Goal: Task Accomplishment & Management: Complete application form

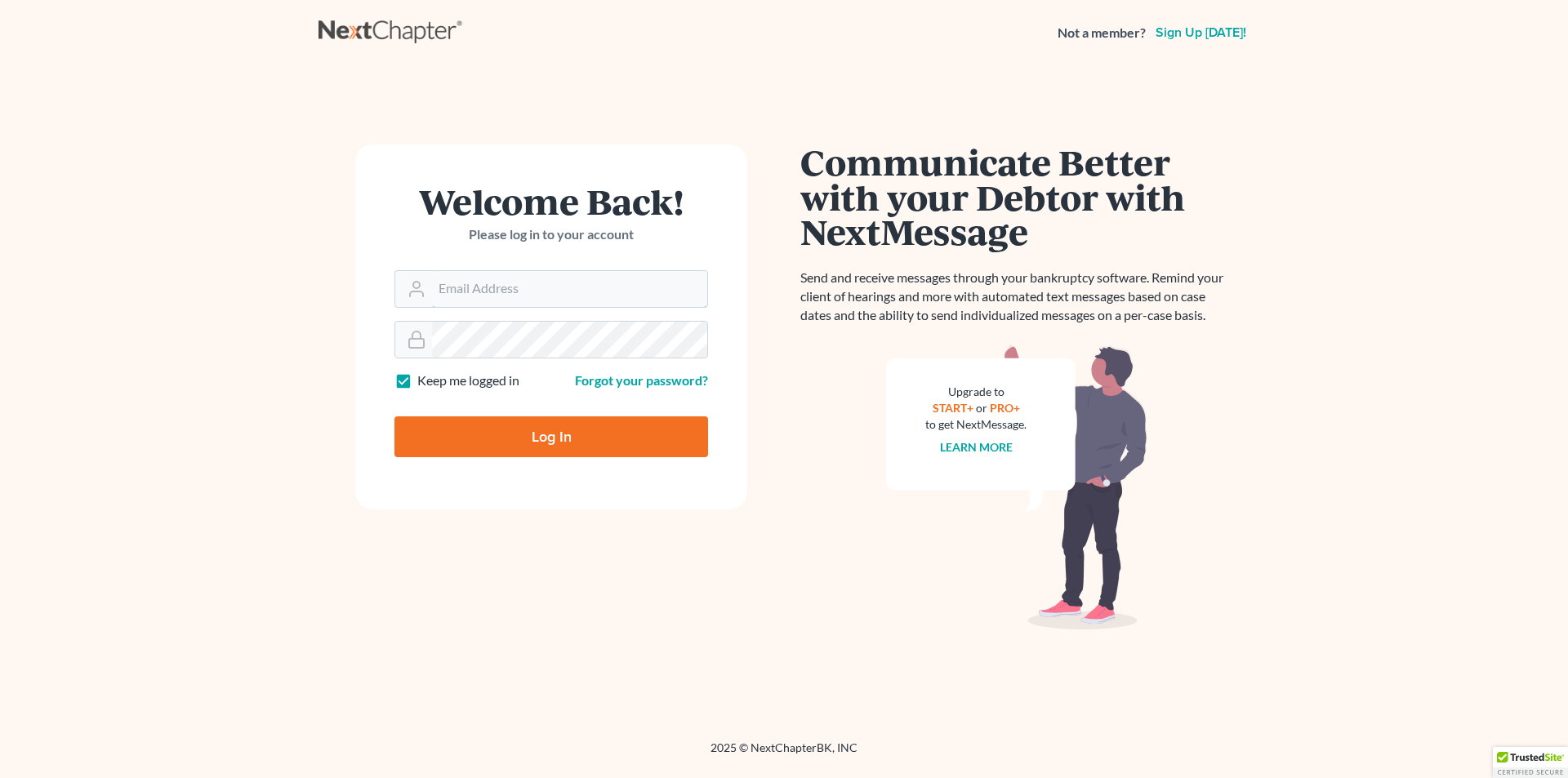
type input "[PERSON_NAME][EMAIL_ADDRESS][DOMAIN_NAME]"
click at [486, 444] on input "Log In" at bounding box center [551, 436] width 314 height 41
type input "Thinking..."
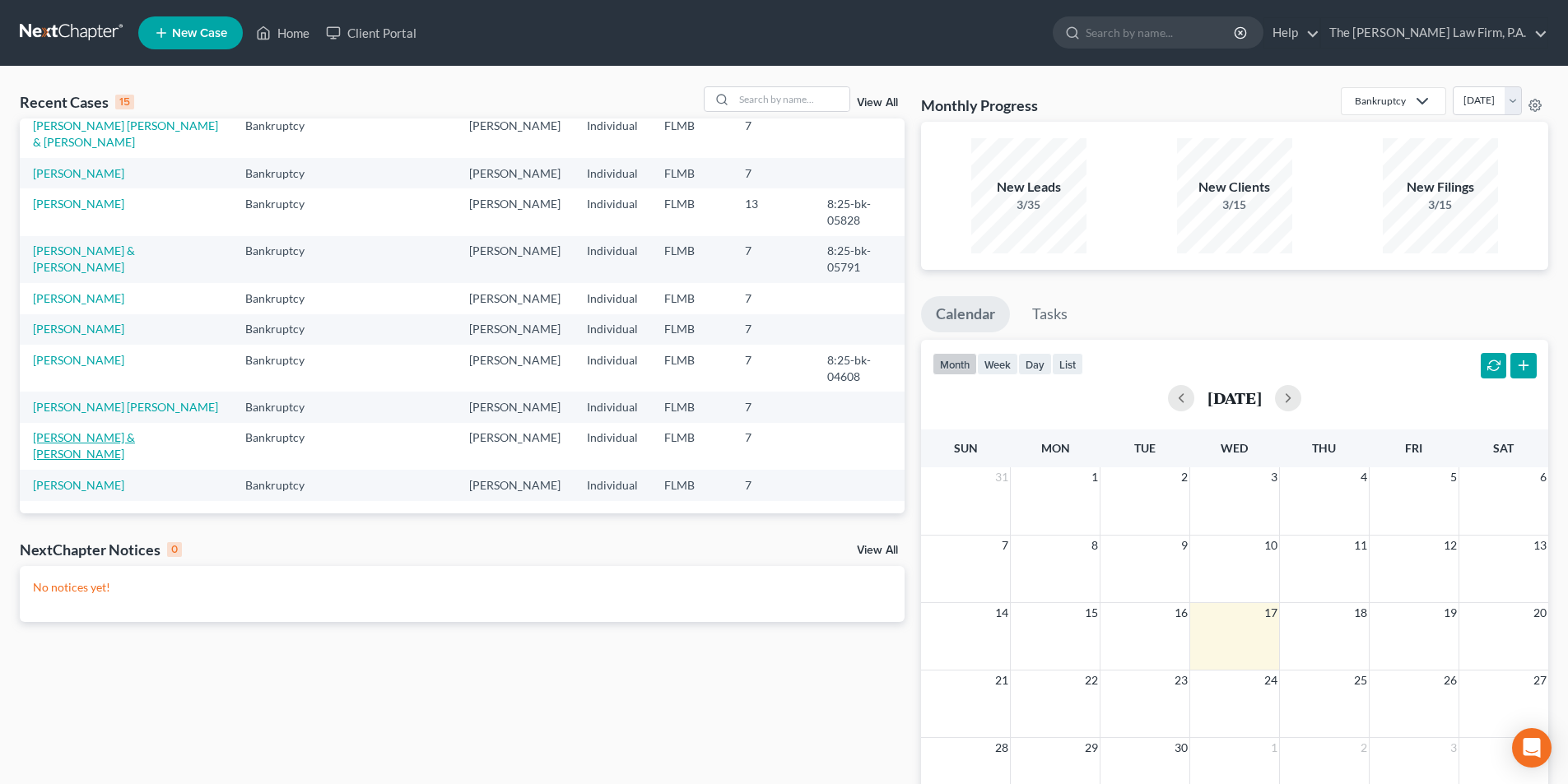
scroll to position [359, 0]
click at [63, 478] on link "[PERSON_NAME]" at bounding box center [79, 485] width 91 height 14
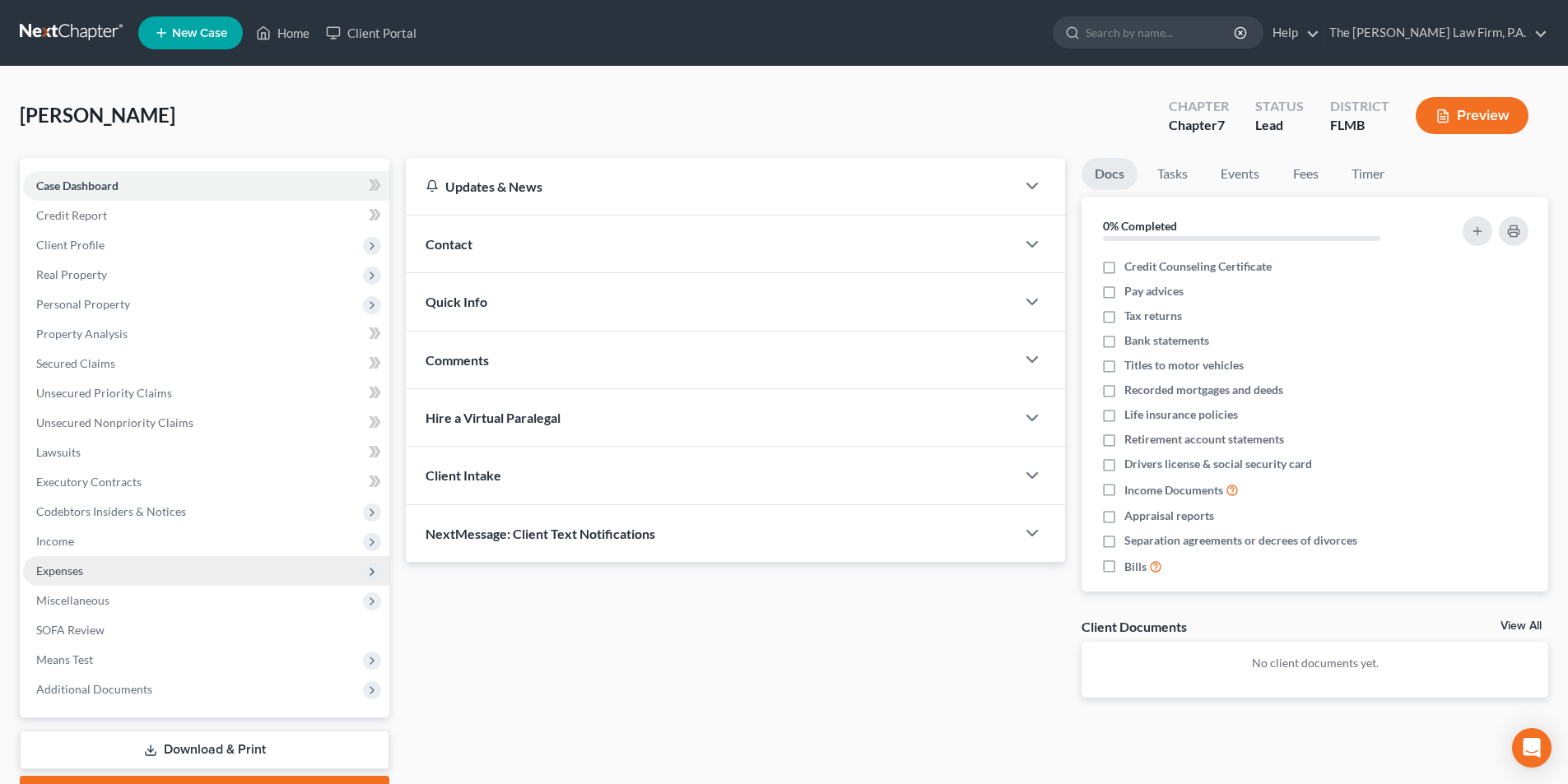
click at [71, 574] on span "Expenses" at bounding box center [60, 570] width 47 height 14
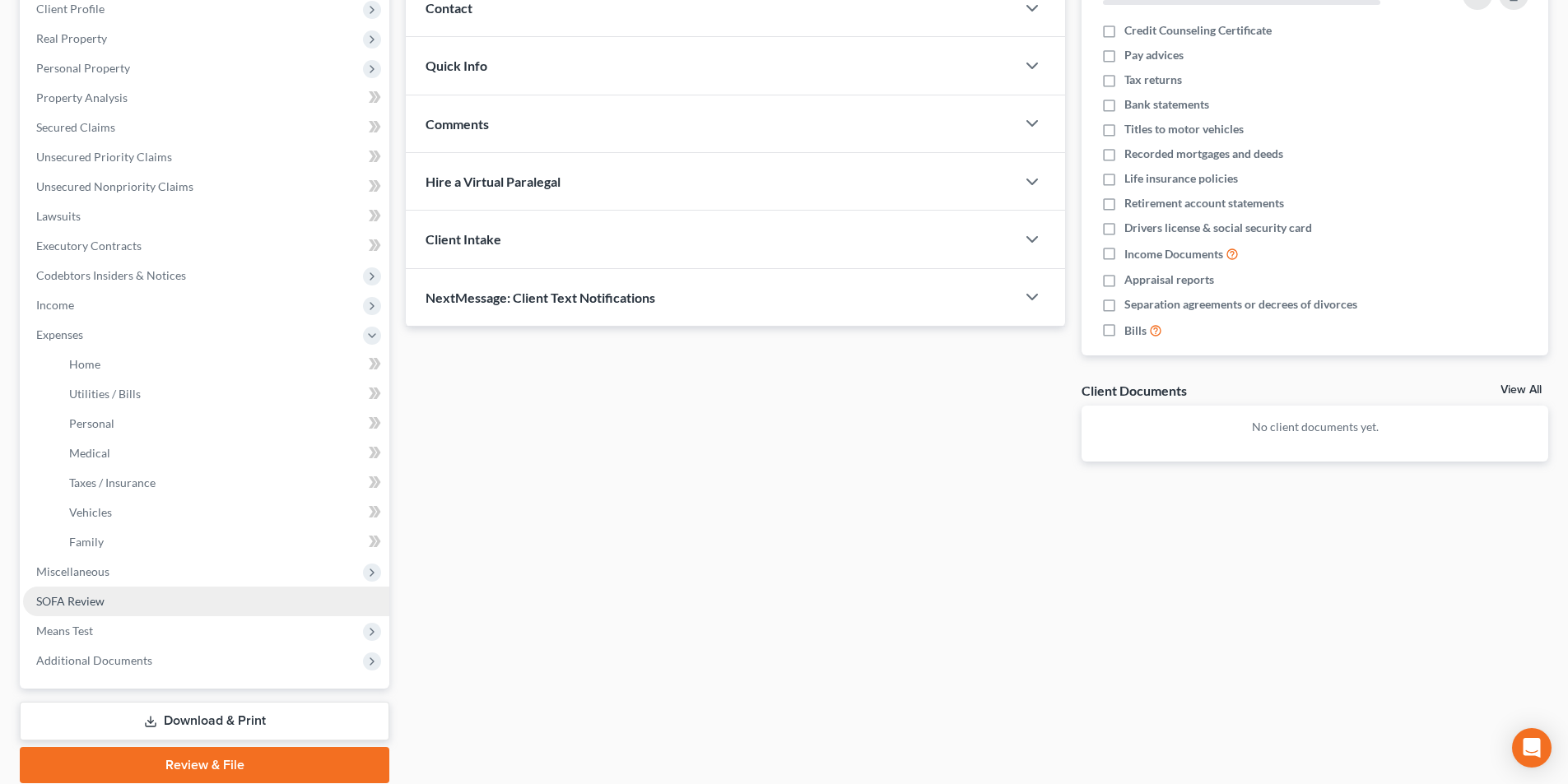
scroll to position [247, 0]
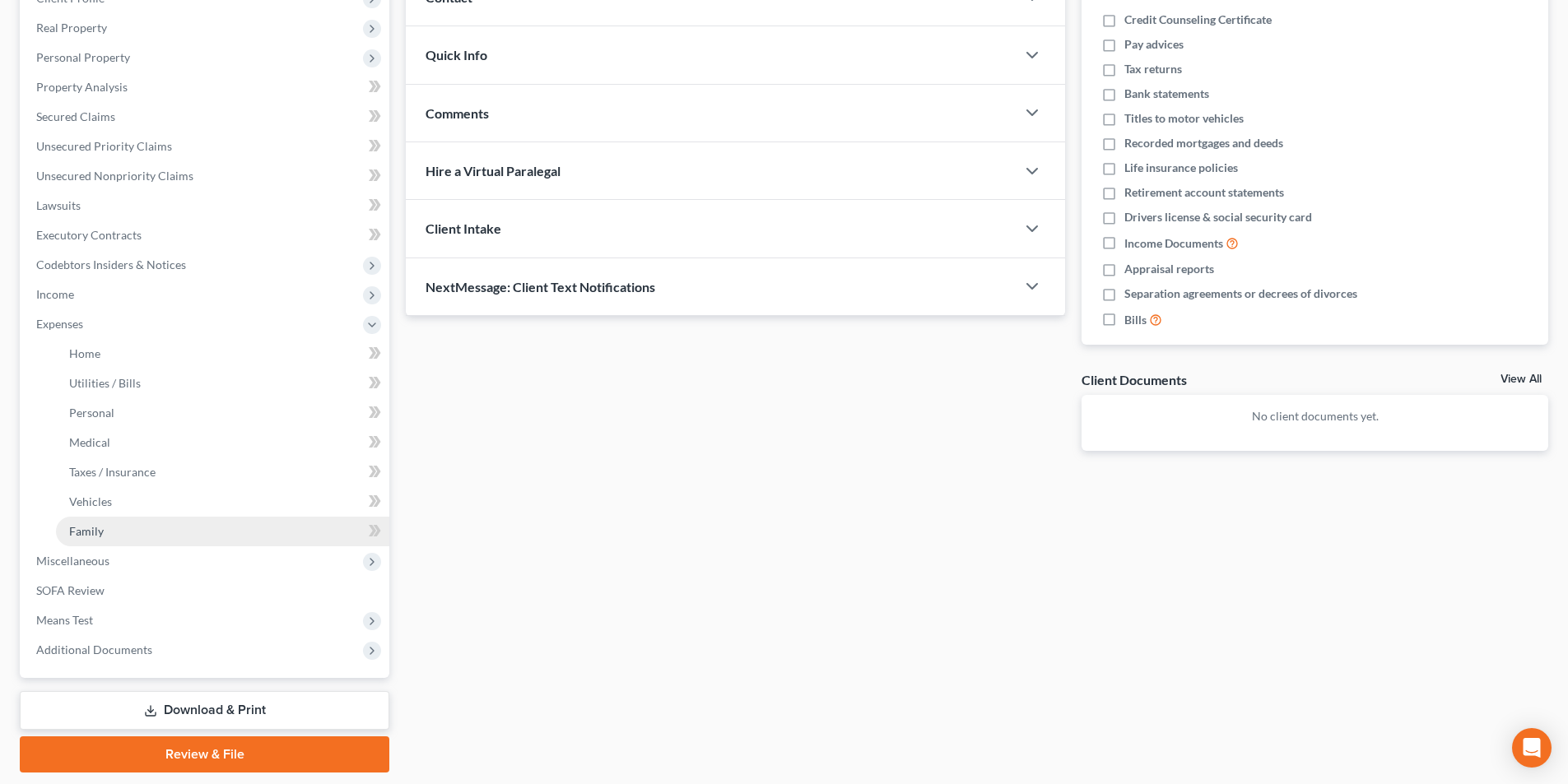
click at [87, 533] on span "Family" at bounding box center [86, 531] width 34 height 14
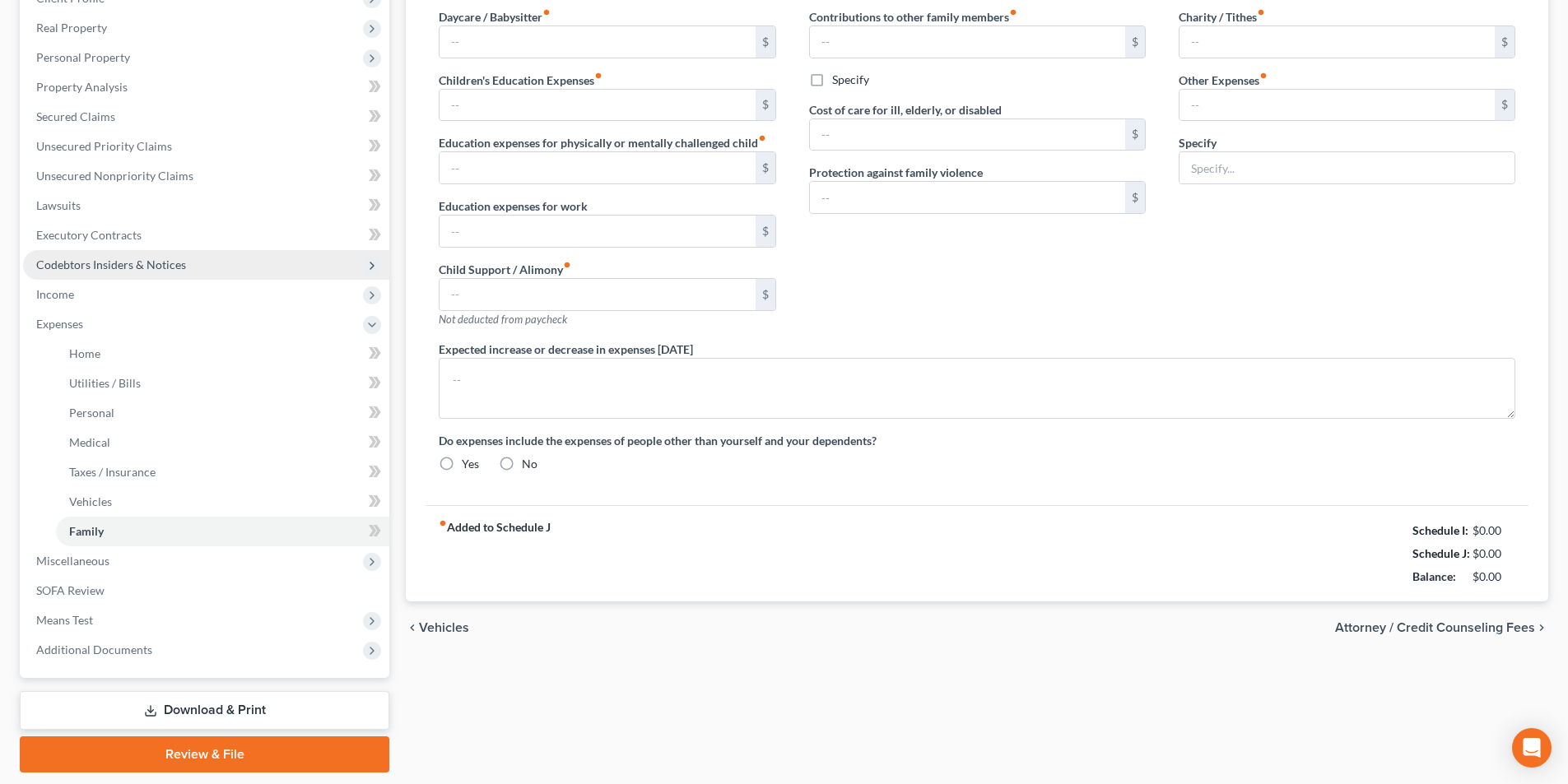
type input "0.00"
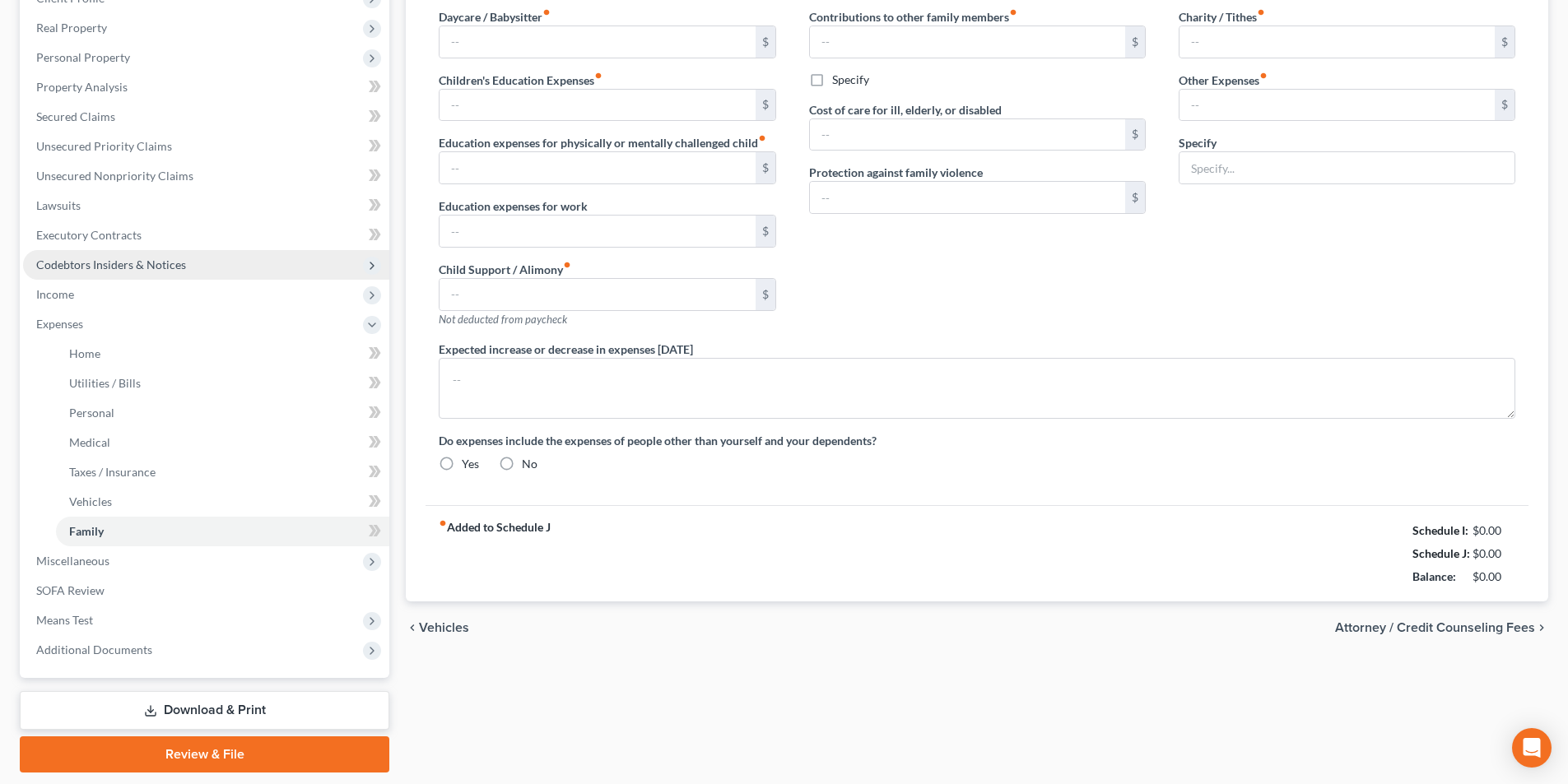
type input "0.00"
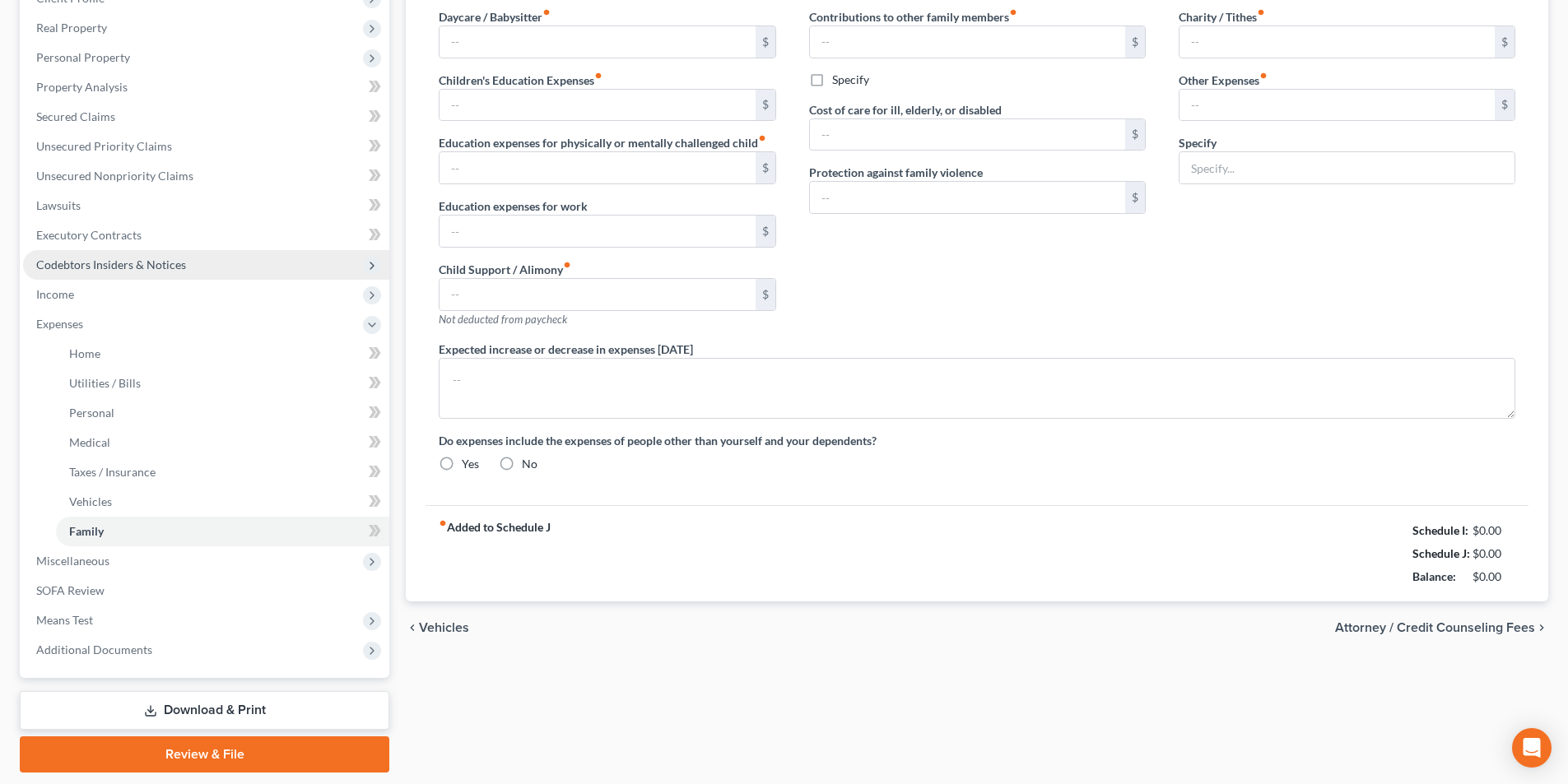
radio input "true"
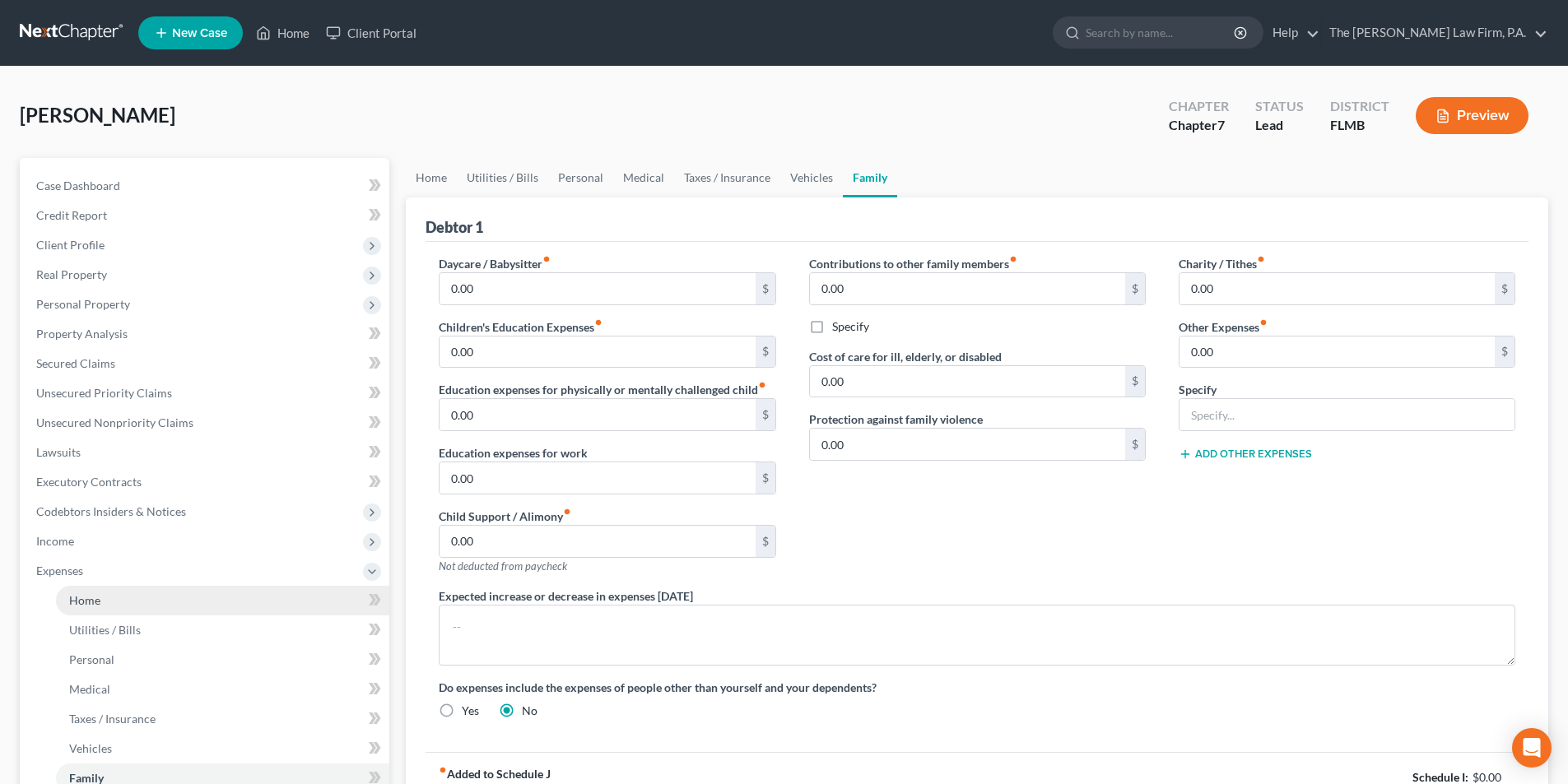
click at [95, 603] on span "Home" at bounding box center [85, 600] width 32 height 14
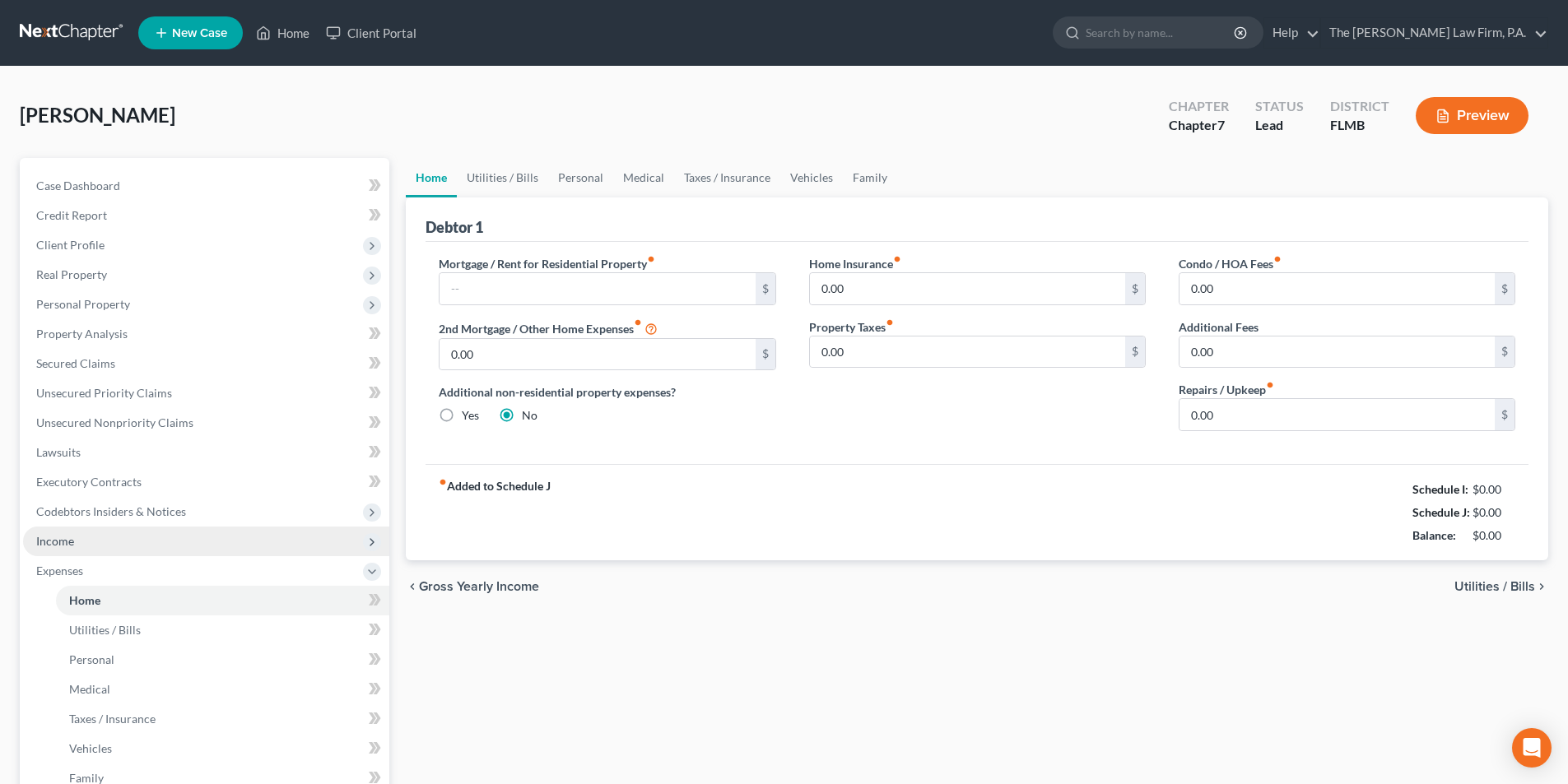
click at [67, 547] on span "Income" at bounding box center [54, 540] width 38 height 14
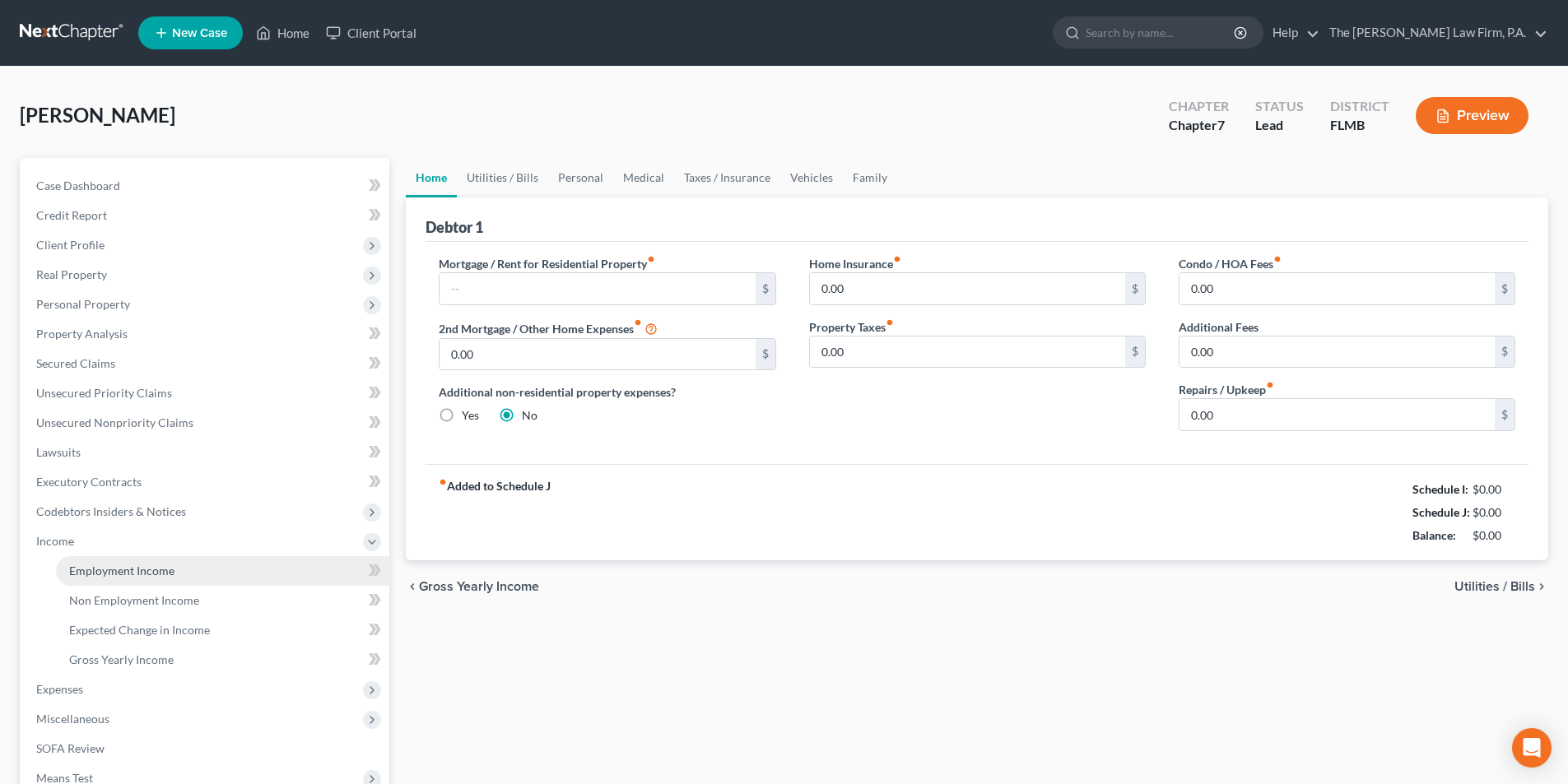
click at [165, 570] on span "Employment Income" at bounding box center [122, 570] width 105 height 14
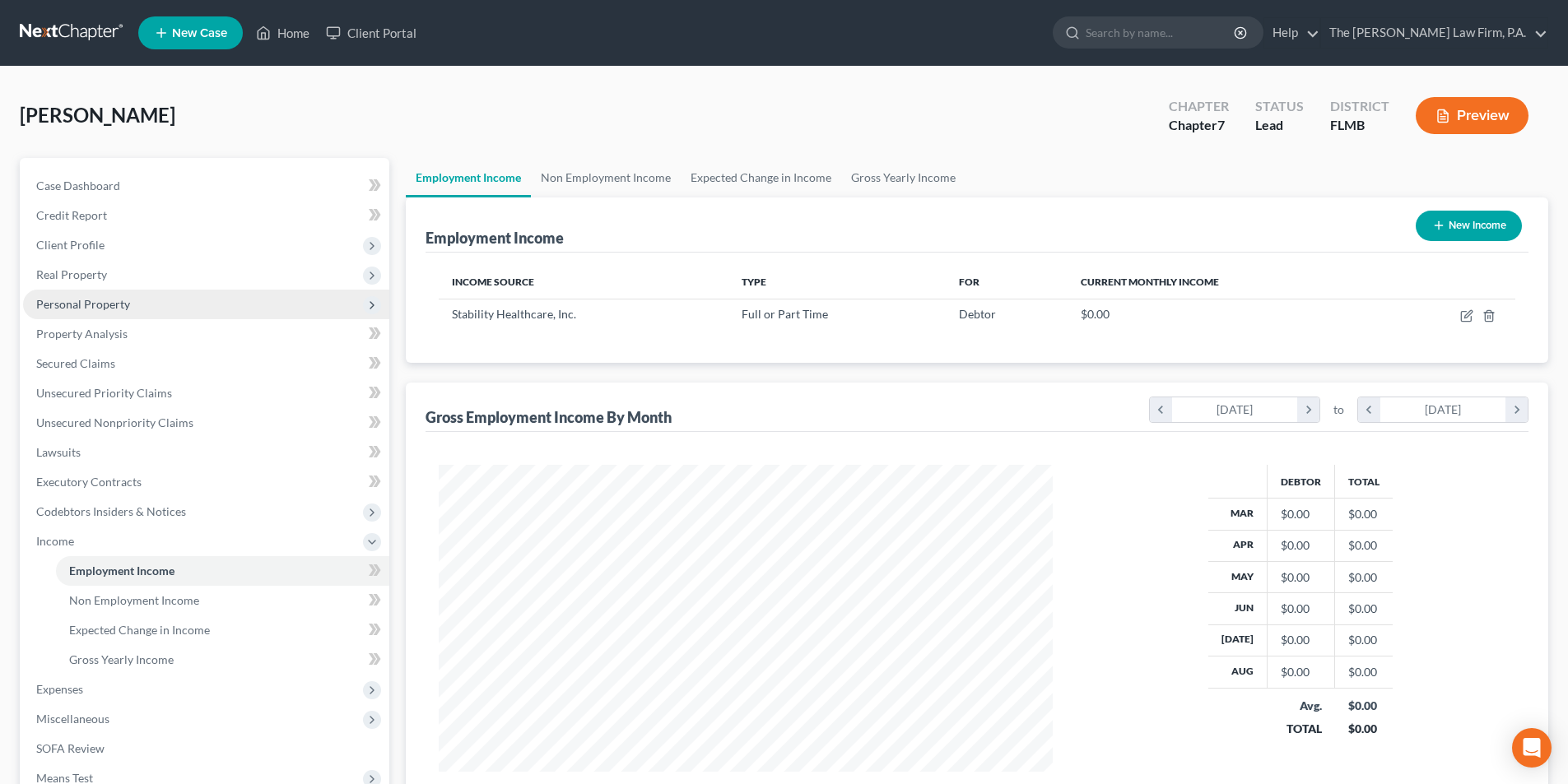
click at [71, 300] on span "Personal Property" at bounding box center [82, 304] width 94 height 14
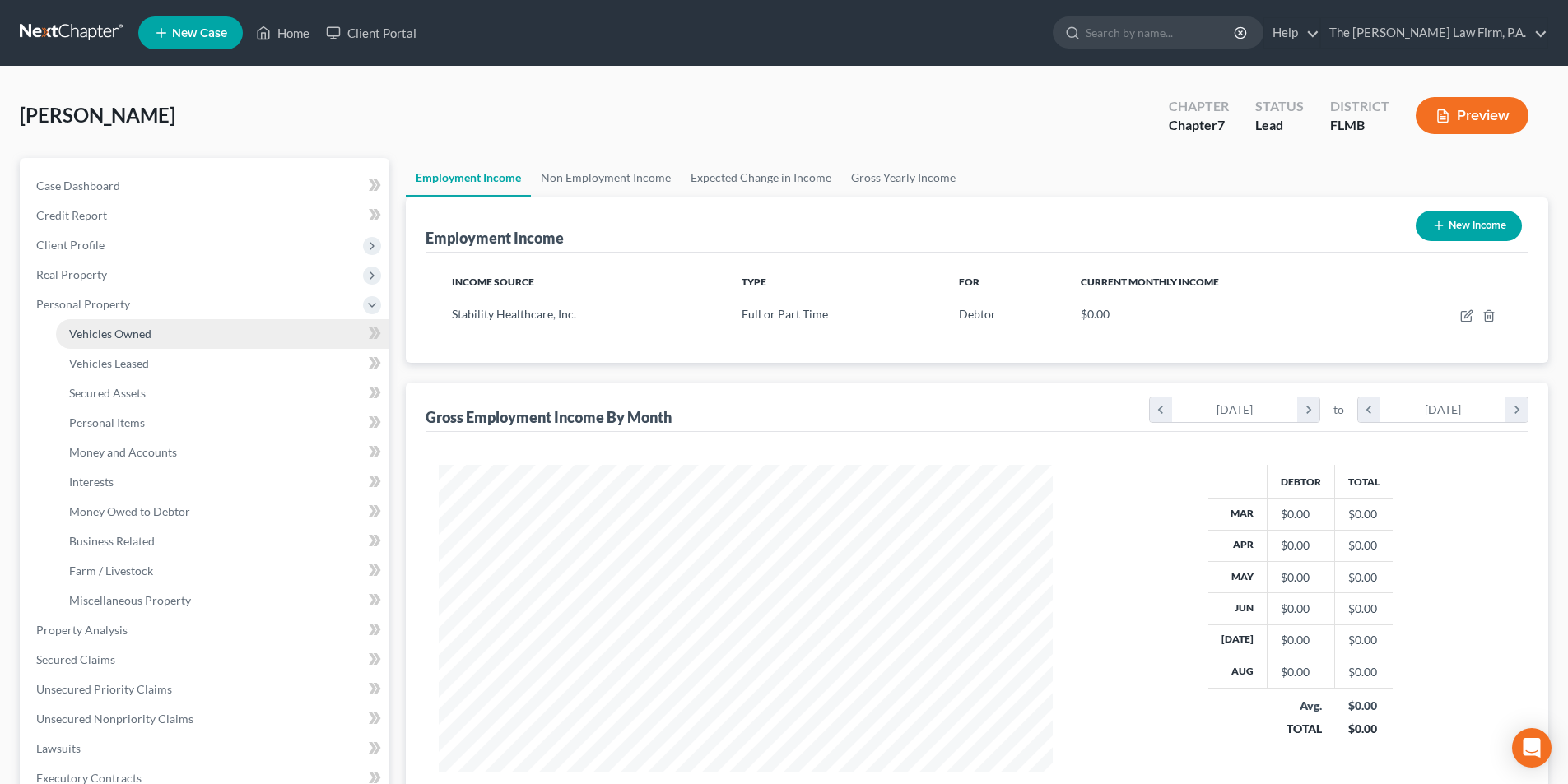
click at [87, 334] on span "Vehicles Owned" at bounding box center [110, 334] width 82 height 14
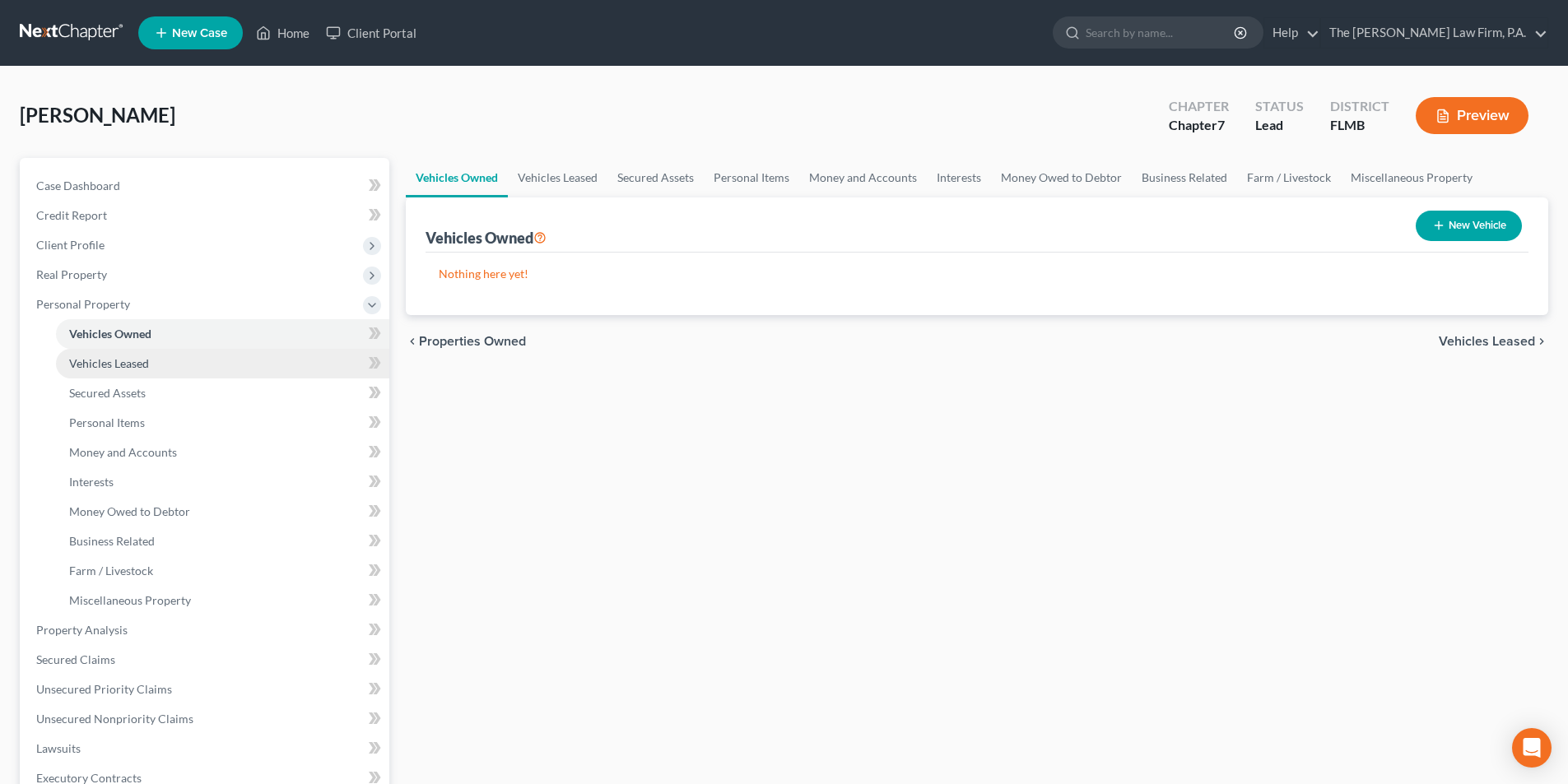
click at [103, 371] on link "Vehicles Leased" at bounding box center [223, 364] width 333 height 30
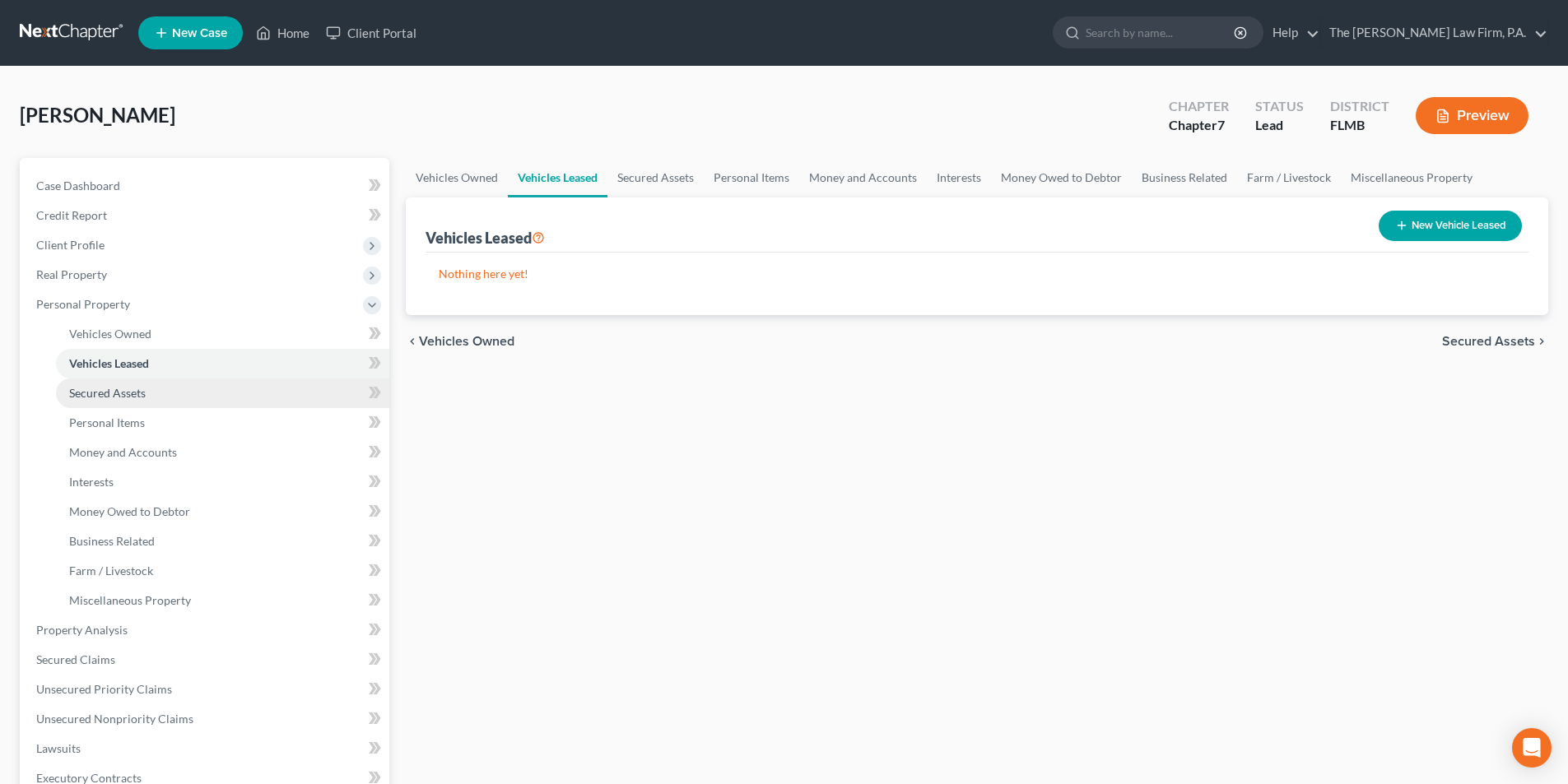
click at [114, 403] on link "Secured Assets" at bounding box center [223, 393] width 333 height 30
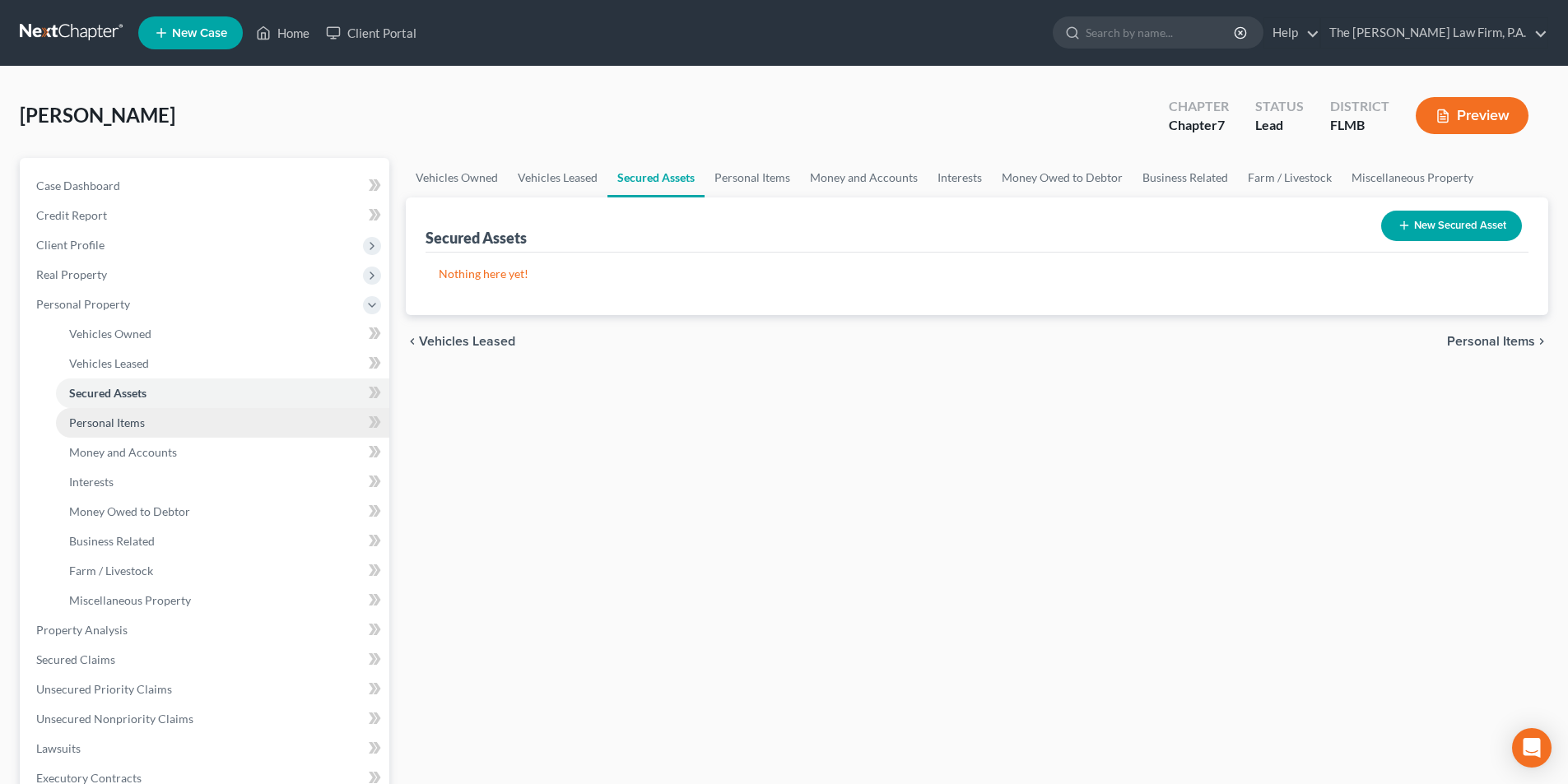
click at [117, 430] on link "Personal Items" at bounding box center [223, 423] width 333 height 30
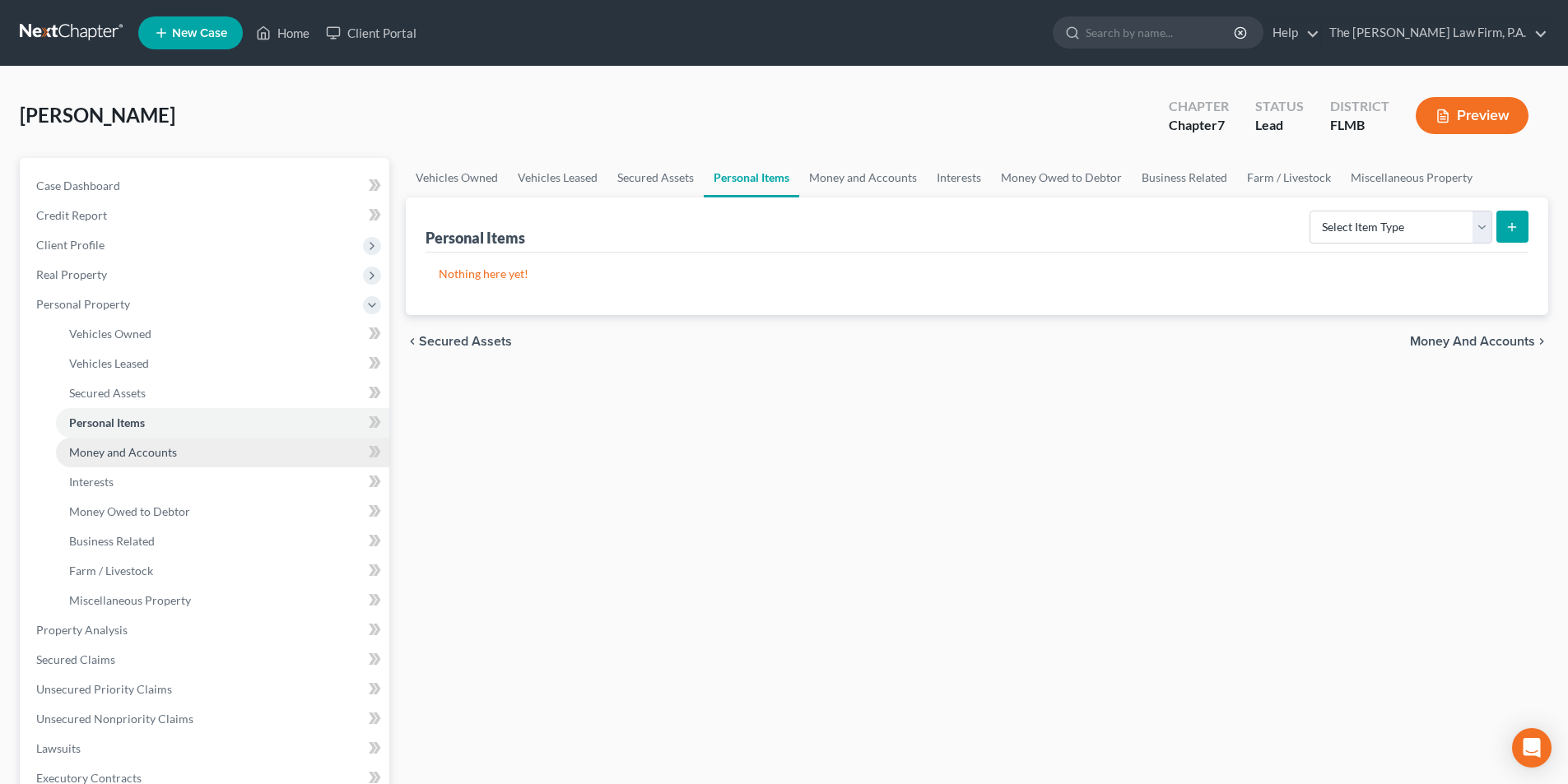
click at [131, 456] on span "Money and Accounts" at bounding box center [123, 452] width 108 height 14
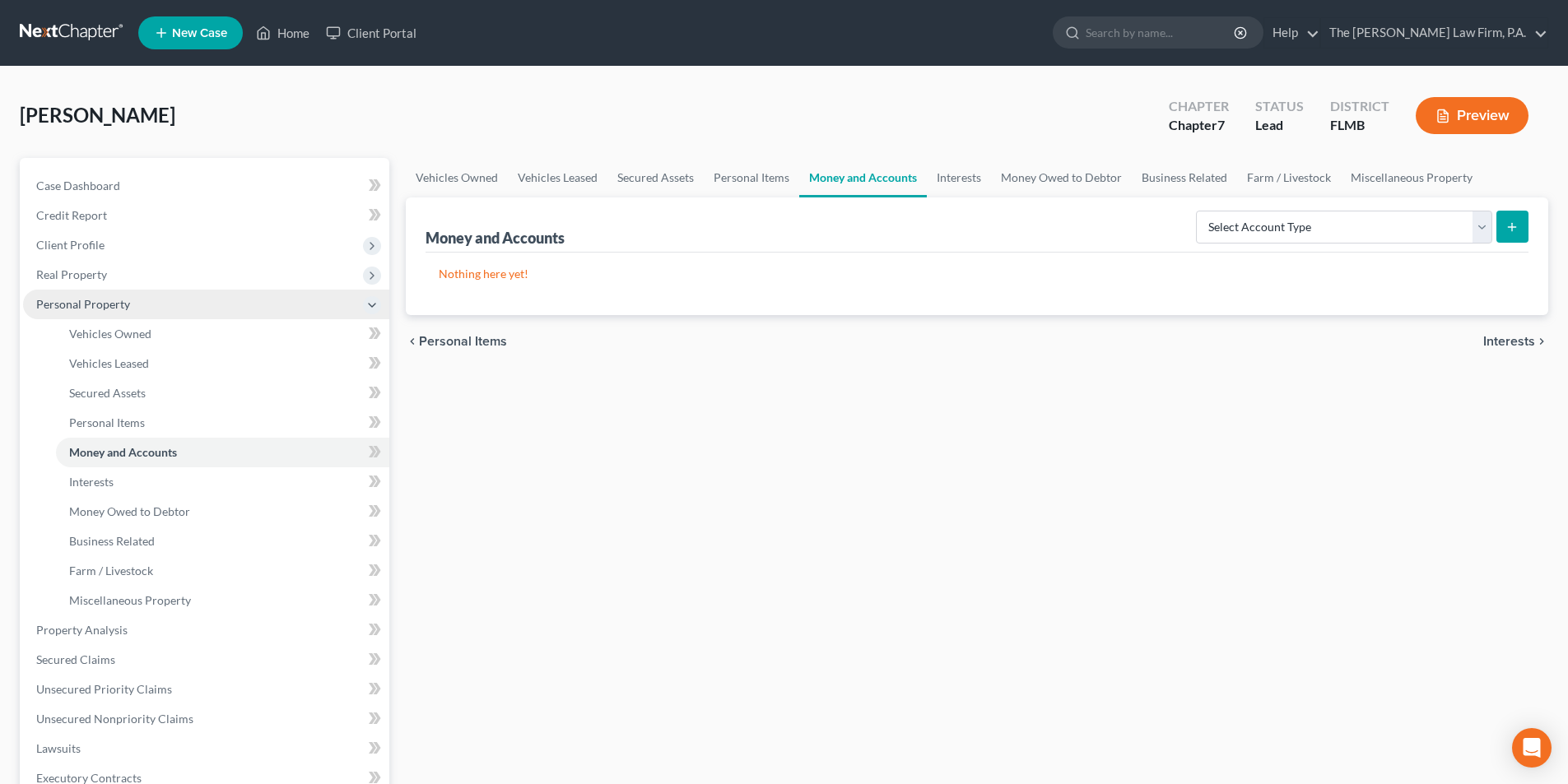
click at [68, 300] on span "Personal Property" at bounding box center [82, 304] width 94 height 14
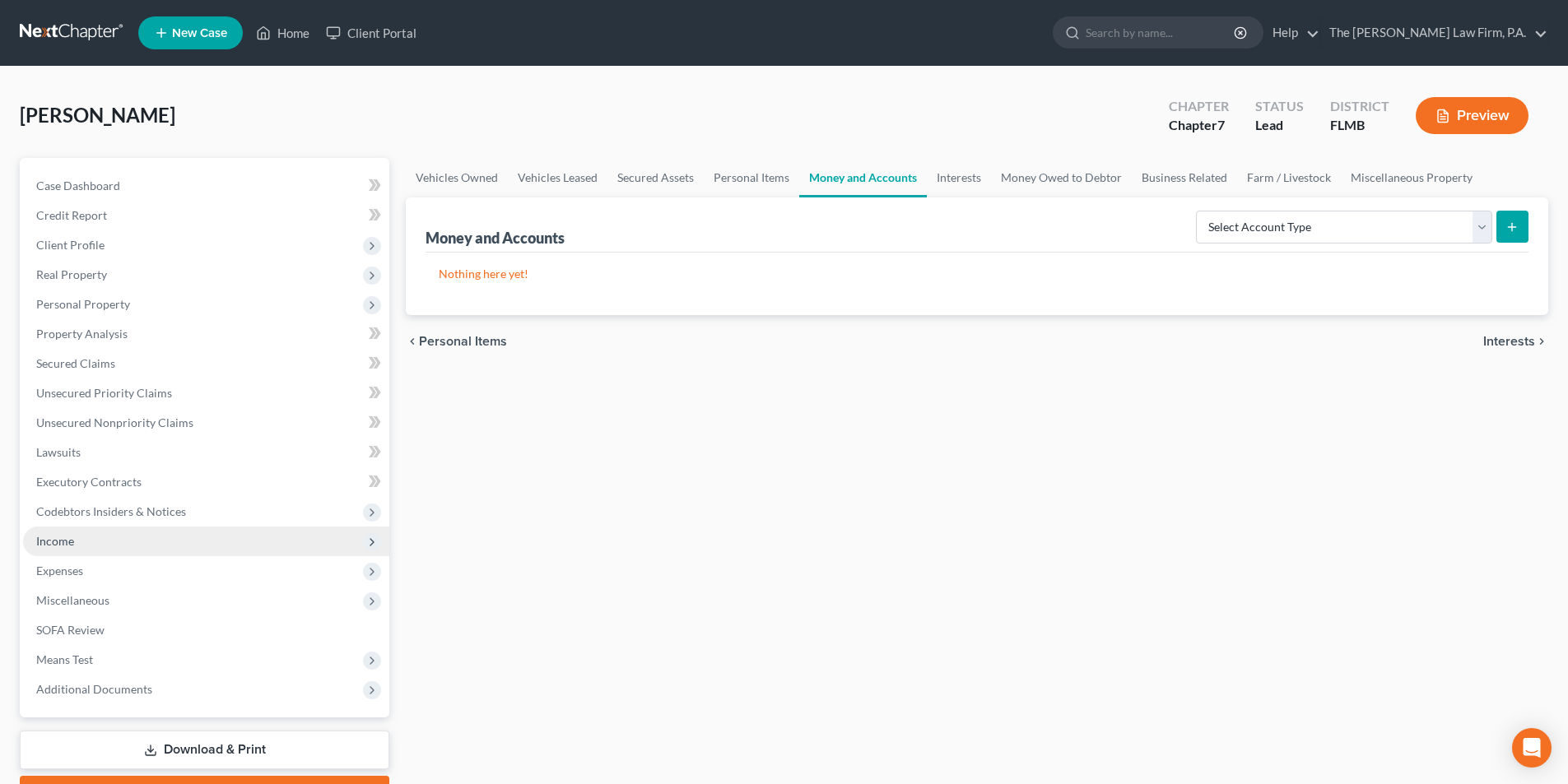
click at [39, 543] on span "Income" at bounding box center [54, 540] width 38 height 14
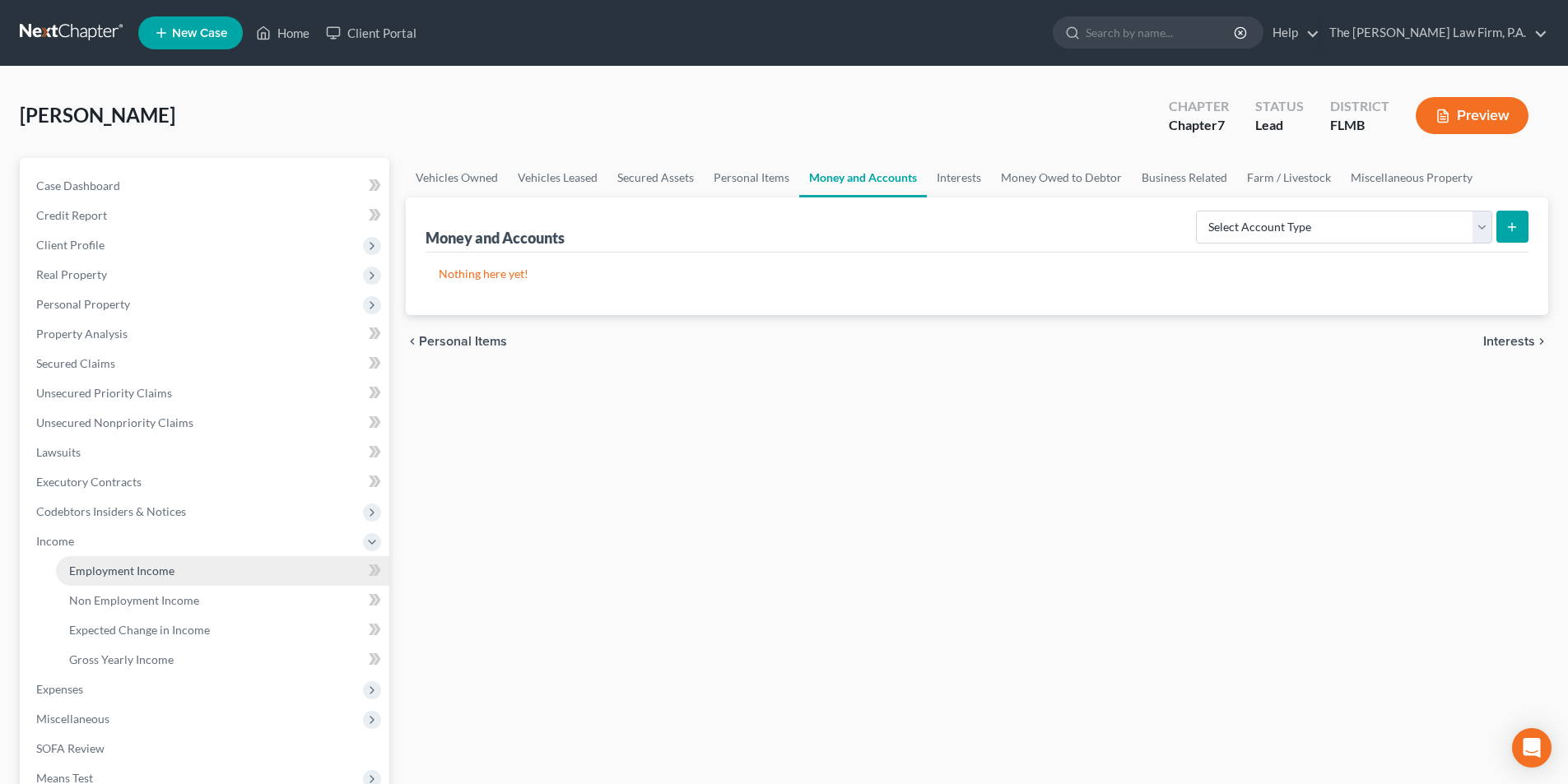
click at [112, 567] on span "Employment Income" at bounding box center [122, 570] width 105 height 14
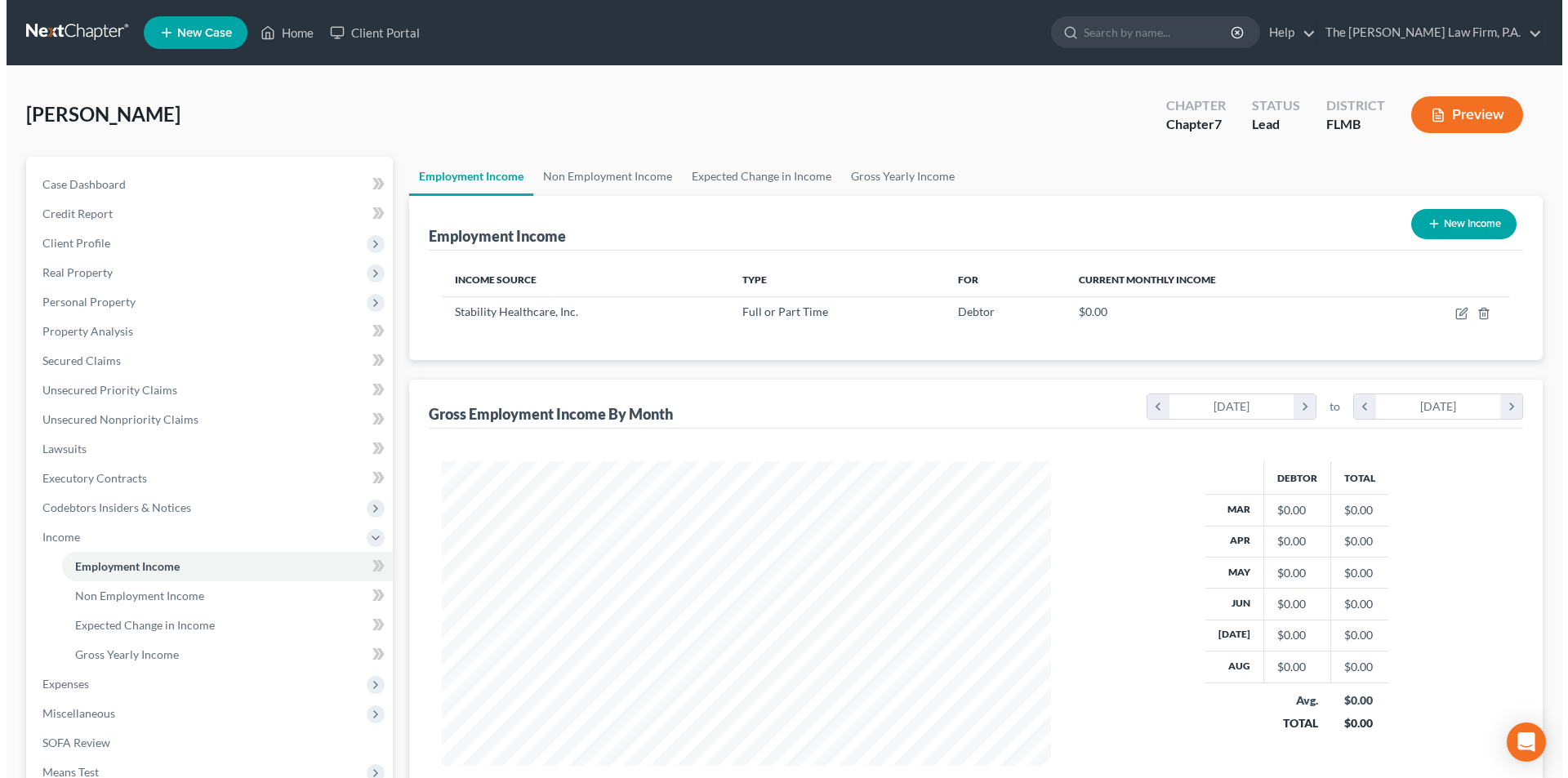
scroll to position [304, 642]
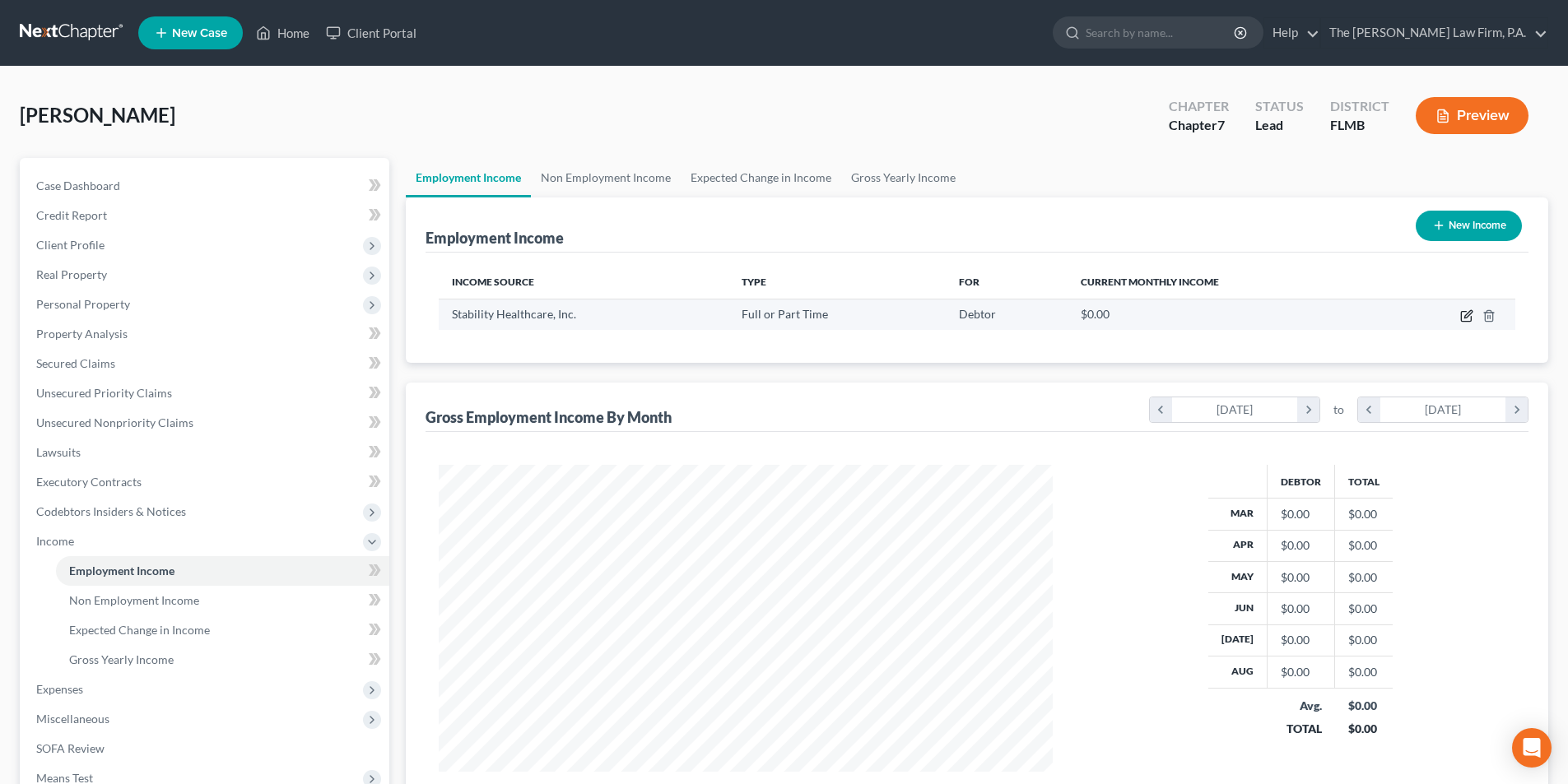
click at [1466, 317] on icon "button" at bounding box center [1468, 314] width 7 height 7
select select "0"
select select "4"
select select "3"
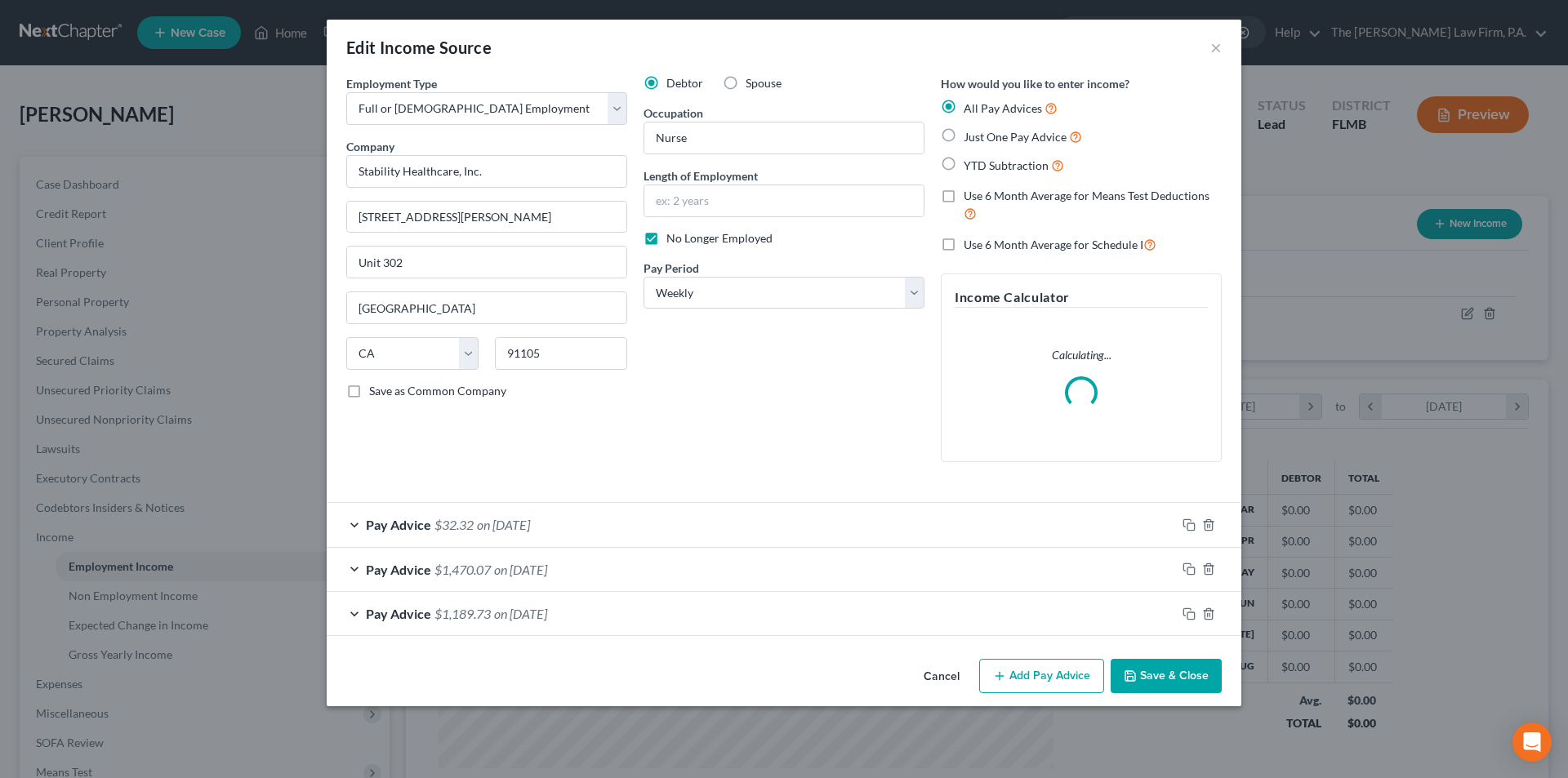
scroll to position [307, 648]
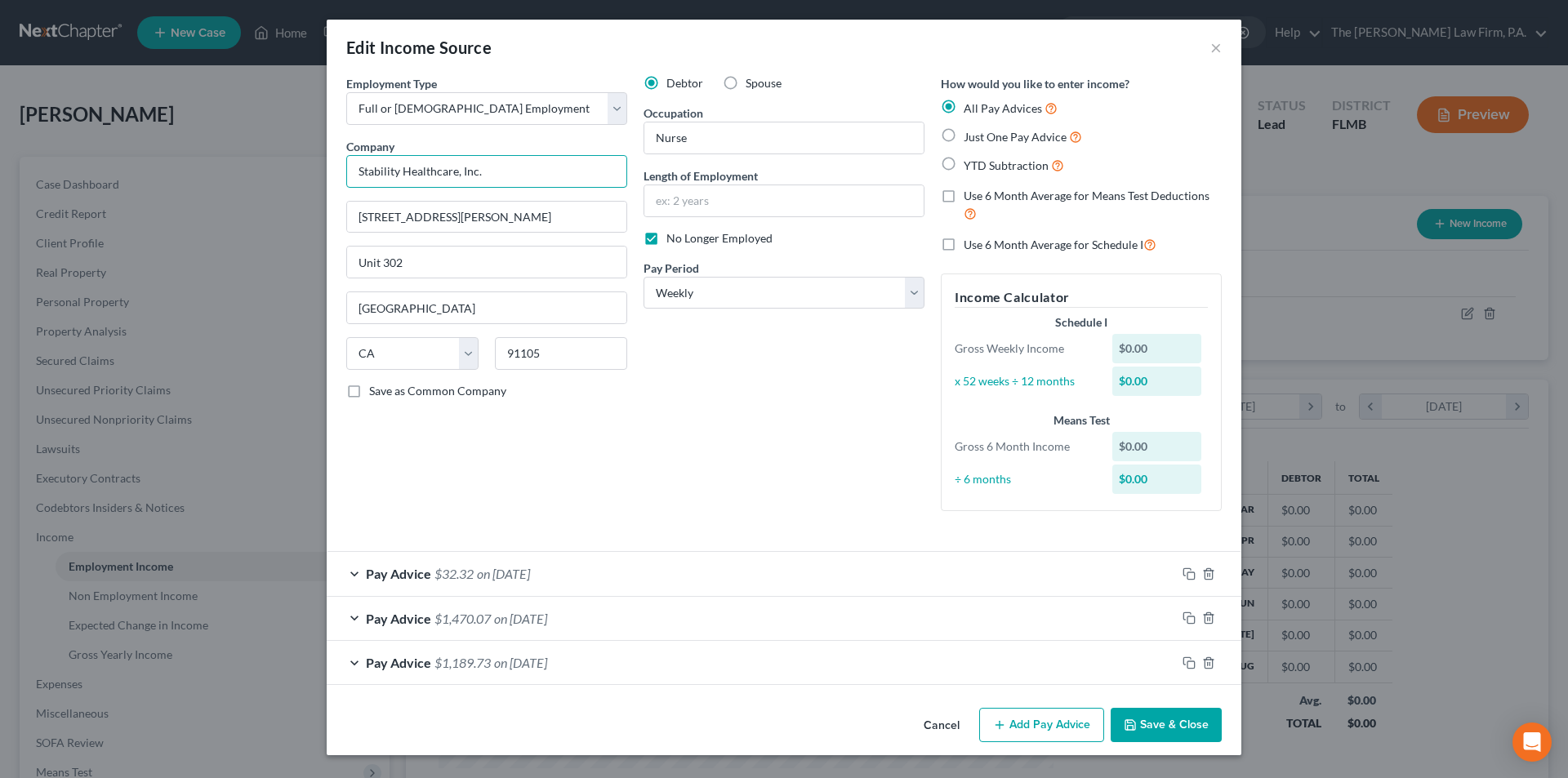
drag, startPoint x: 505, startPoint y: 174, endPoint x: 212, endPoint y: 148, distance: 294.2
click at [212, 148] on div "Edit Income Source × Employment Type * Select Full or [DEMOGRAPHIC_DATA] Employ…" at bounding box center [784, 389] width 1568 height 778
type input "Absolute Wellness Center"
drag, startPoint x: 477, startPoint y: 219, endPoint x: 237, endPoint y: 197, distance: 241.0
click at [237, 197] on div "Edit Income Source × Employment Type * Select Full or [DEMOGRAPHIC_DATA] Employ…" at bounding box center [784, 389] width 1568 height 778
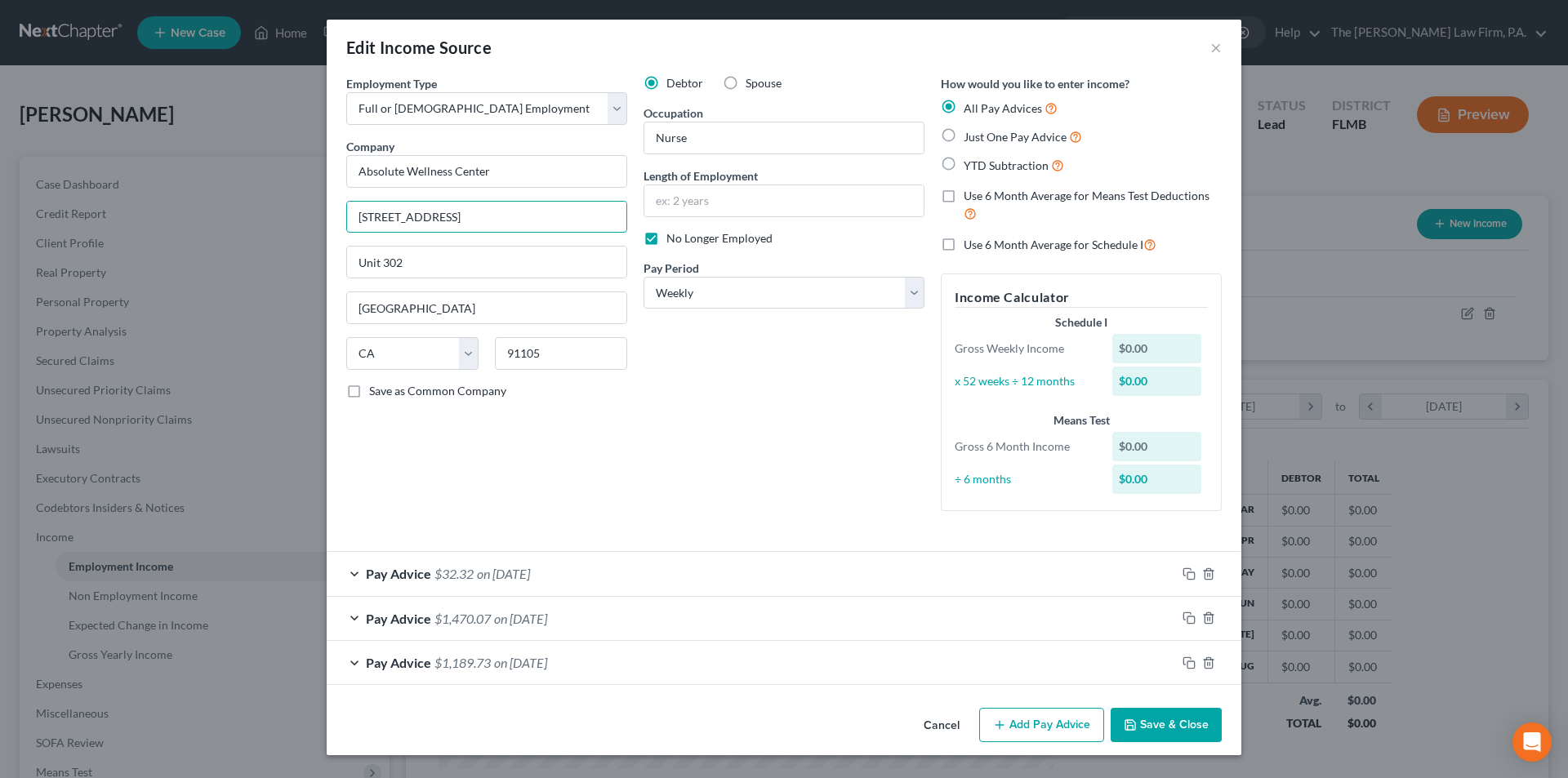
type input "[STREET_ADDRESS]"
type input "[PERSON_NAME]"
select select "9"
type input "33511"
click at [678, 291] on select "Select Monthly Twice Monthly Every Other Week Weekly" at bounding box center [784, 293] width 281 height 33
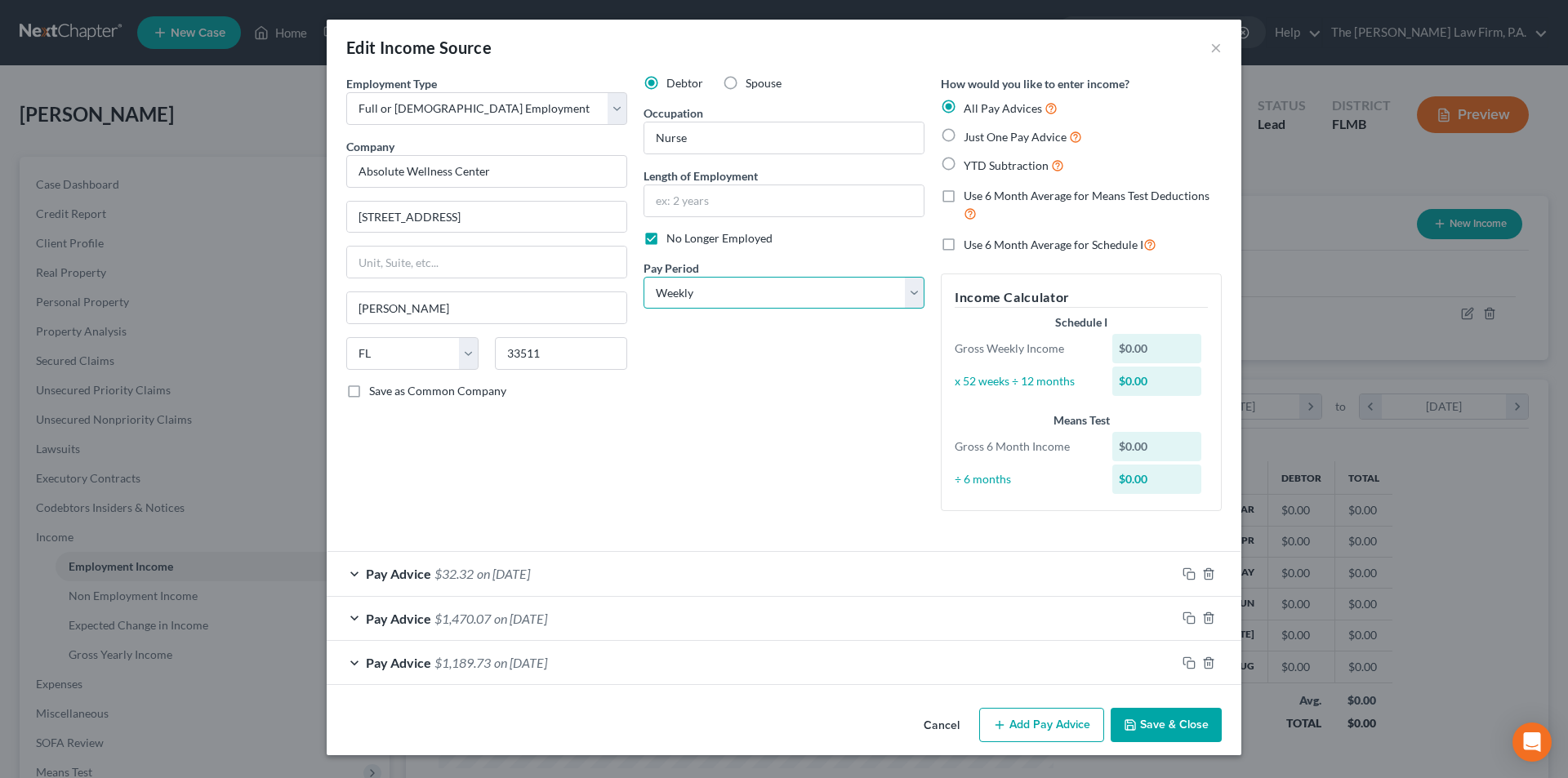
select select "2"
click at [644, 276] on select "Select Monthly Twice Monthly Every Other Week Weekly" at bounding box center [784, 293] width 281 height 33
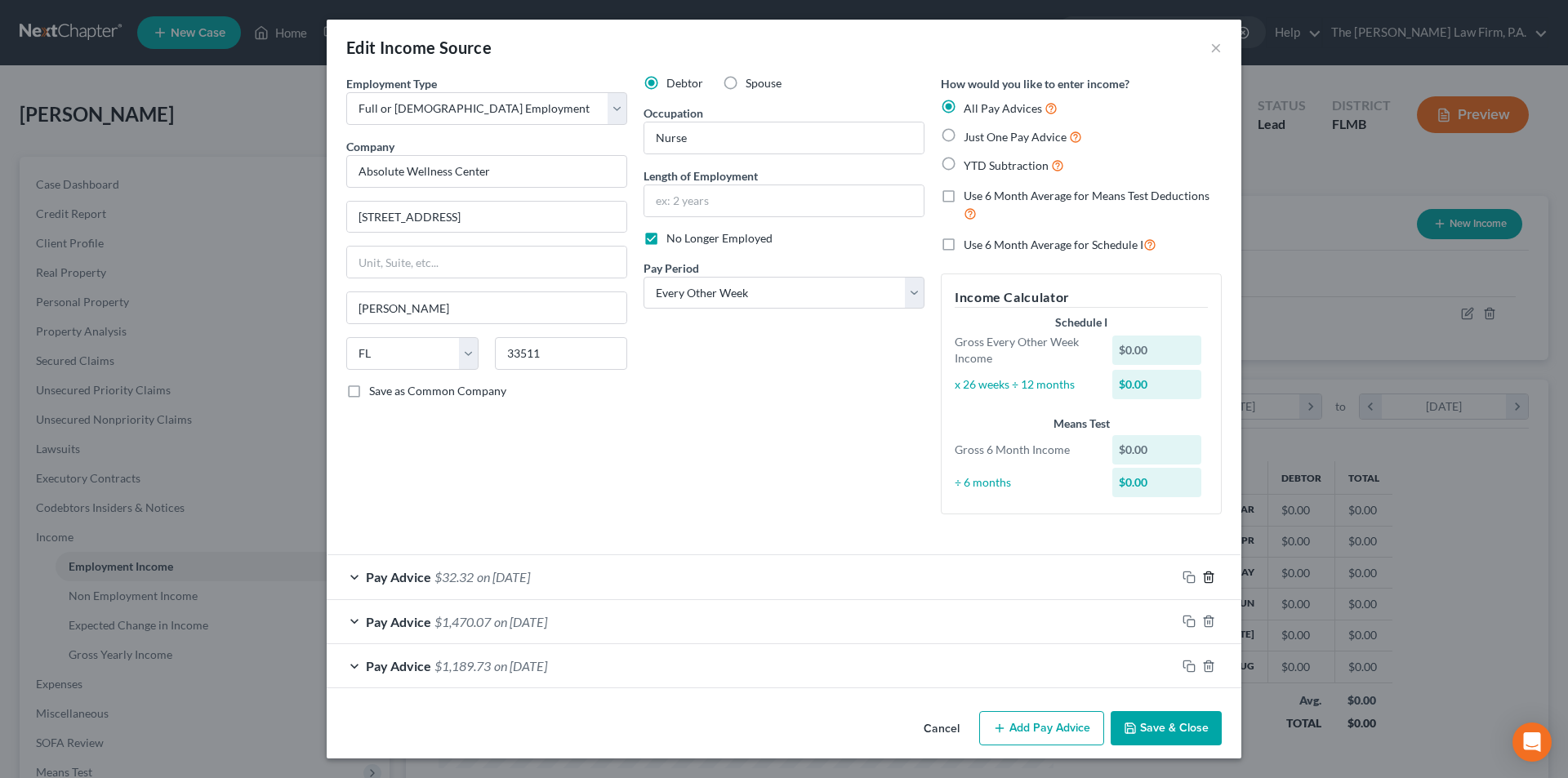
click at [1211, 574] on polyline "button" at bounding box center [1208, 574] width 10 height 0
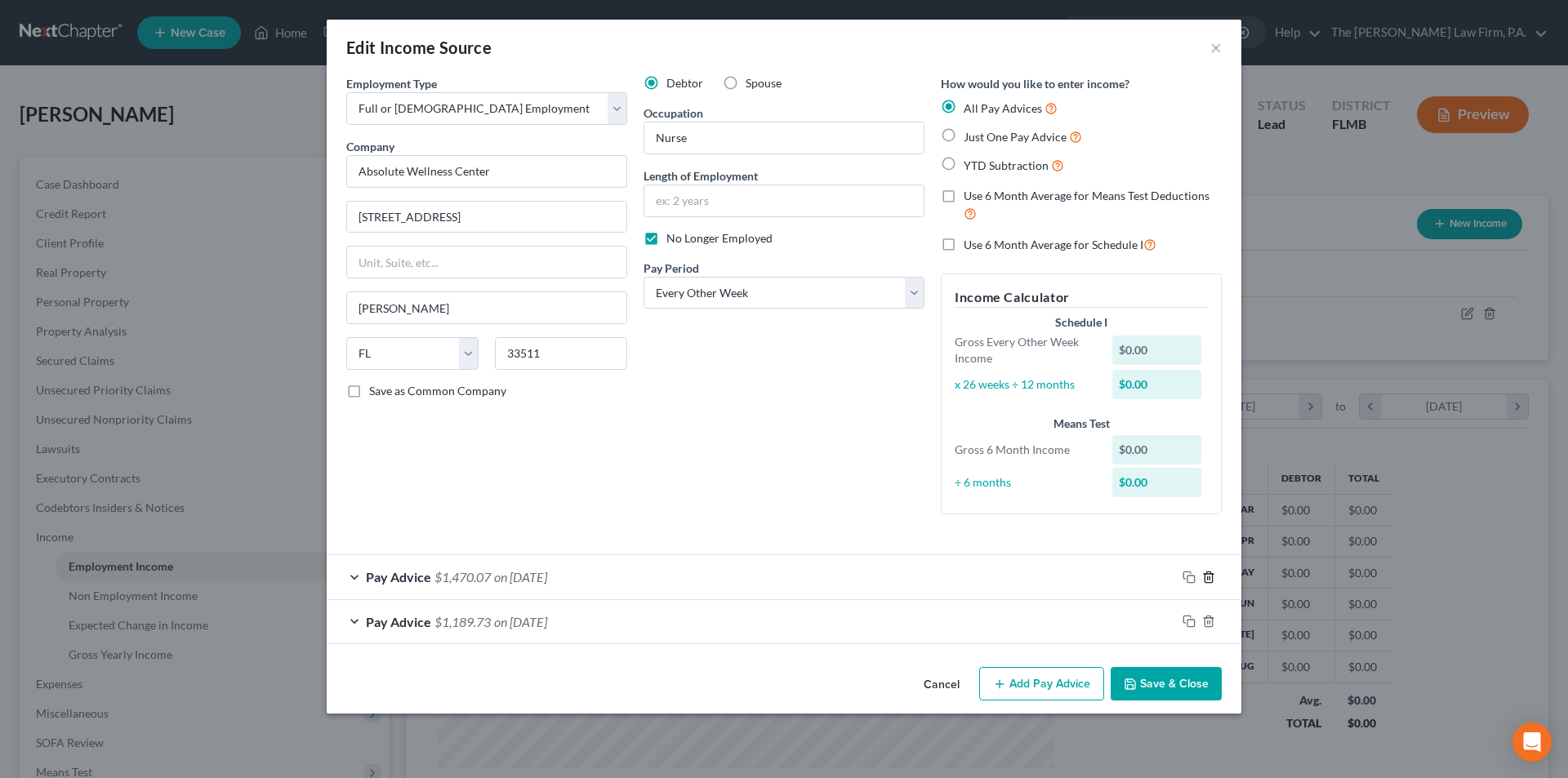
click at [1211, 574] on polyline "button" at bounding box center [1208, 574] width 10 height 0
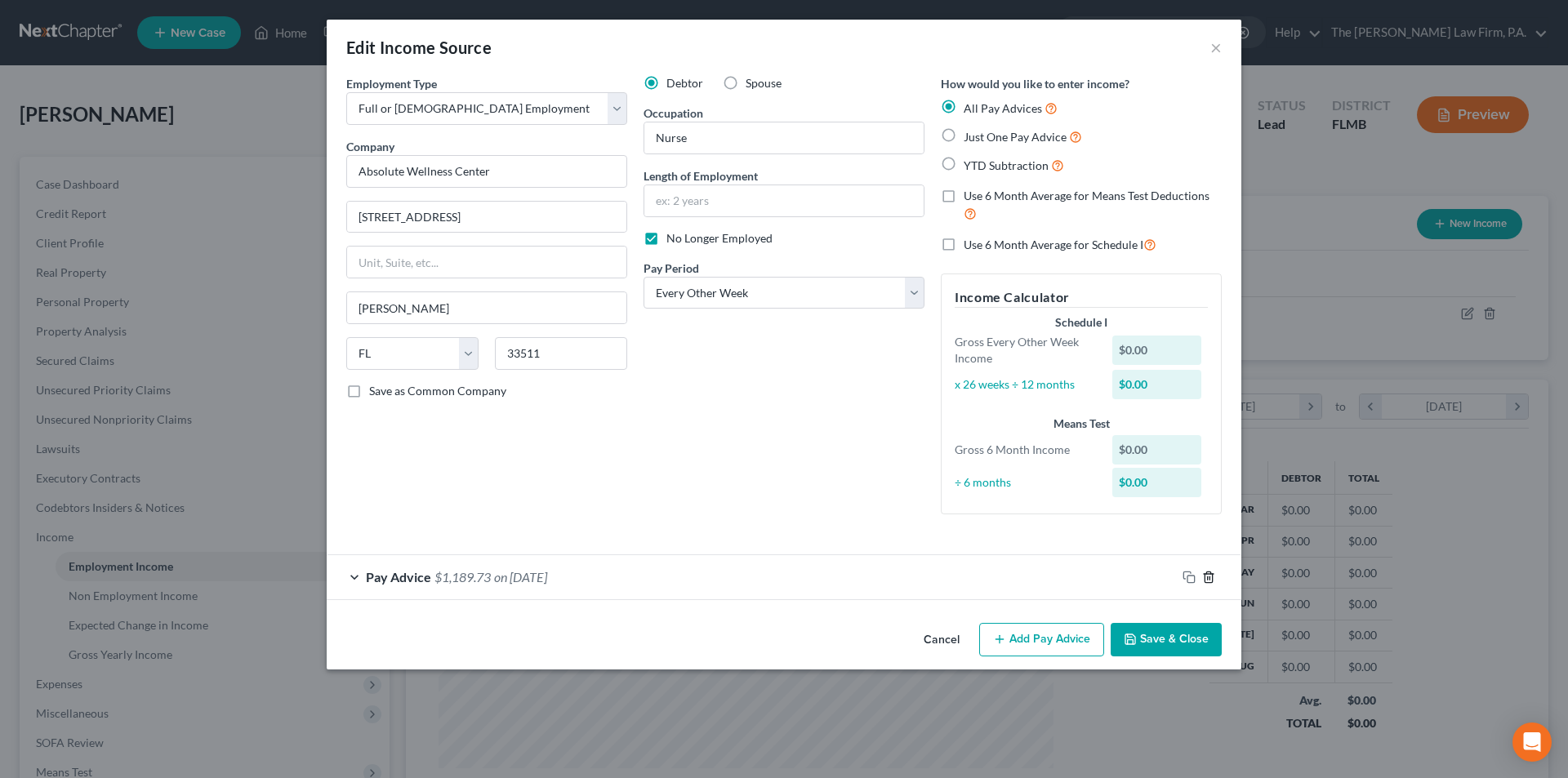
click at [1211, 574] on polyline "button" at bounding box center [1208, 574] width 10 height 0
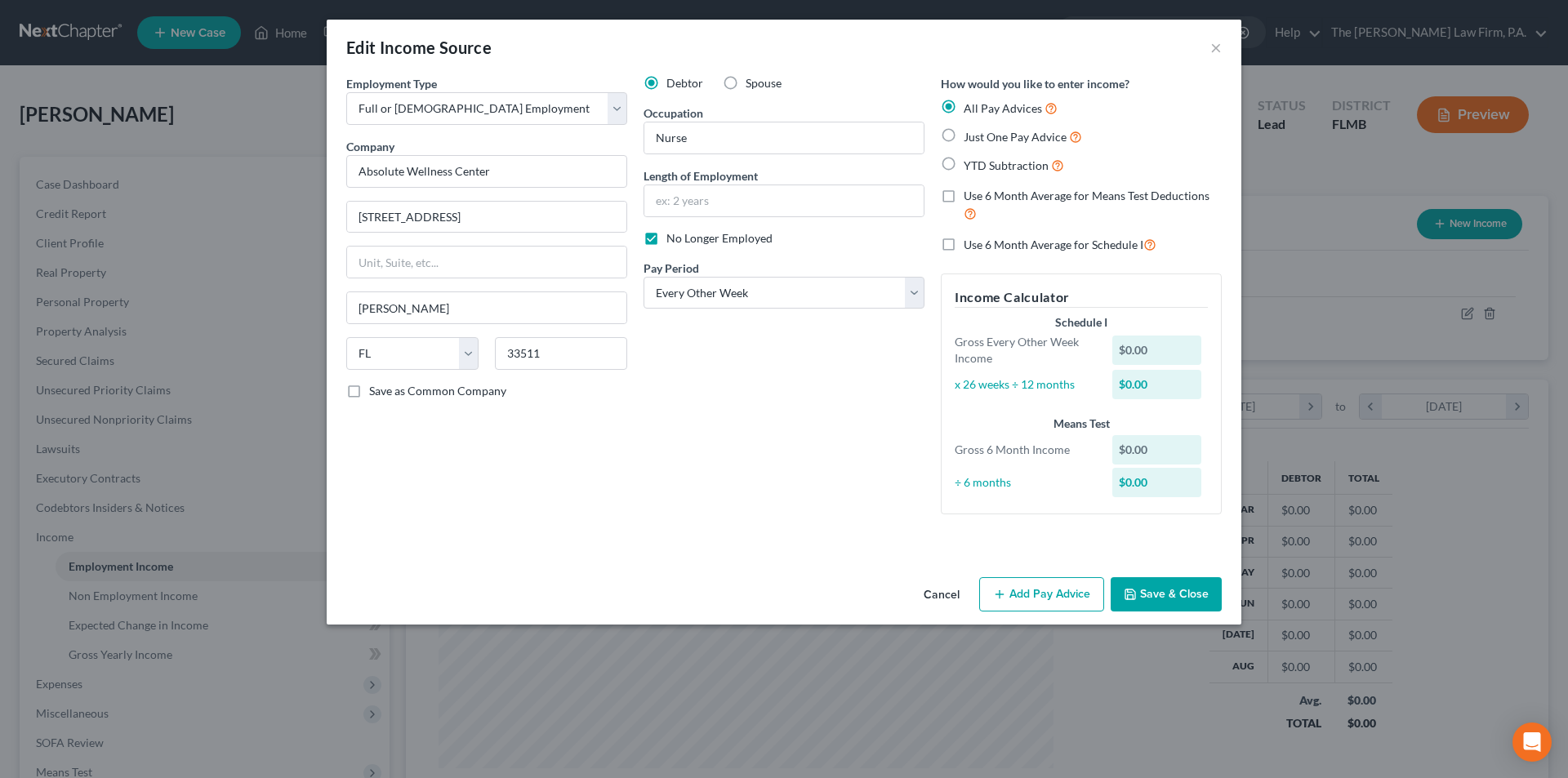
click at [1075, 604] on button "Add Pay Advice" at bounding box center [1042, 594] width 125 height 34
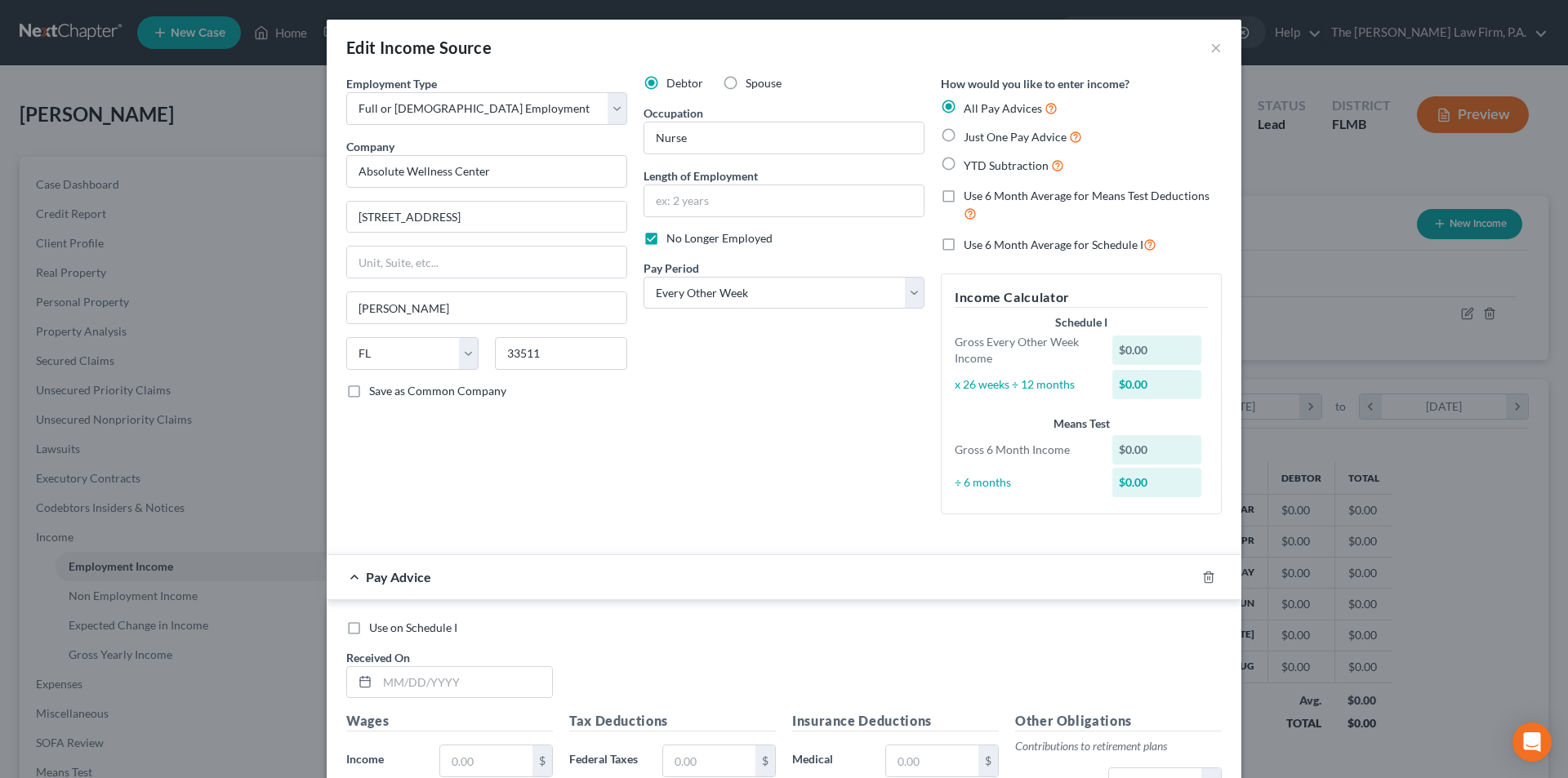
click at [964, 136] on label "Just One Pay Advice" at bounding box center [1023, 136] width 118 height 19
click at [971, 136] on input "Just One Pay Advice" at bounding box center [976, 132] width 10 height 10
radio input "true"
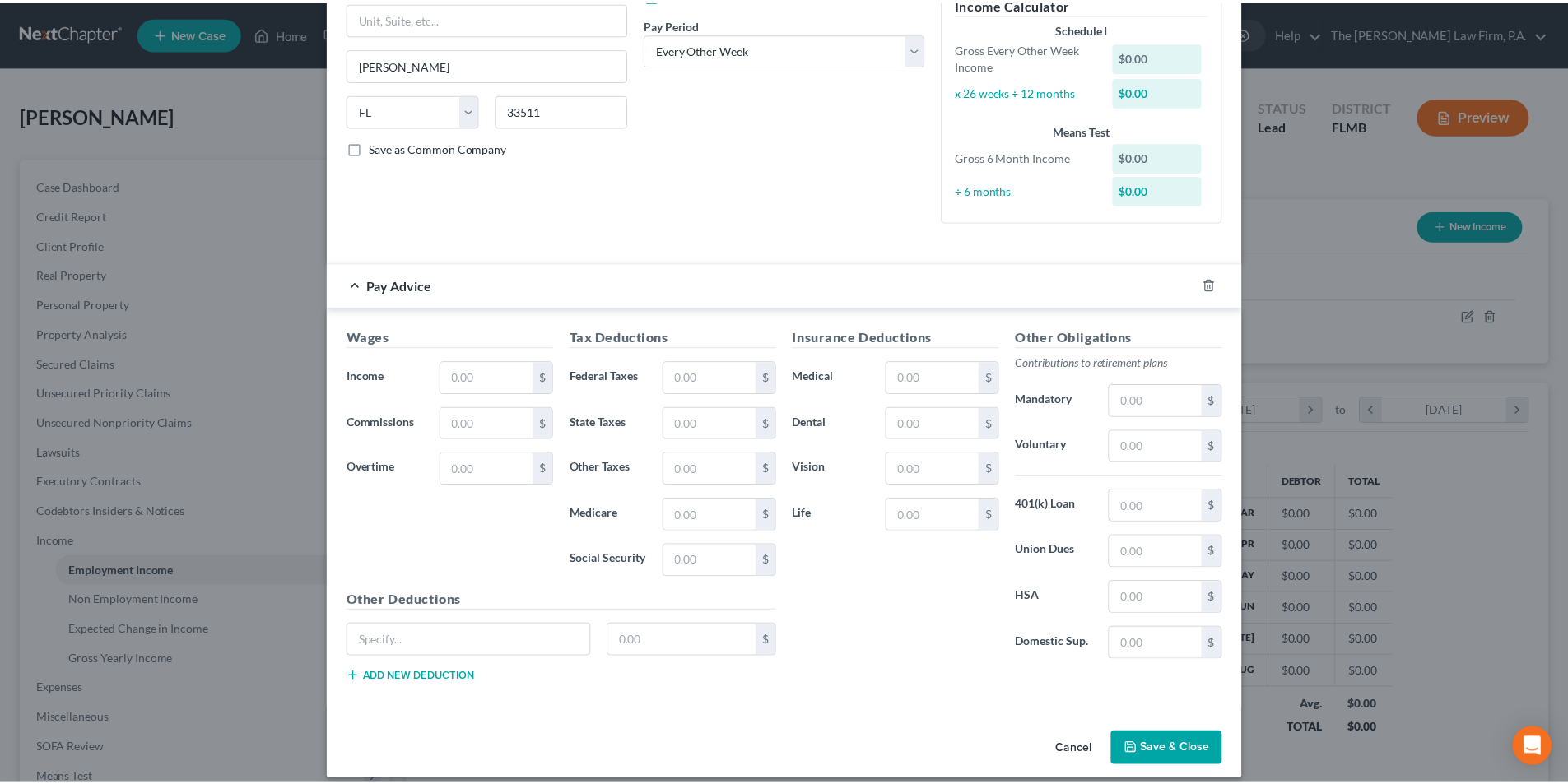
scroll to position [262, 0]
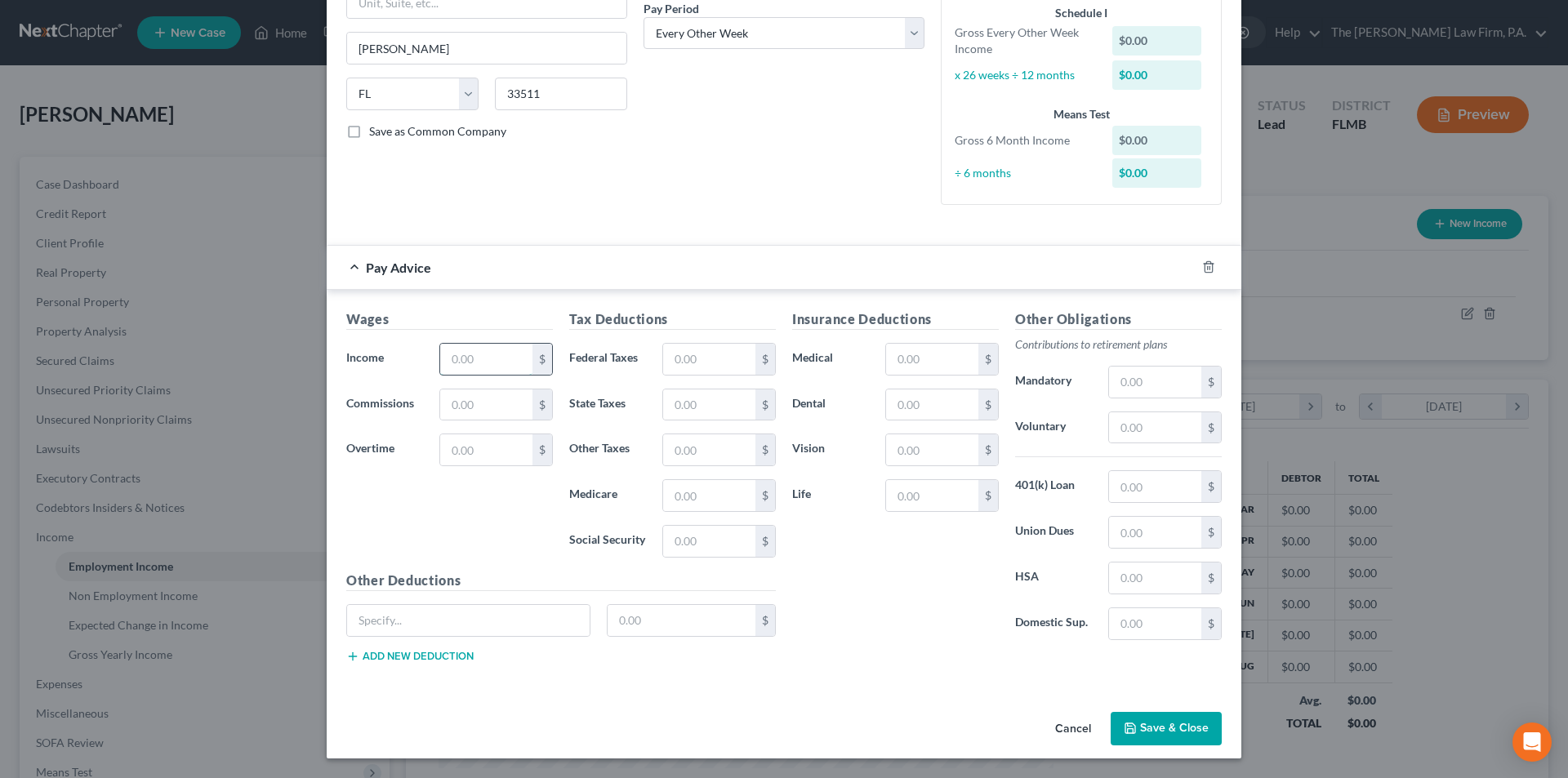
click at [478, 361] on input "text" at bounding box center [486, 359] width 92 height 31
type input "2,275.00"
click at [684, 363] on input "text" at bounding box center [710, 359] width 92 height 31
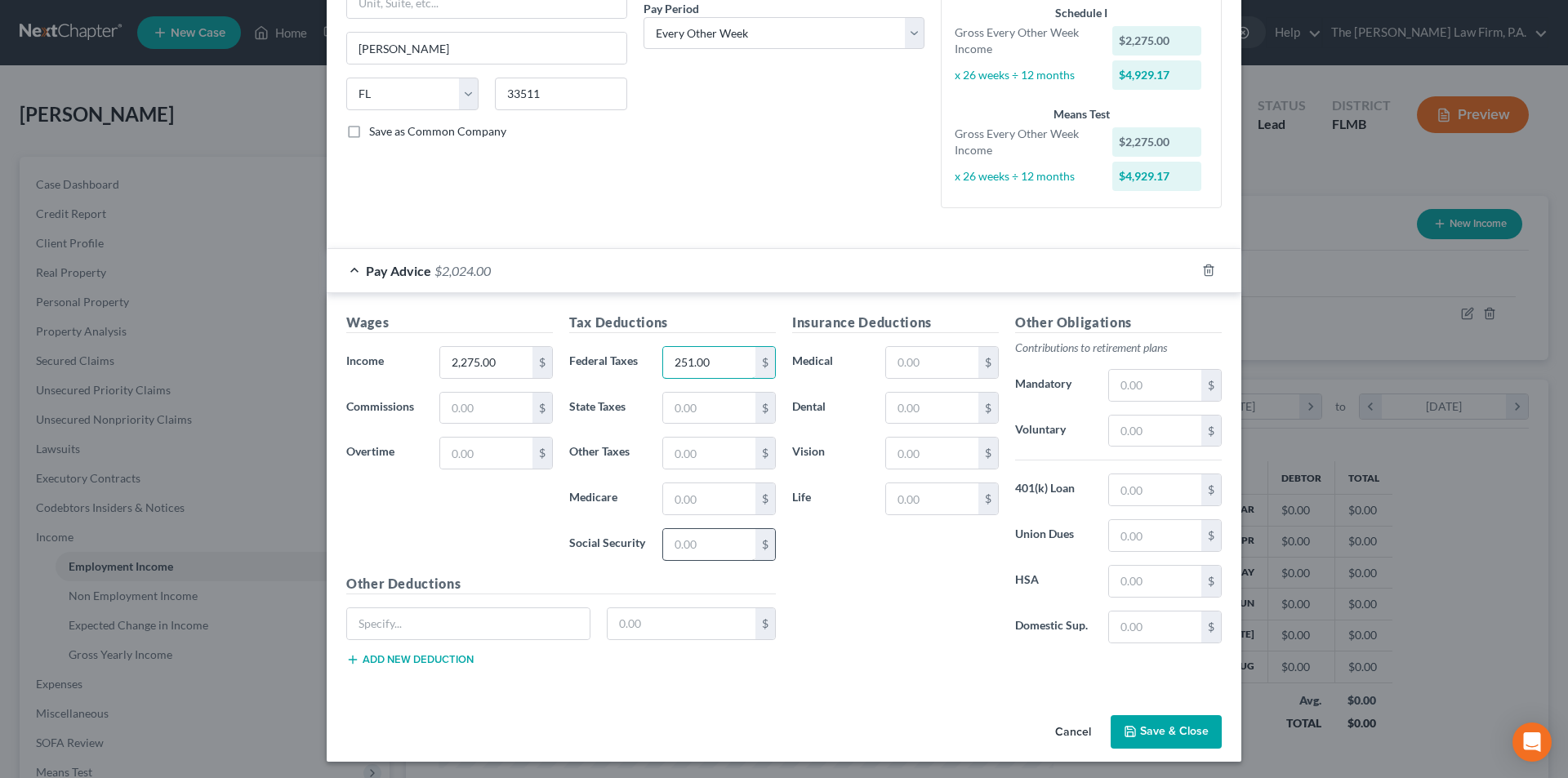
type input "251.00"
click at [684, 548] on input "text" at bounding box center [710, 545] width 92 height 31
type input "141.05"
click at [688, 502] on input "text" at bounding box center [710, 499] width 92 height 31
type input "32.08"
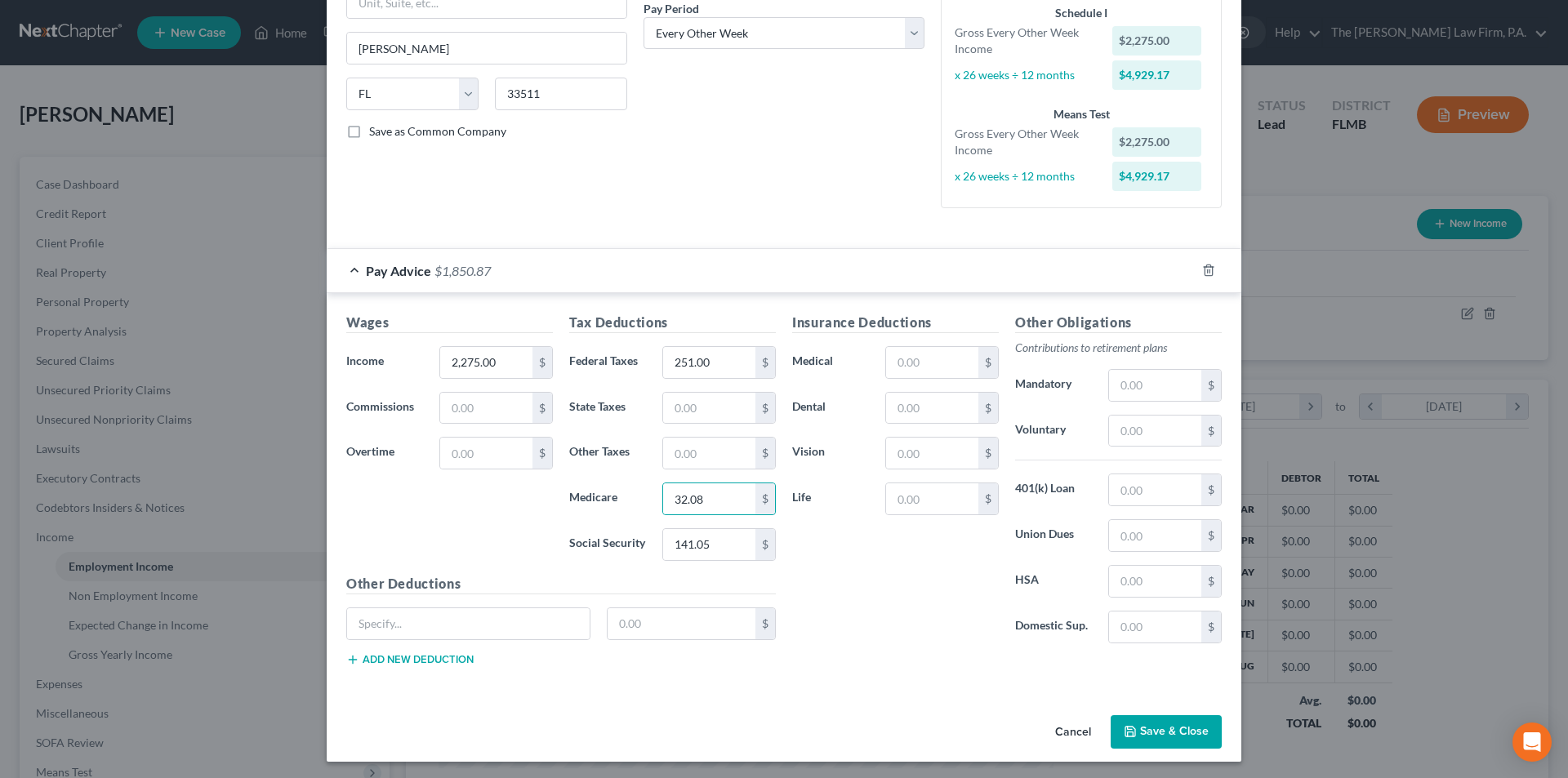
click at [945, 559] on div "Insurance Deductions Medical $ Dental $ Vision $ Life $" at bounding box center [896, 484] width 223 height 343
click at [1149, 734] on button "Save & Close" at bounding box center [1166, 732] width 111 height 34
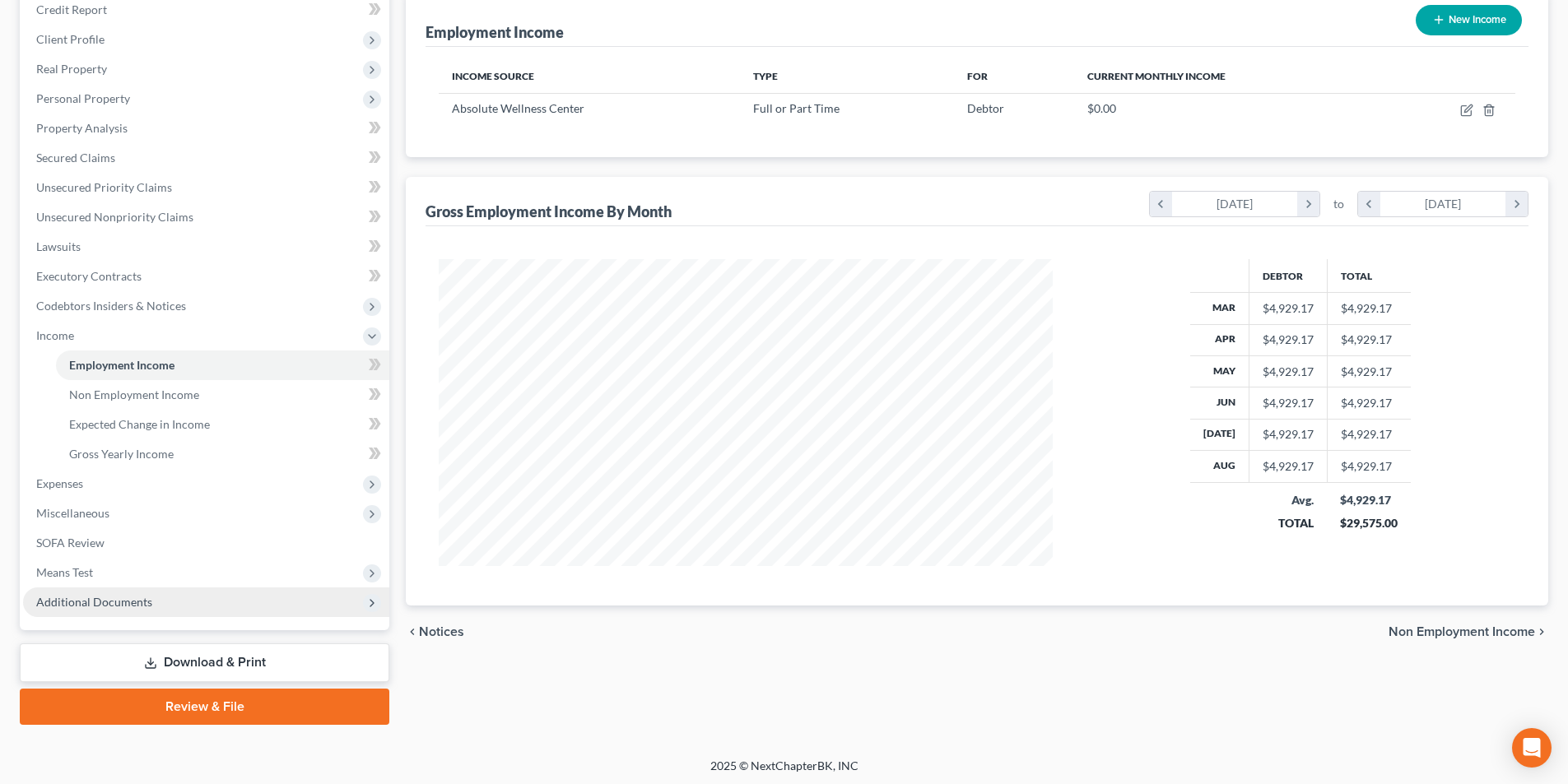
scroll to position [209, 0]
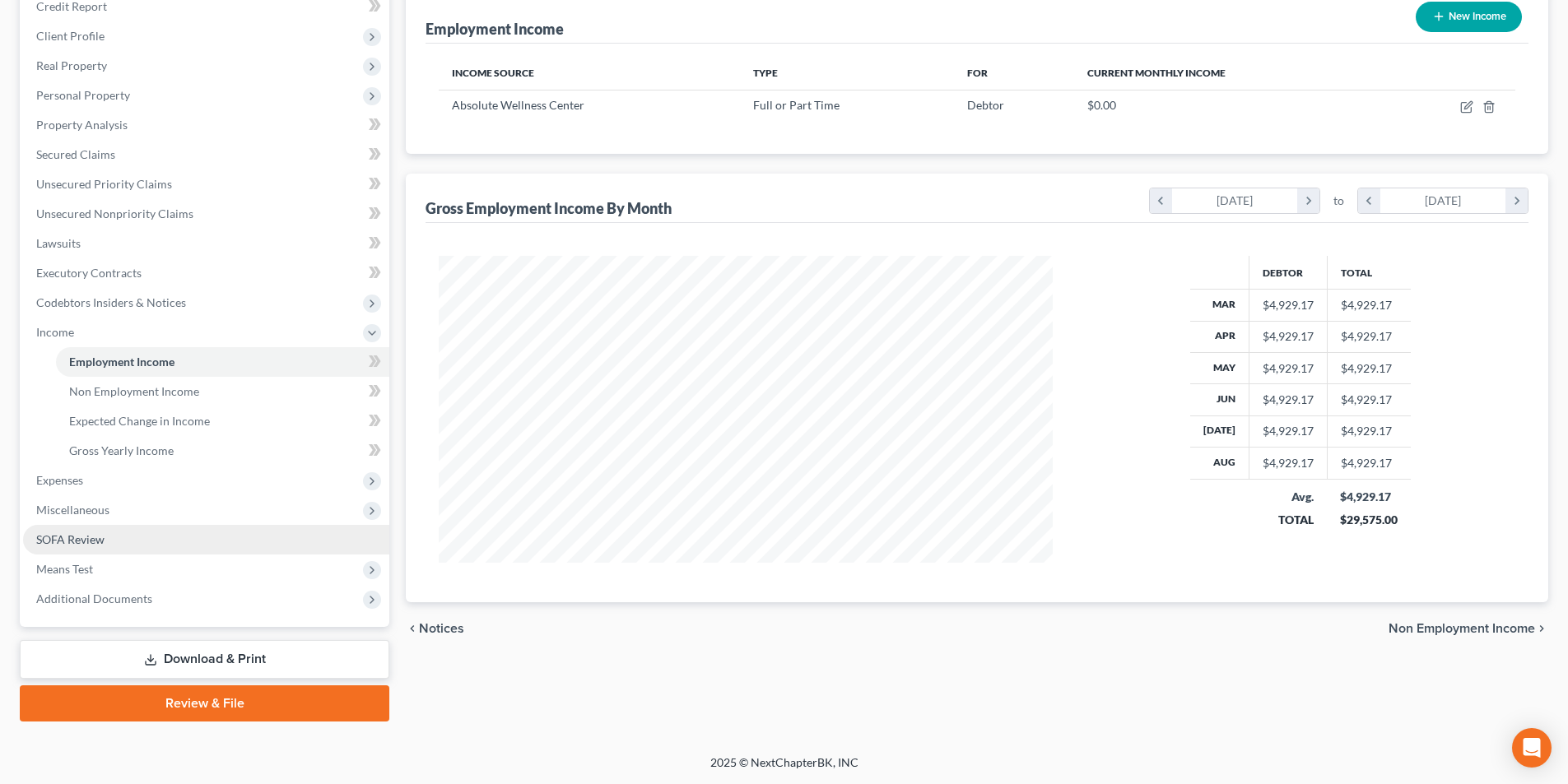
click at [74, 545] on span "SOFA Review" at bounding box center [70, 540] width 68 height 14
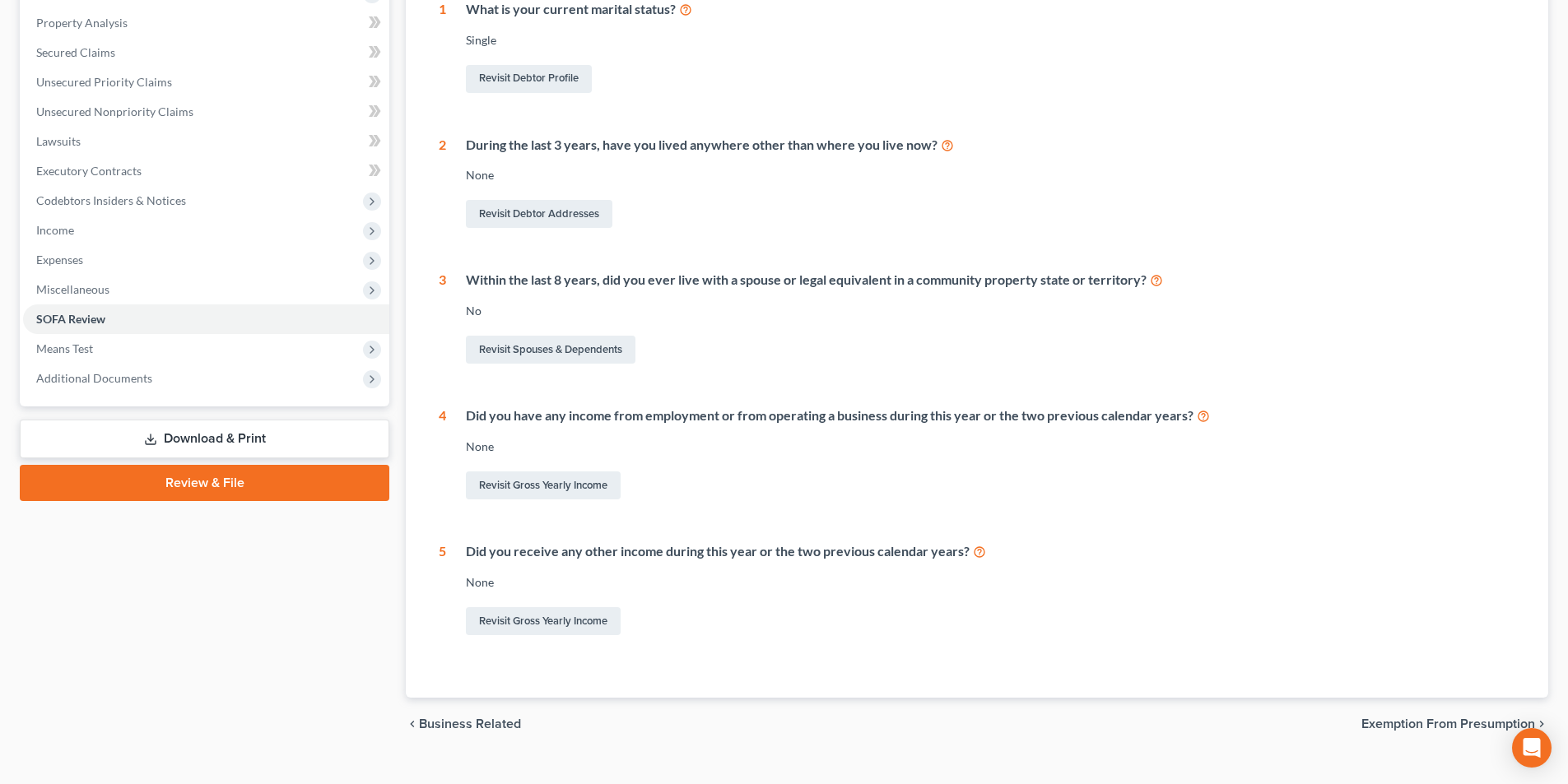
scroll to position [340, 0]
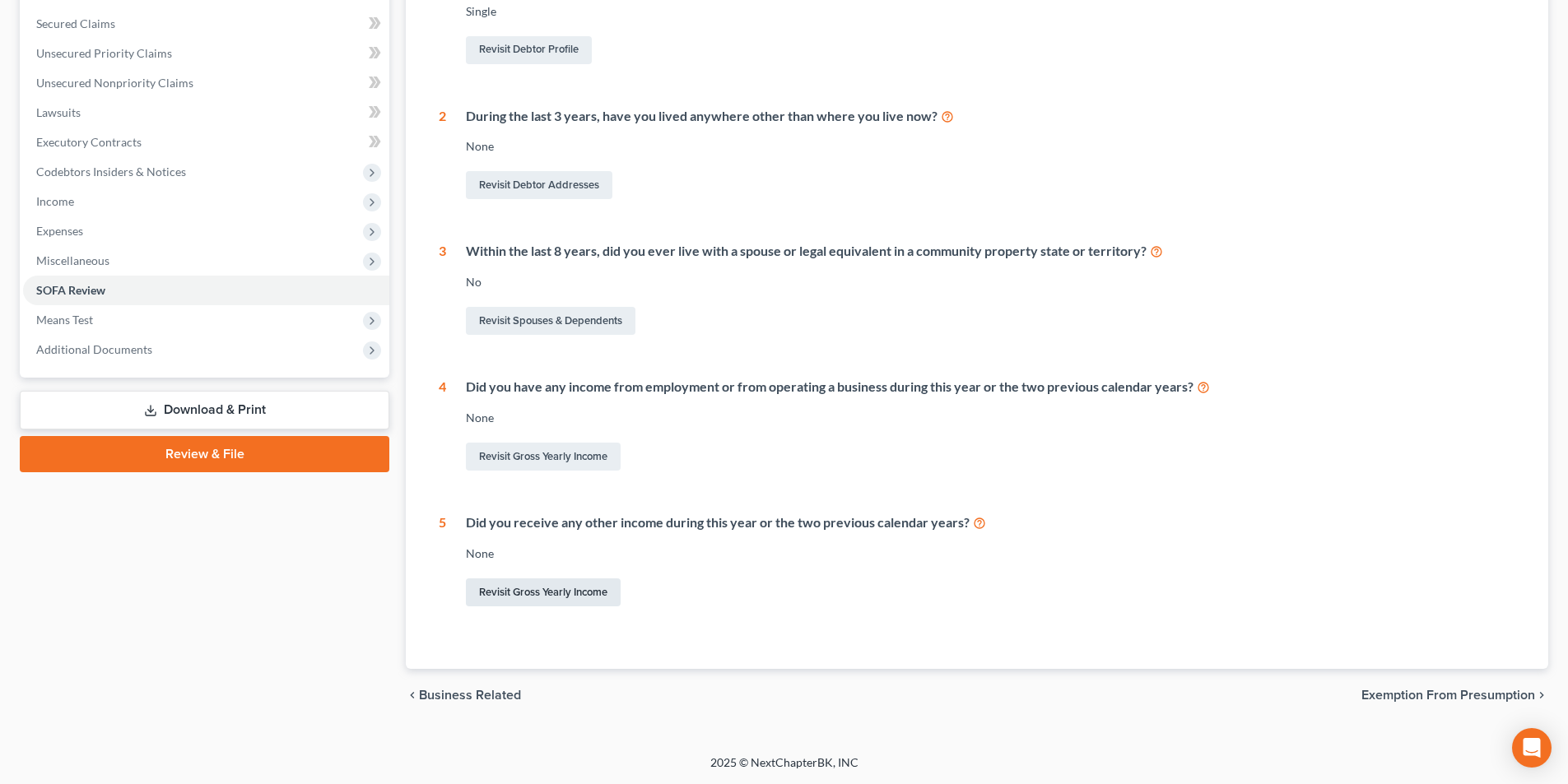
click at [582, 588] on link "Revisit Gross Yearly Income" at bounding box center [543, 592] width 155 height 28
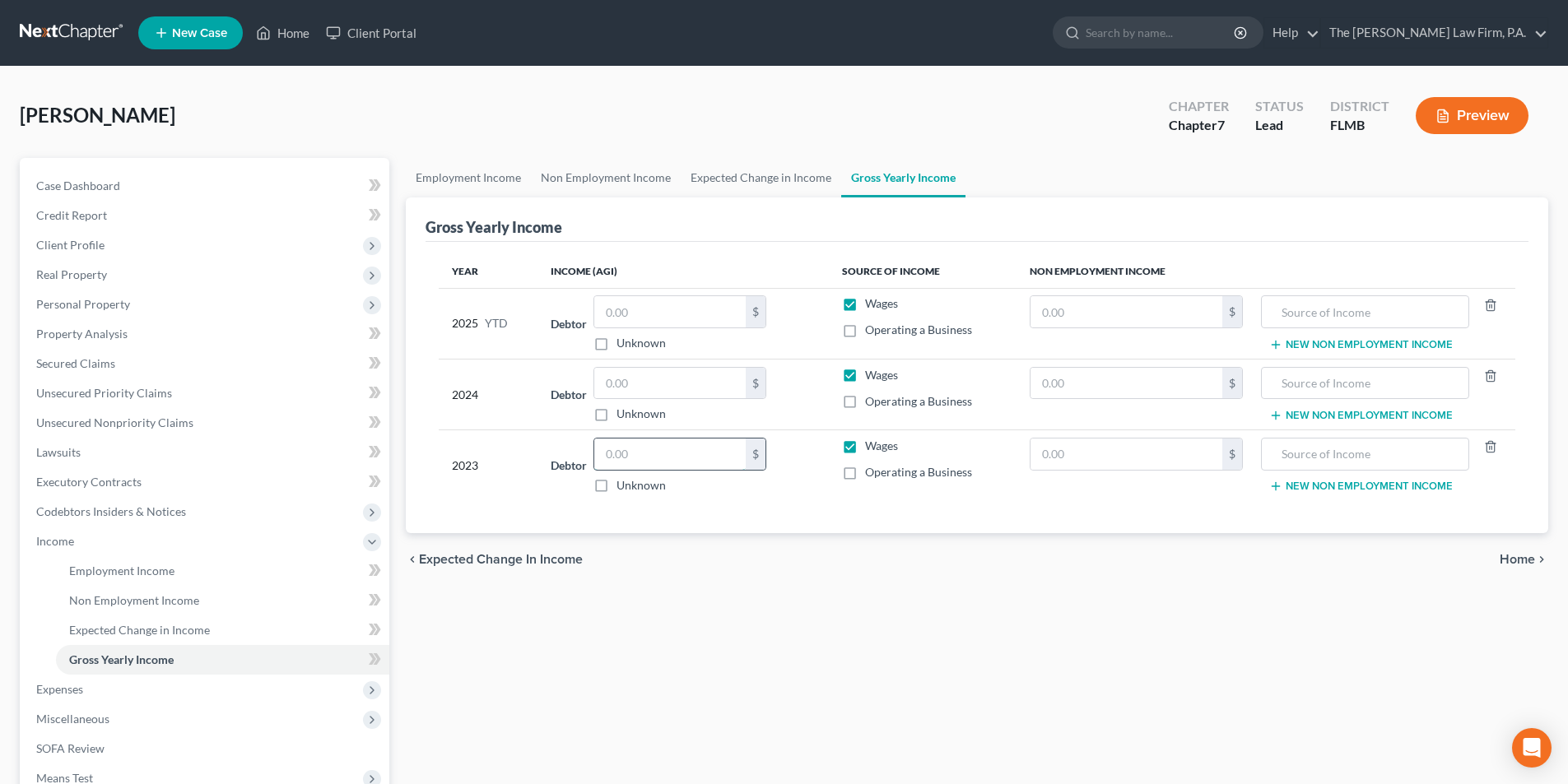
click at [639, 463] on input "text" at bounding box center [670, 455] width 152 height 32
type input "8,748.00"
click at [700, 383] on input "text" at bounding box center [670, 384] width 152 height 32
type input "15,303.00"
click at [1056, 526] on div "Year Income (AGI) Source of Income Non Employment Income 2025 YTD Debtor $ Unkn…" at bounding box center [977, 387] width 1103 height 292
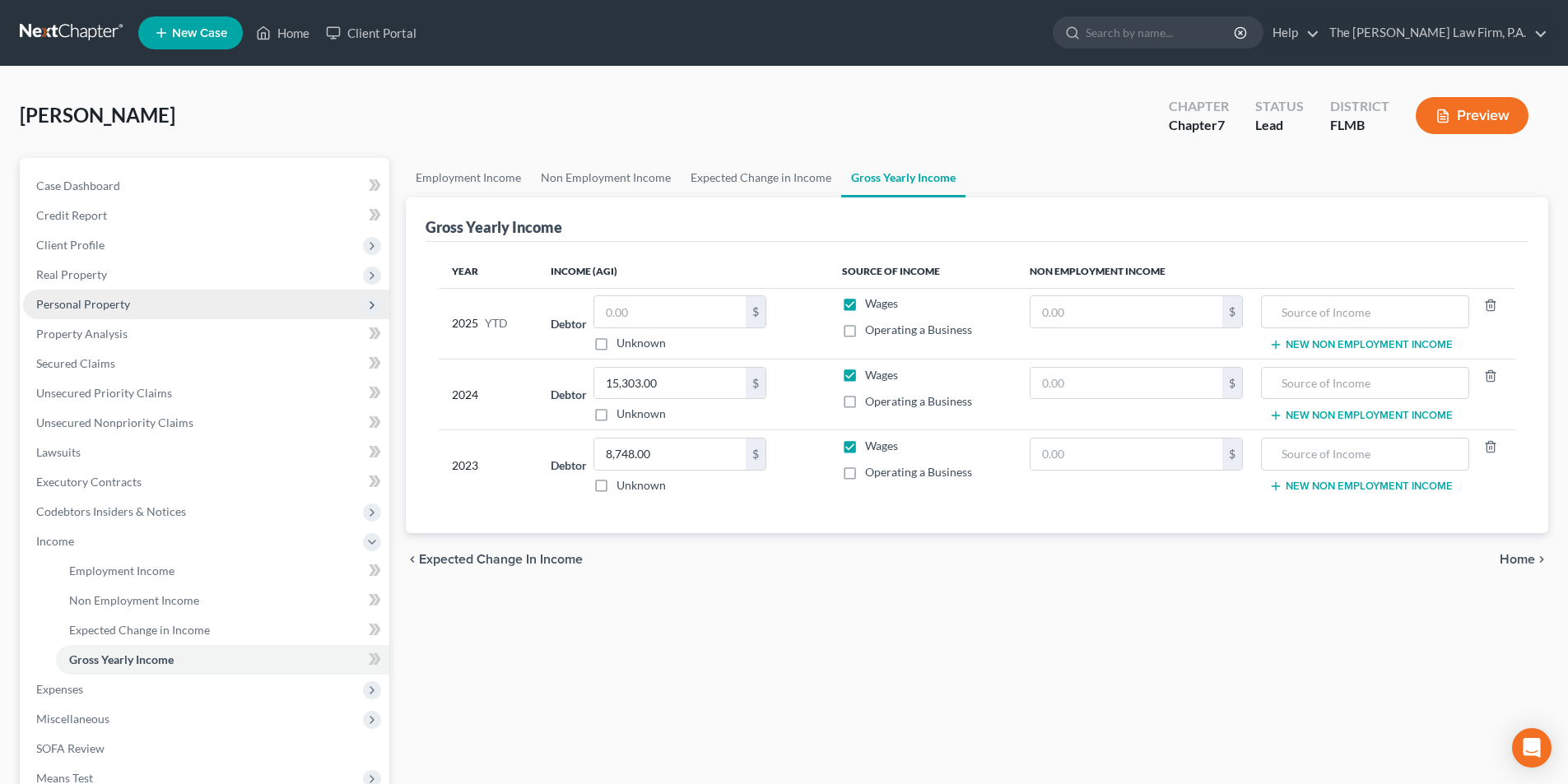
click at [40, 298] on span "Personal Property" at bounding box center [82, 304] width 94 height 14
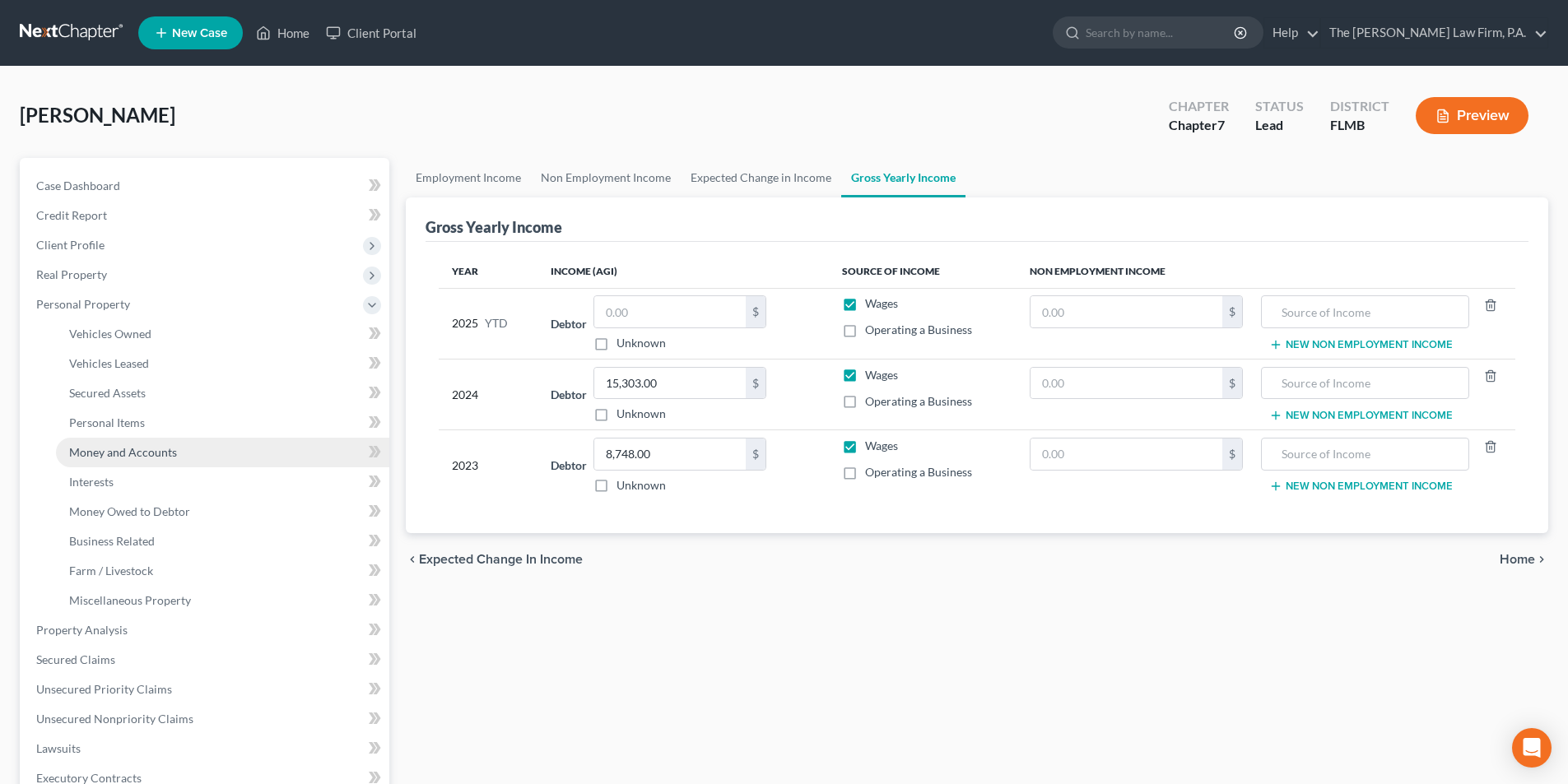
click at [117, 452] on span "Money and Accounts" at bounding box center [123, 452] width 108 height 14
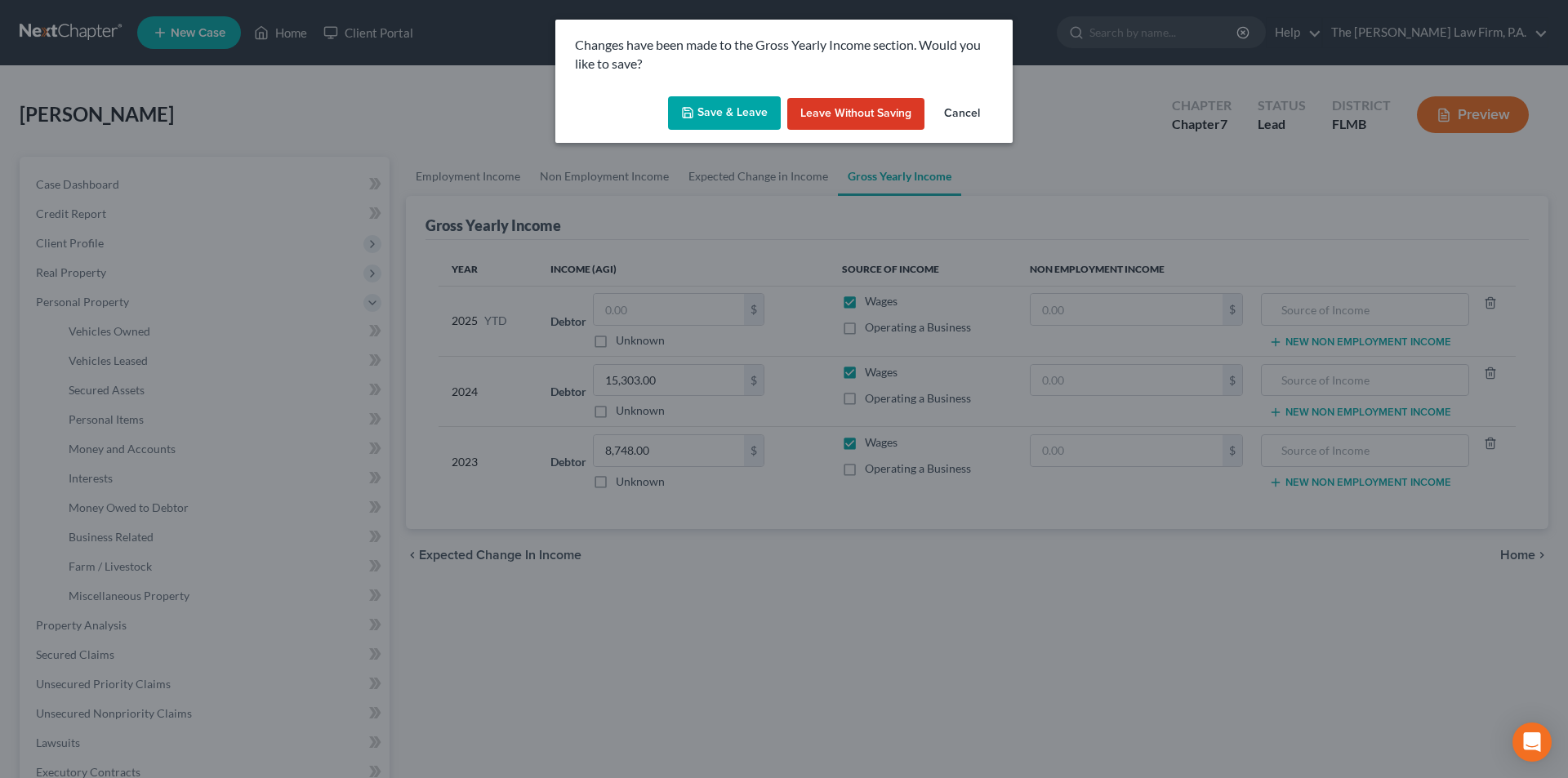
click at [729, 115] on button "Save & Leave" at bounding box center [724, 113] width 113 height 34
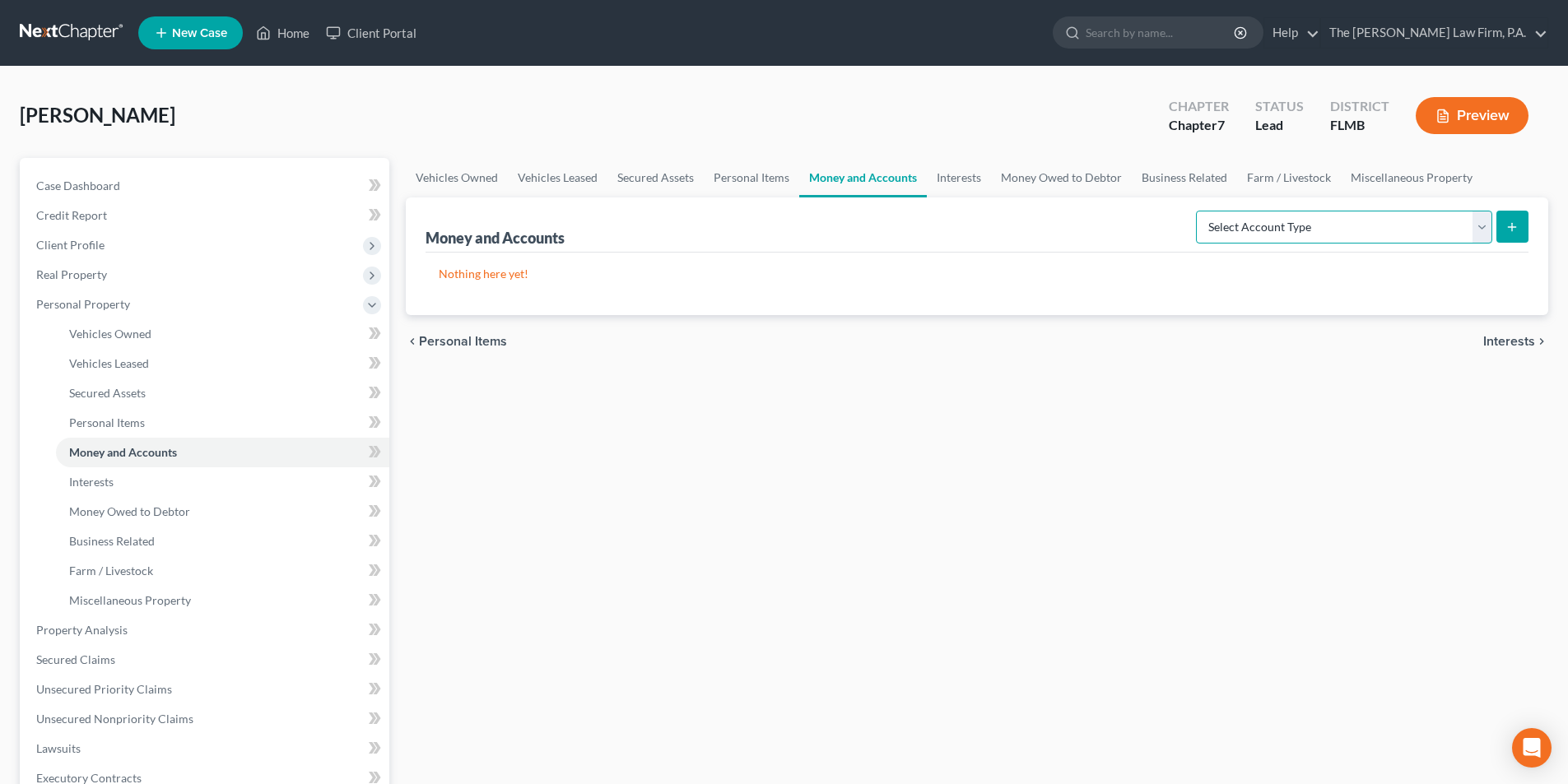
click at [1281, 221] on select "Select Account Type Brokerage Cash on Hand Certificates of Deposit Checking Acc…" at bounding box center [1344, 227] width 296 height 33
select select "checking"
click at [1199, 210] on select "Select Account Type Brokerage Cash on Hand Certificates of Deposit Checking Acc…" at bounding box center [1344, 227] width 296 height 33
click at [1508, 227] on line "submit" at bounding box center [1512, 227] width 7 height 0
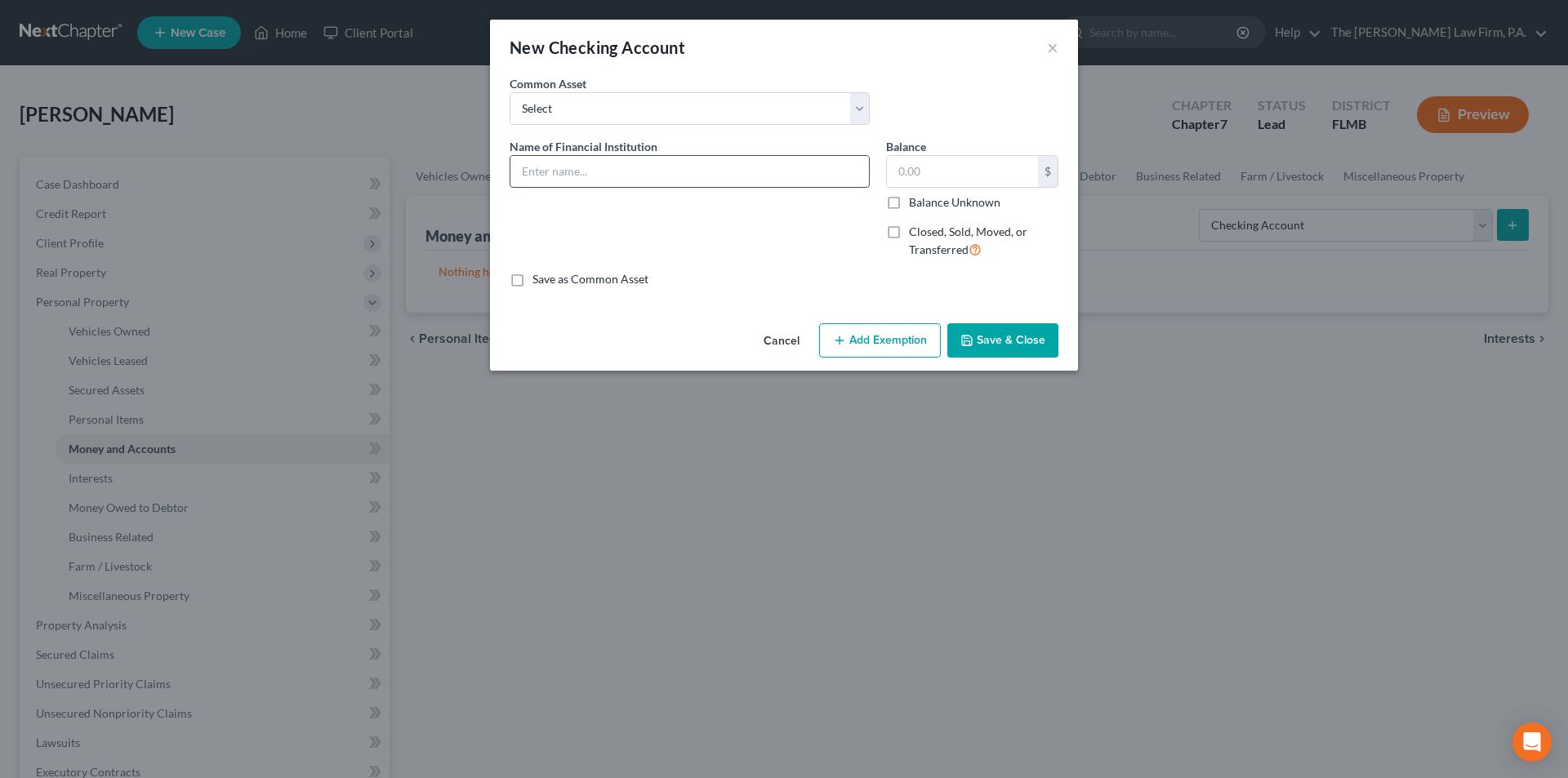
click at [587, 179] on input "text" at bounding box center [690, 171] width 358 height 31
type input "Regions Bank Checking Account"
click at [1006, 336] on button "Save & Close" at bounding box center [1003, 340] width 111 height 34
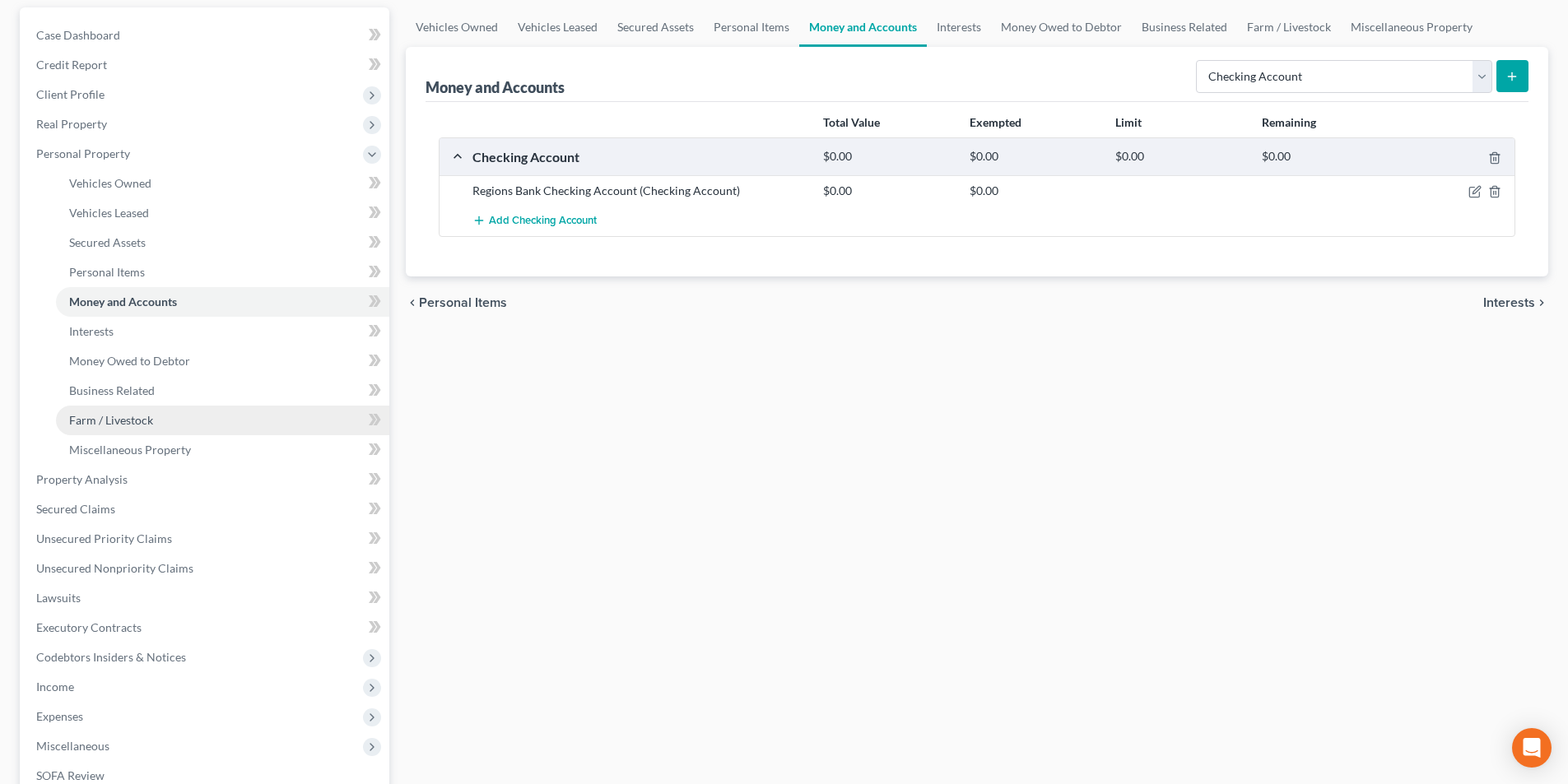
scroll to position [165, 0]
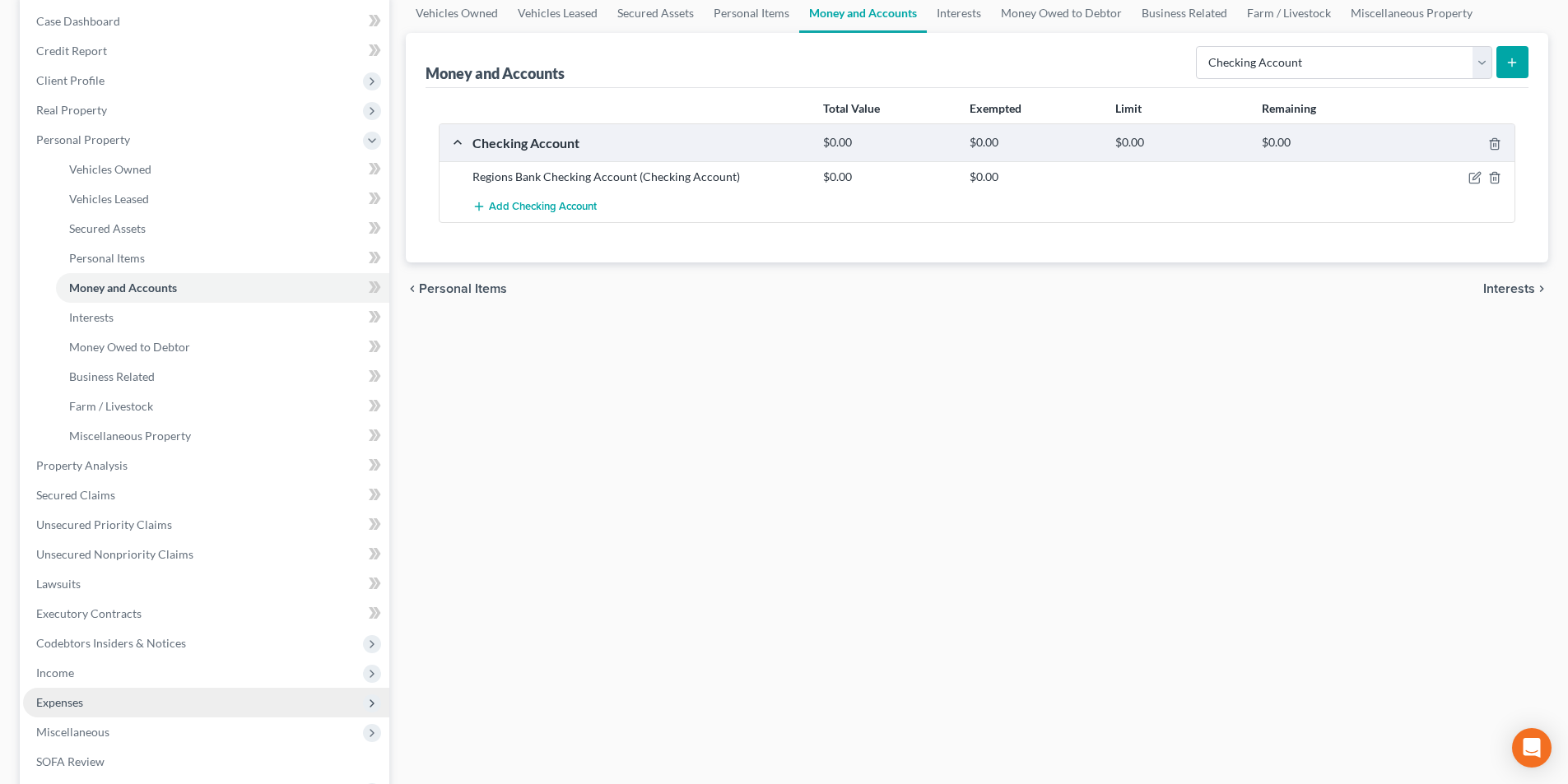
click at [61, 700] on span "Expenses" at bounding box center [60, 703] width 47 height 14
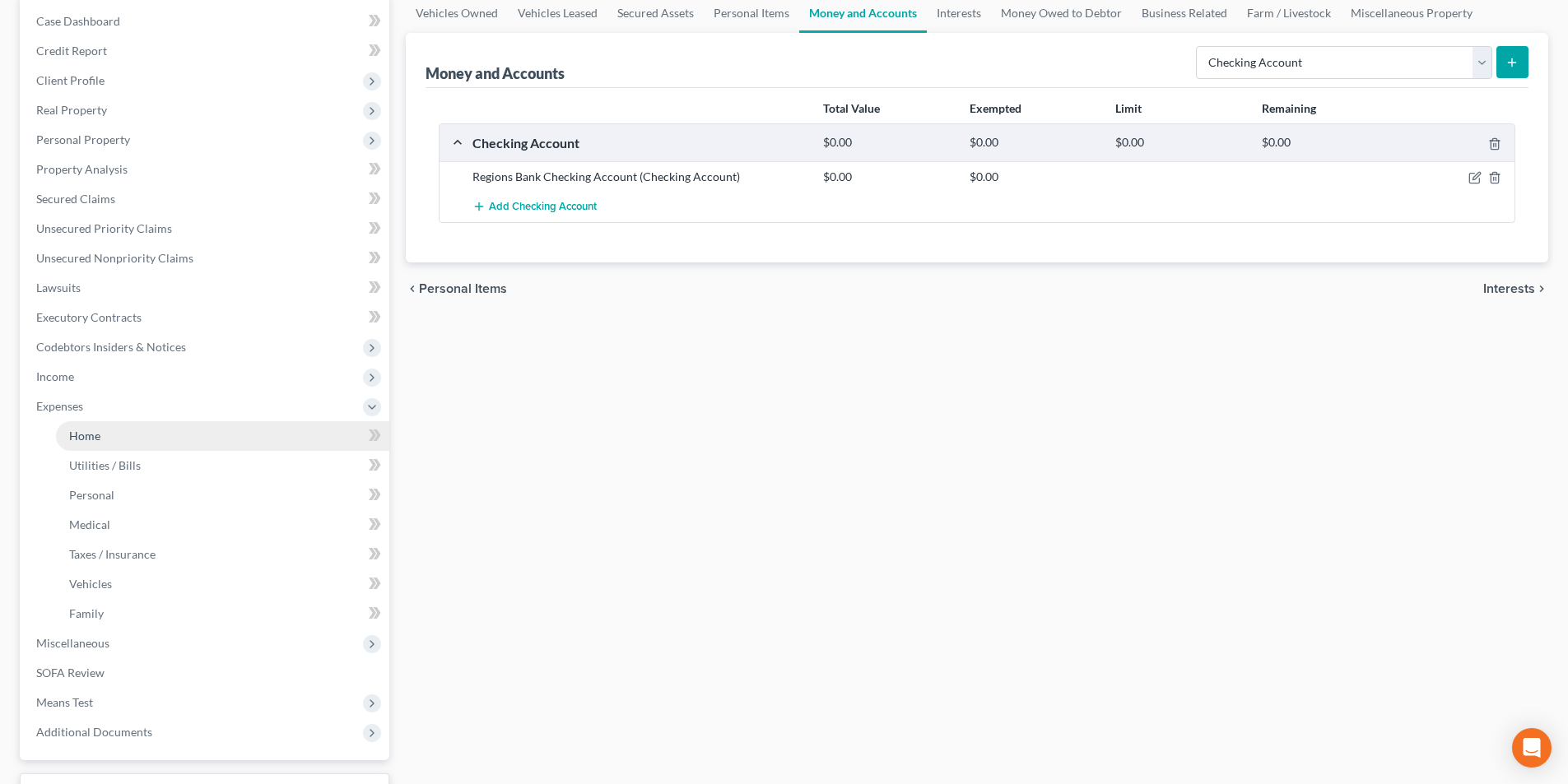
click at [90, 436] on span "Home" at bounding box center [85, 435] width 32 height 14
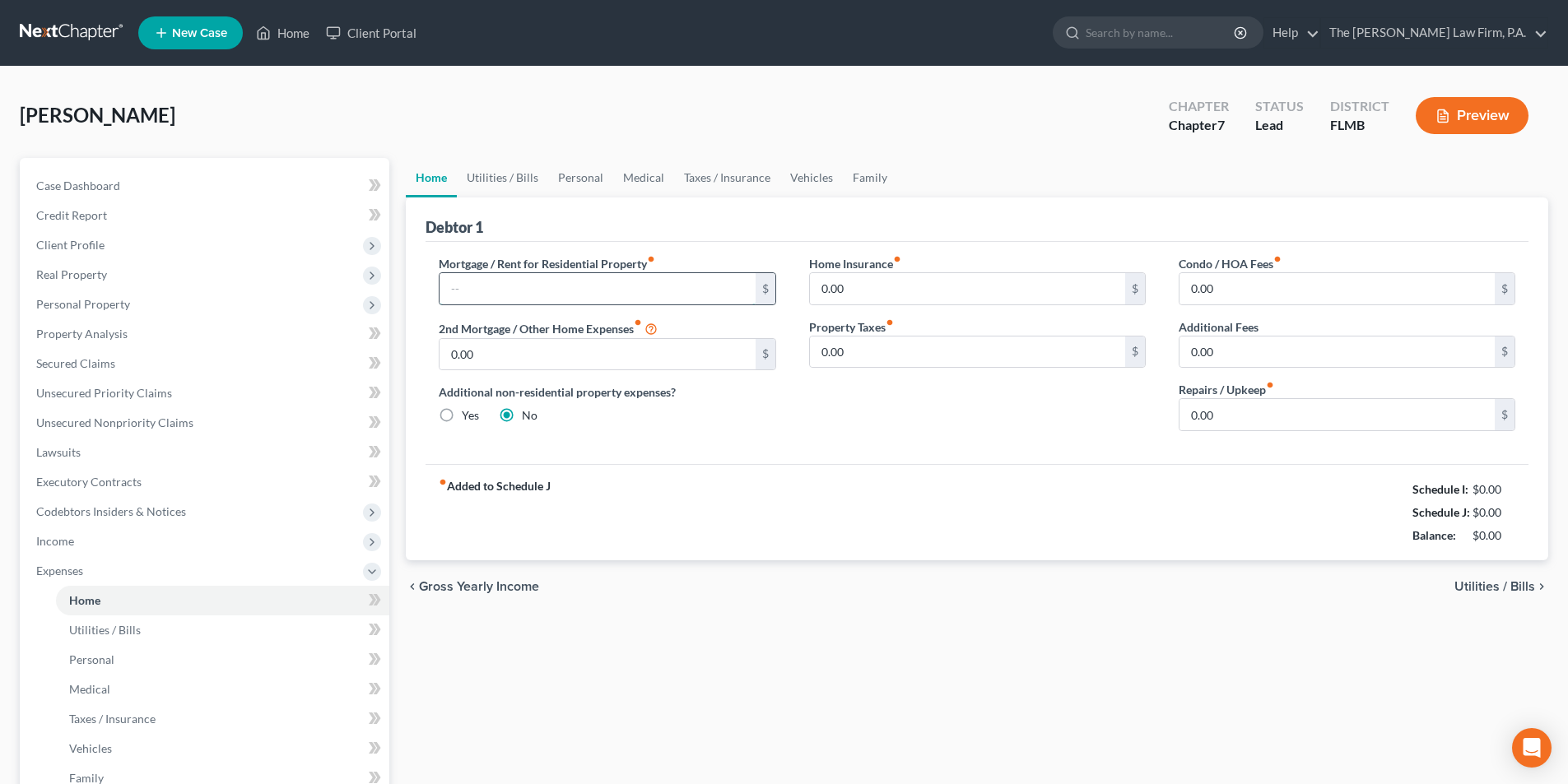
click at [479, 288] on input "text" at bounding box center [597, 289] width 316 height 32
type input "1,800.00"
drag, startPoint x: 1223, startPoint y: 409, endPoint x: 1138, endPoint y: 409, distance: 85.0
drag, startPoint x: 1246, startPoint y: 409, endPoint x: 1154, endPoint y: 415, distance: 92.2
click at [1154, 415] on div "Mortgage / Rent for Residential Property fiber_manual_record 1,800.00 $ 2nd Mor…" at bounding box center [977, 350] width 1110 height 189
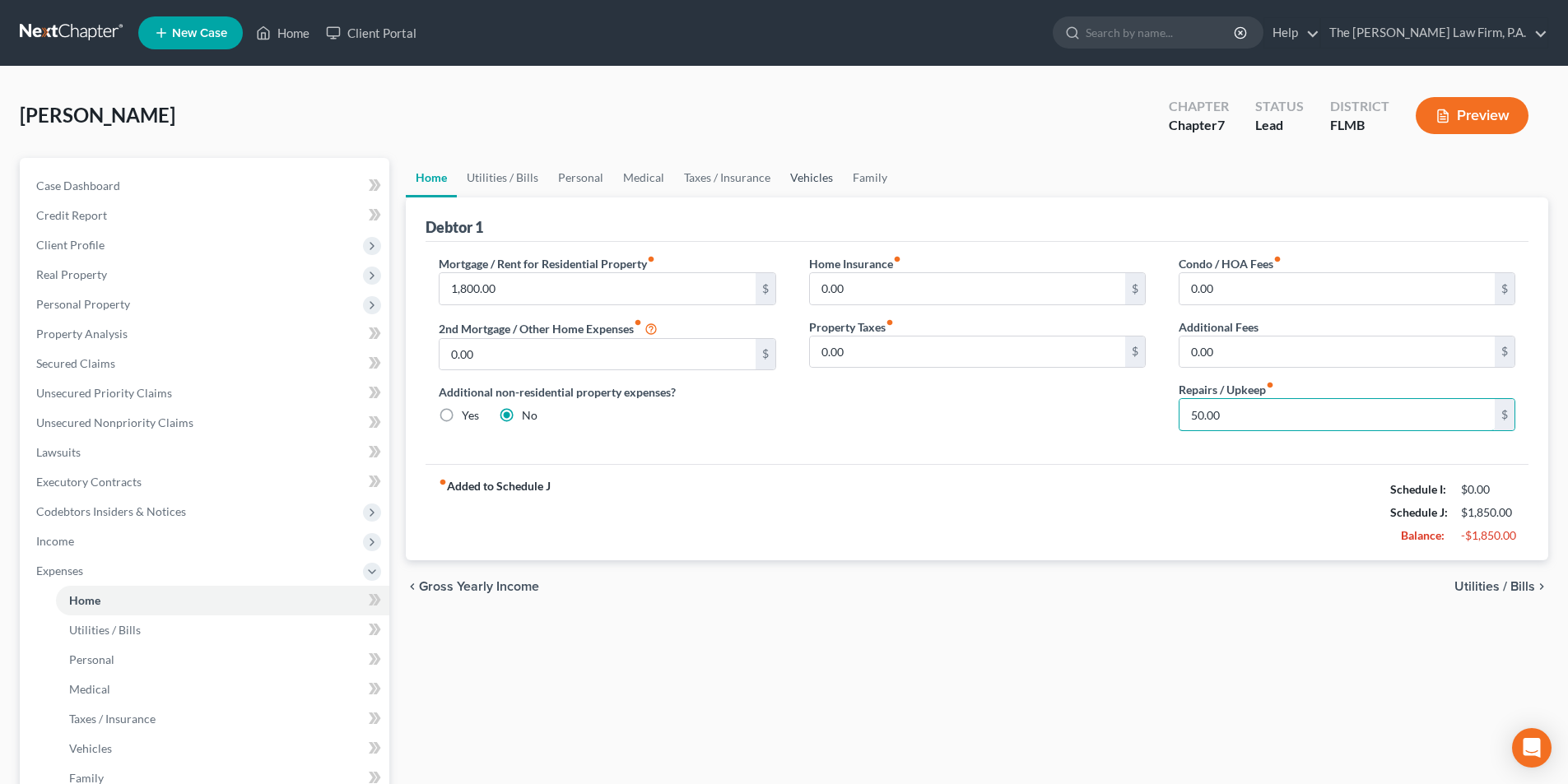
type input "50.00"
click at [813, 177] on link "Vehicles" at bounding box center [811, 177] width 62 height 39
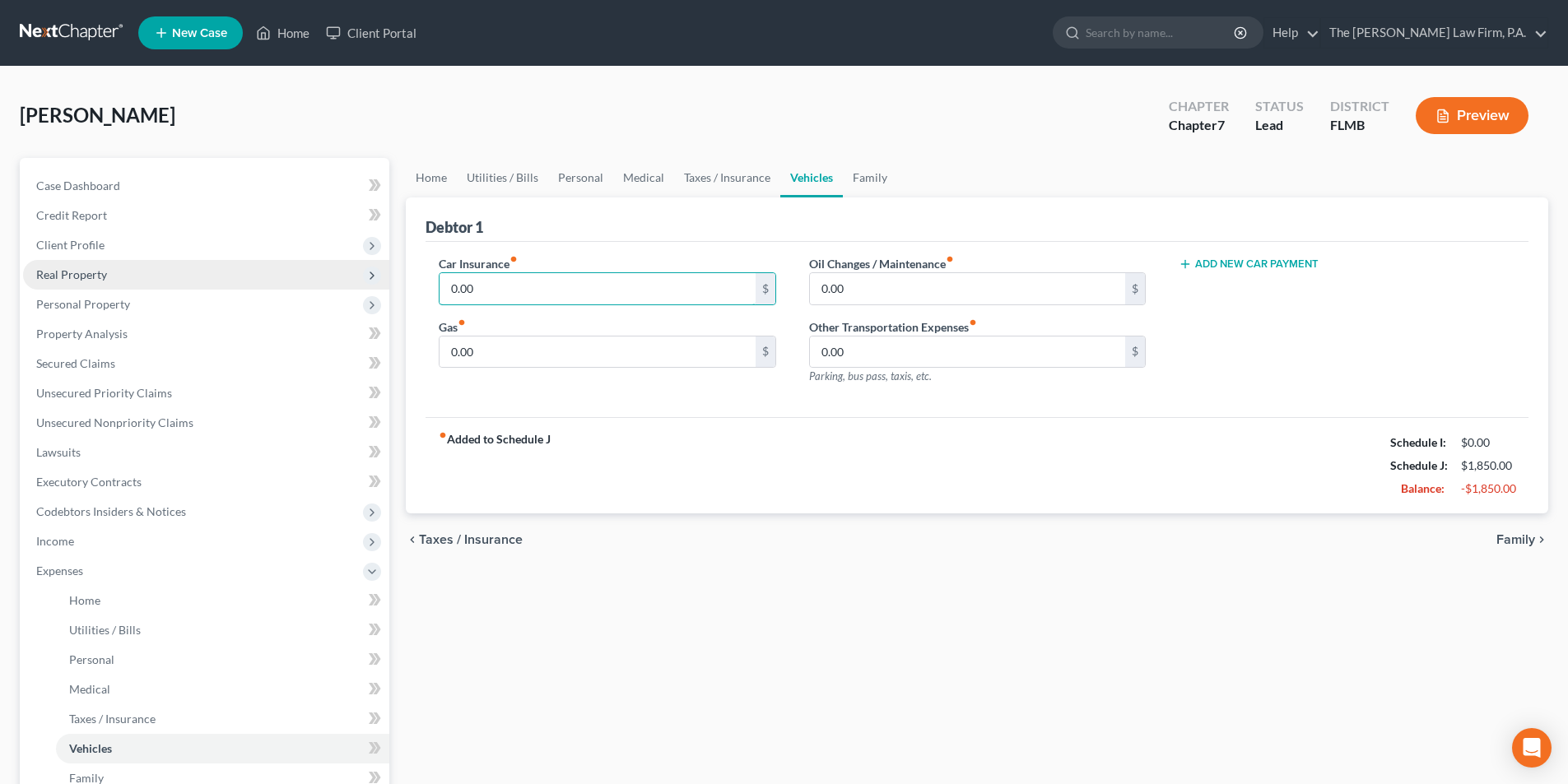
drag, startPoint x: 425, startPoint y: 281, endPoint x: 380, endPoint y: 277, distance: 45.2
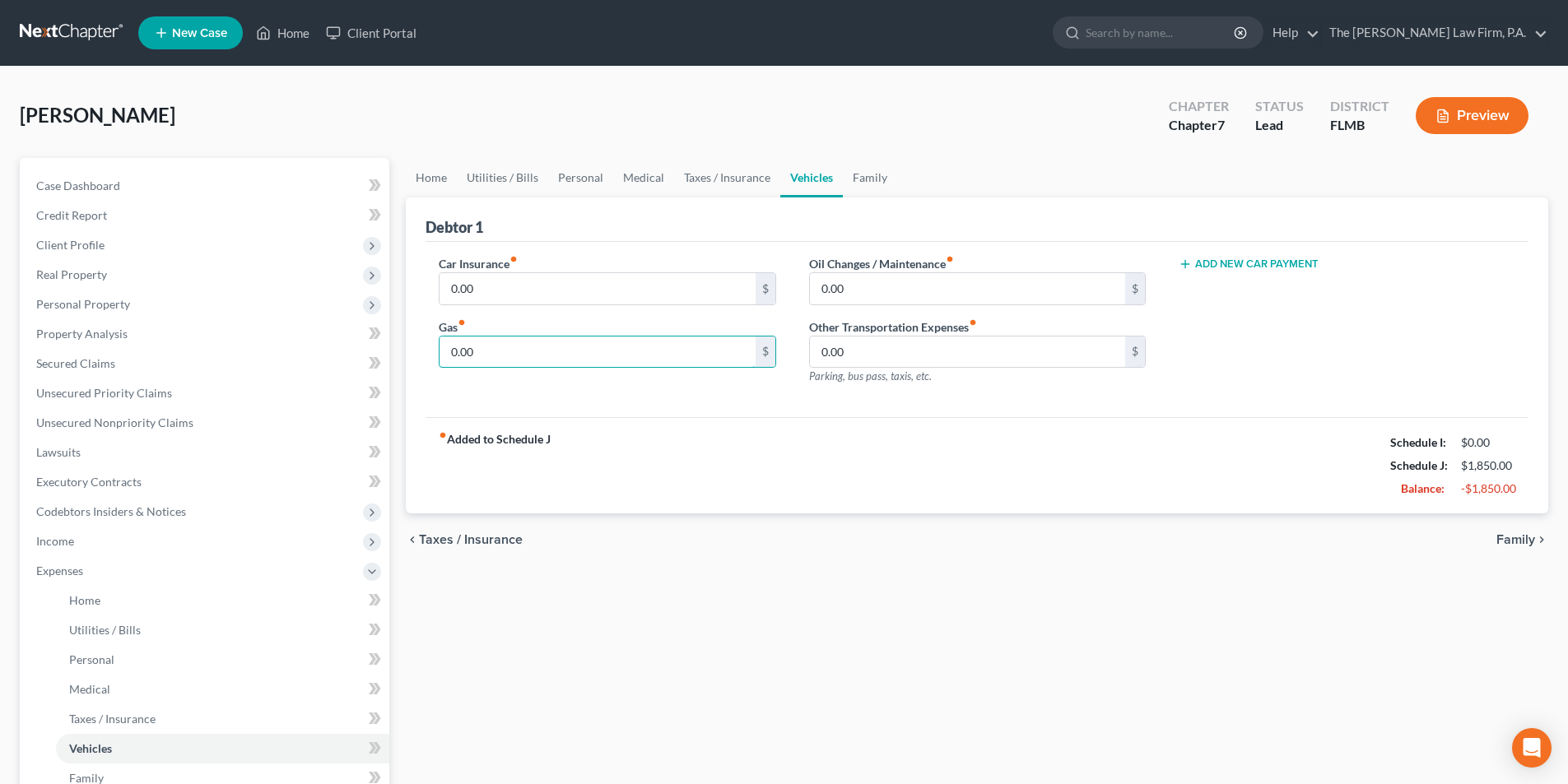
drag, startPoint x: 502, startPoint y: 353, endPoint x: 366, endPoint y: 347, distance: 136.1
drag, startPoint x: 506, startPoint y: 351, endPoint x: 432, endPoint y: 349, distance: 74.0
click at [432, 349] on div "Car Insurance fiber_manual_record 0.00 $ Gas fiber_manual_record 0.00 $" at bounding box center [607, 326] width 370 height 143
type input "250.00"
click at [513, 182] on link "Utilities / Bills" at bounding box center [502, 177] width 91 height 39
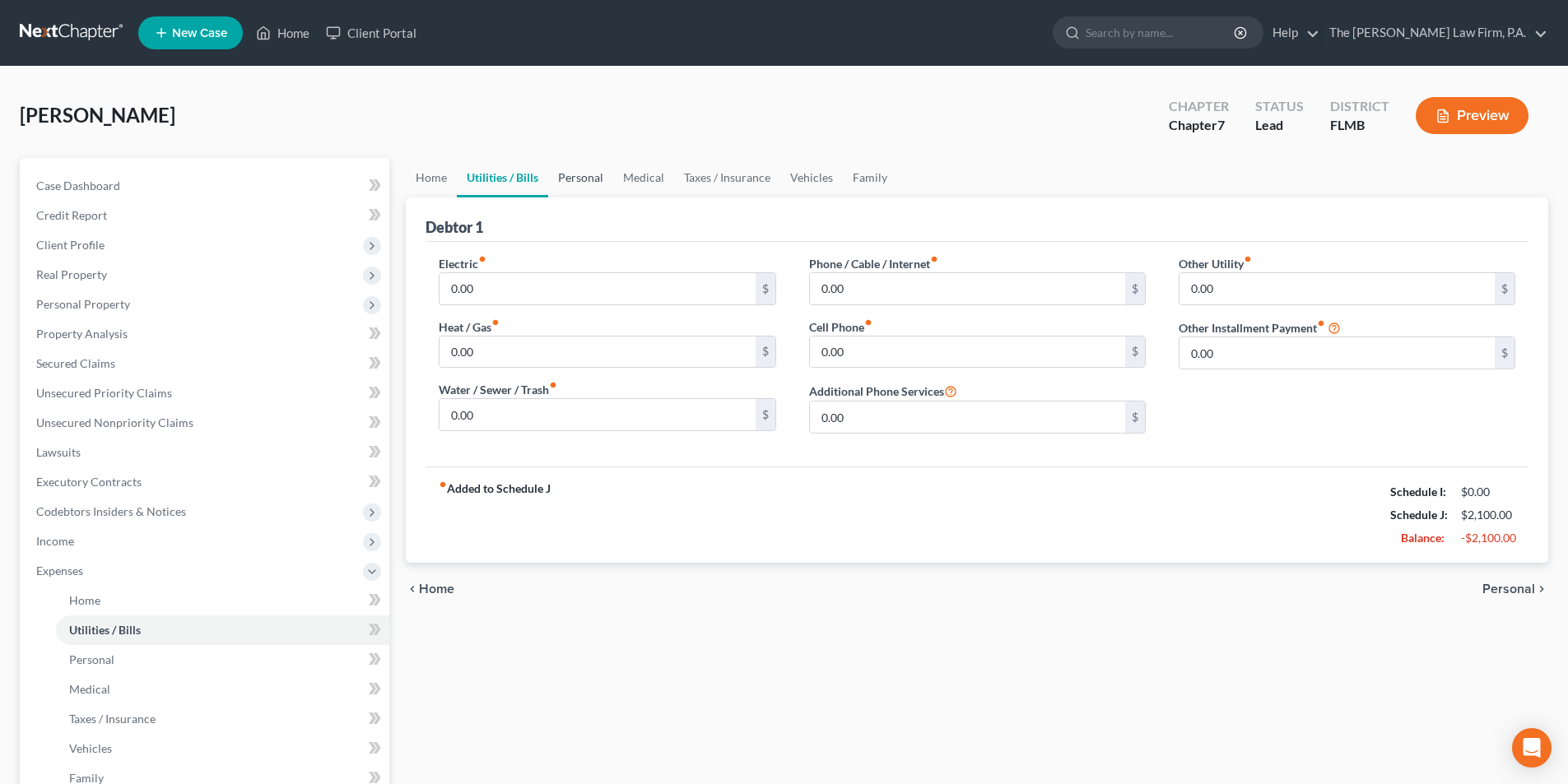
click at [566, 178] on link "Personal" at bounding box center [580, 177] width 65 height 39
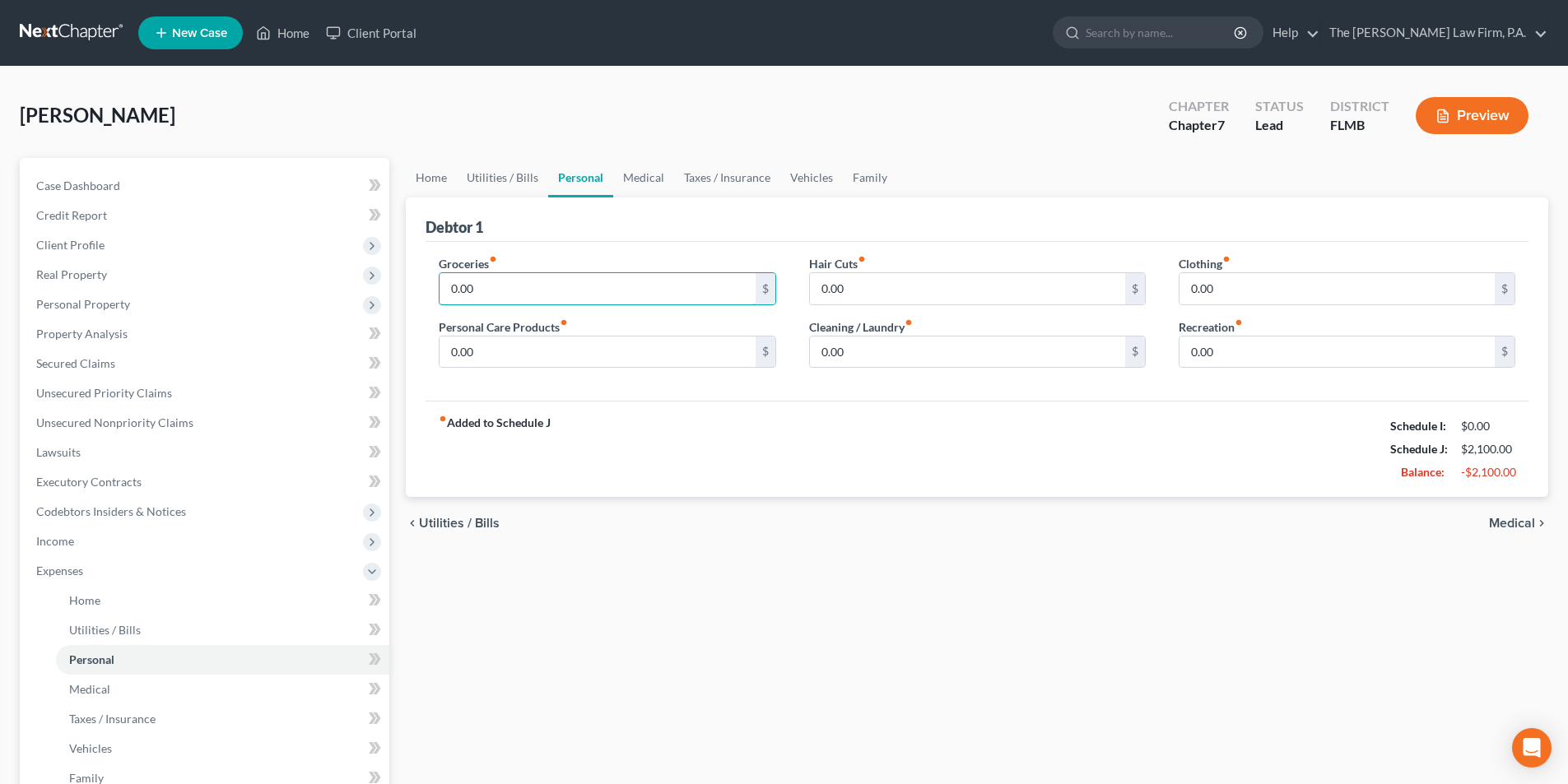
drag, startPoint x: 507, startPoint y: 280, endPoint x: 402, endPoint y: 283, distance: 105.0
drag, startPoint x: 425, startPoint y: 286, endPoint x: 465, endPoint y: 287, distance: 40.0
click at [465, 287] on div "Debtor 1 Groceries fiber_manual_record 0.00 $ Personal Care Products fiber_manu…" at bounding box center [976, 347] width 1142 height 300
drag, startPoint x: 493, startPoint y: 287, endPoint x: 361, endPoint y: 274, distance: 132.6
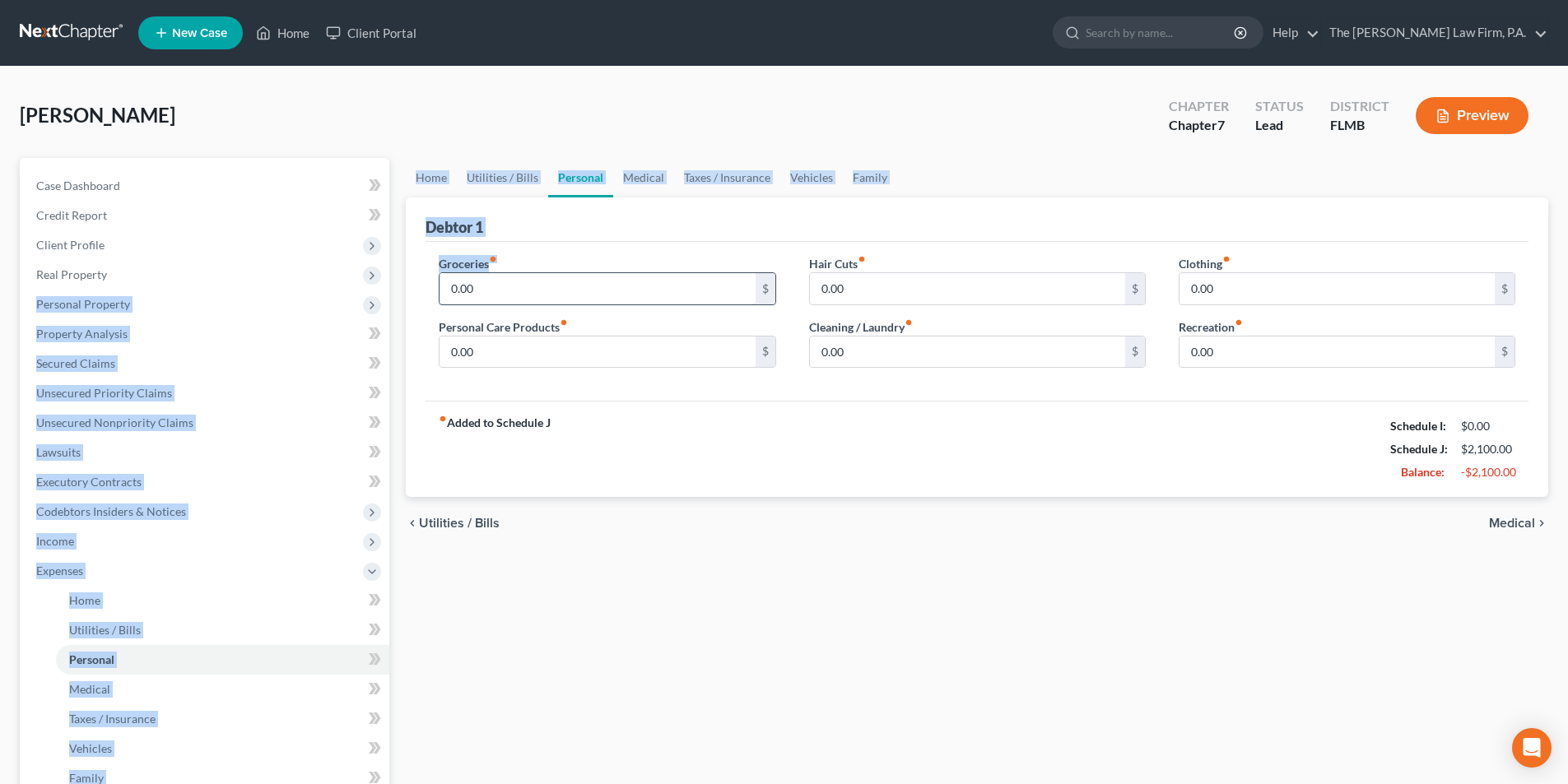
drag, startPoint x: 397, startPoint y: 278, endPoint x: 493, endPoint y: 291, distance: 96.9
click at [493, 291] on div "Petition Navigation Case Dashboard Payments Invoices Payments Payments Credit R…" at bounding box center [784, 588] width 1545 height 861
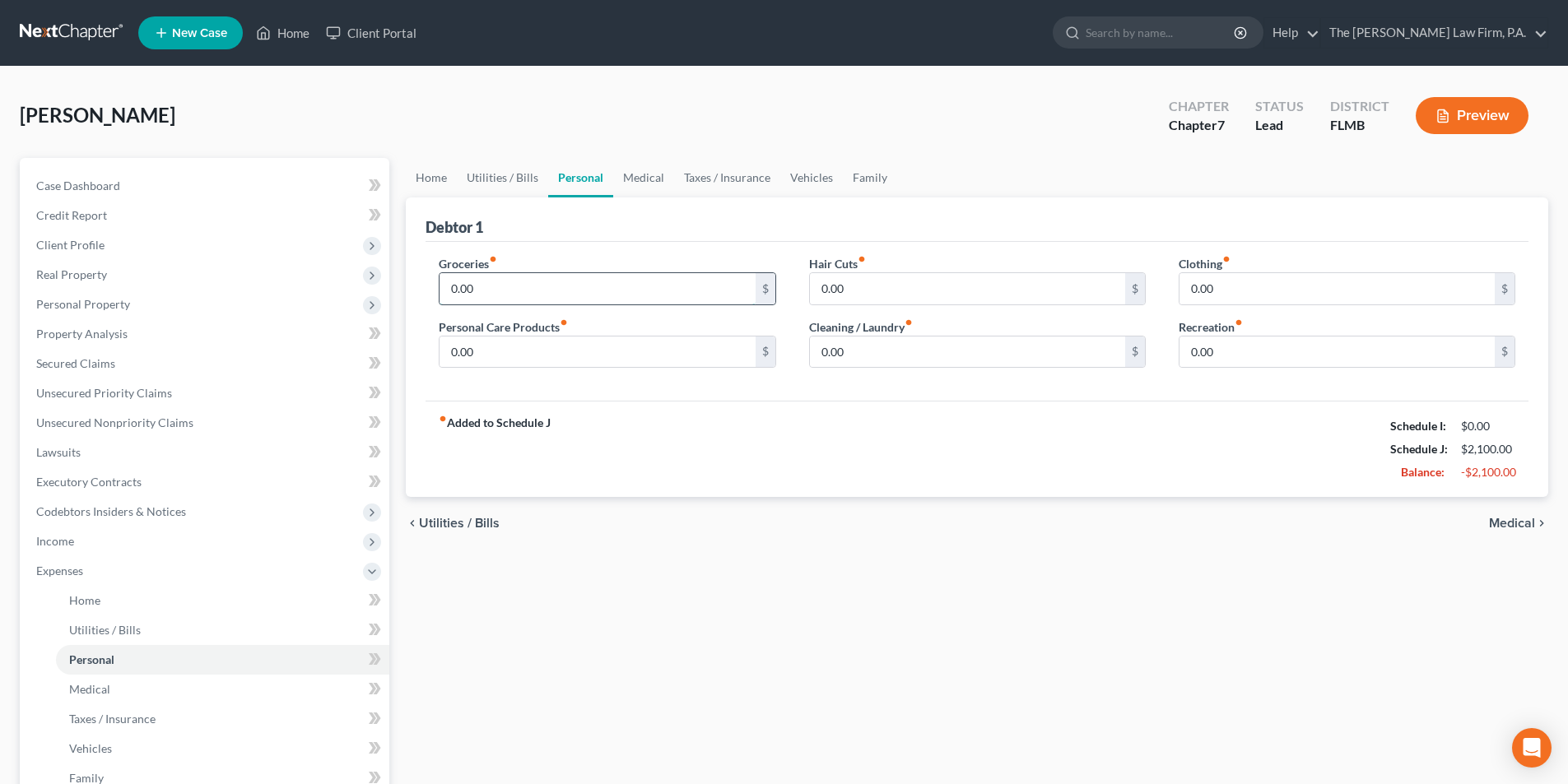
click at [493, 291] on input "0.00" at bounding box center [597, 289] width 316 height 32
drag, startPoint x: 496, startPoint y: 287, endPoint x: 407, endPoint y: 288, distance: 89.0
click at [407, 288] on div "Debtor 1 Groceries fiber_manual_record 600.00 $ Personal Care Products fiber_ma…" at bounding box center [976, 347] width 1142 height 300
type input "800.00"
click at [509, 180] on link "Utilities / Bills" at bounding box center [502, 177] width 91 height 39
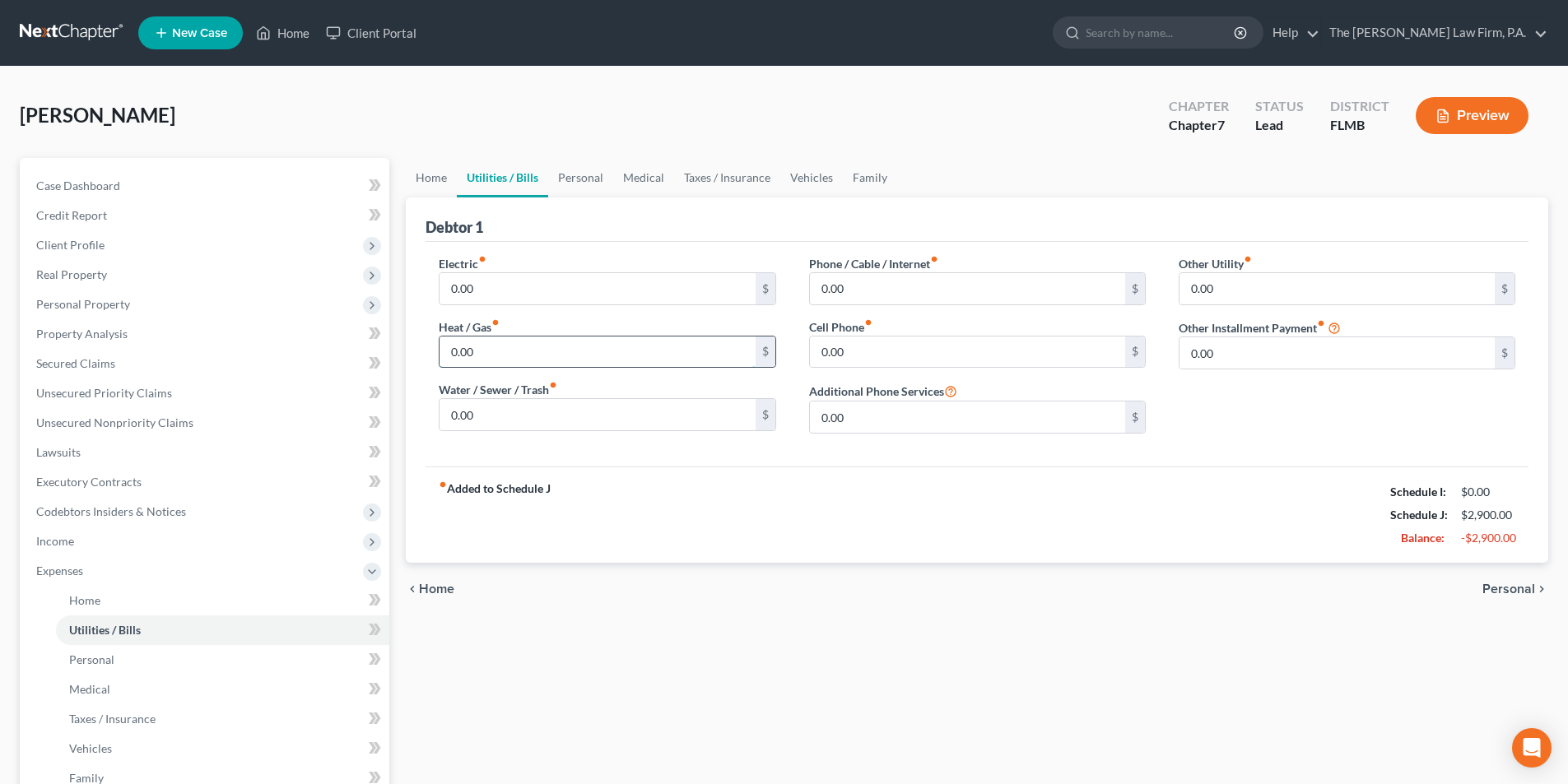
drag, startPoint x: 502, startPoint y: 354, endPoint x: 517, endPoint y: 357, distance: 15.3
type input "60.00"
drag, startPoint x: 499, startPoint y: 286, endPoint x: 472, endPoint y: 289, distance: 27.2
type input "110.00"
drag, startPoint x: 476, startPoint y: 412, endPoint x: 452, endPoint y: 411, distance: 24.0
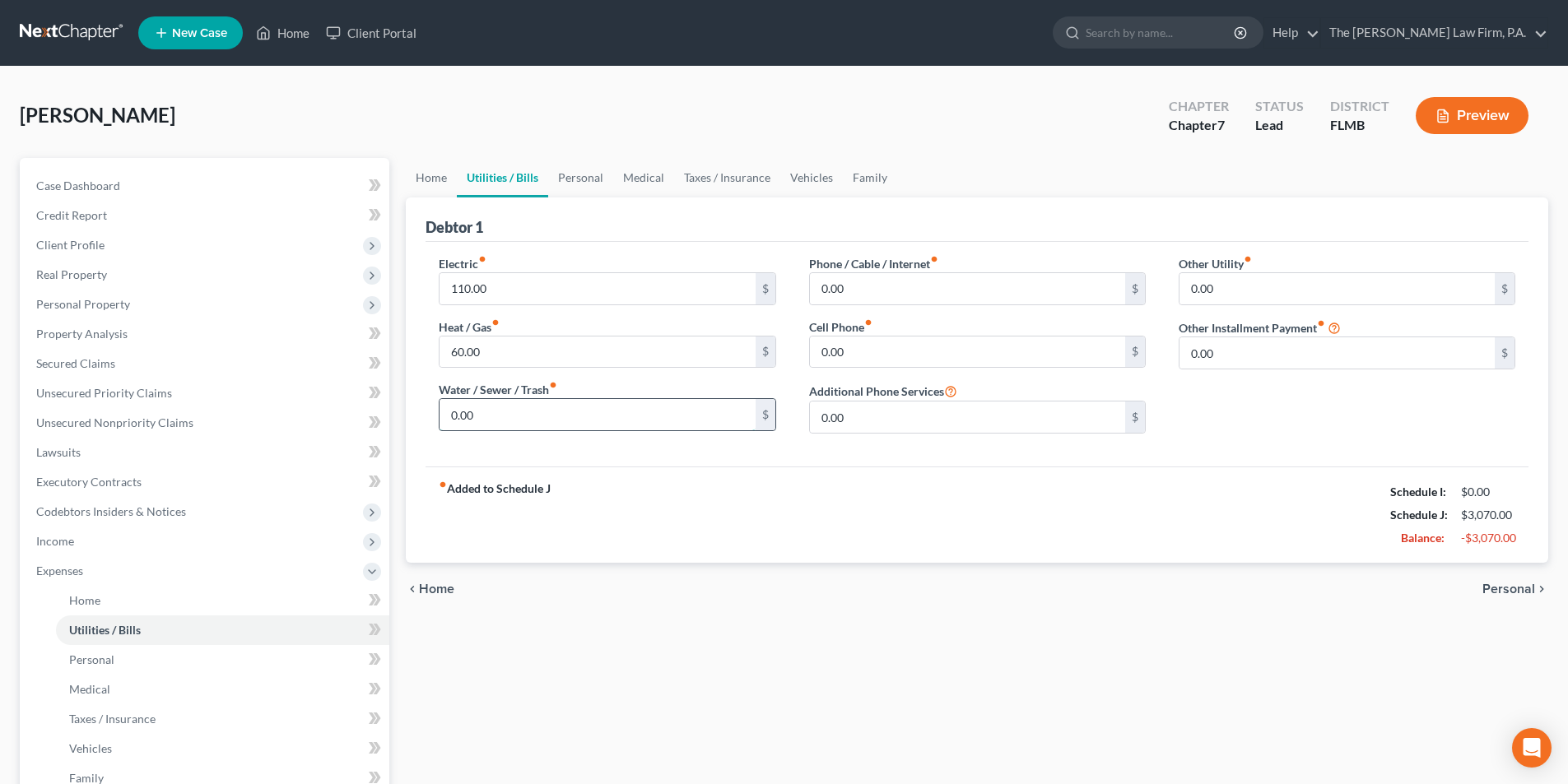
click at [452, 411] on input "0.00" at bounding box center [597, 414] width 316 height 32
type input "80.00"
drag, startPoint x: 875, startPoint y: 357, endPoint x: 858, endPoint y: 350, distance: 18.4
type input "110.00"
click at [867, 293] on input "0.00" at bounding box center [968, 289] width 316 height 32
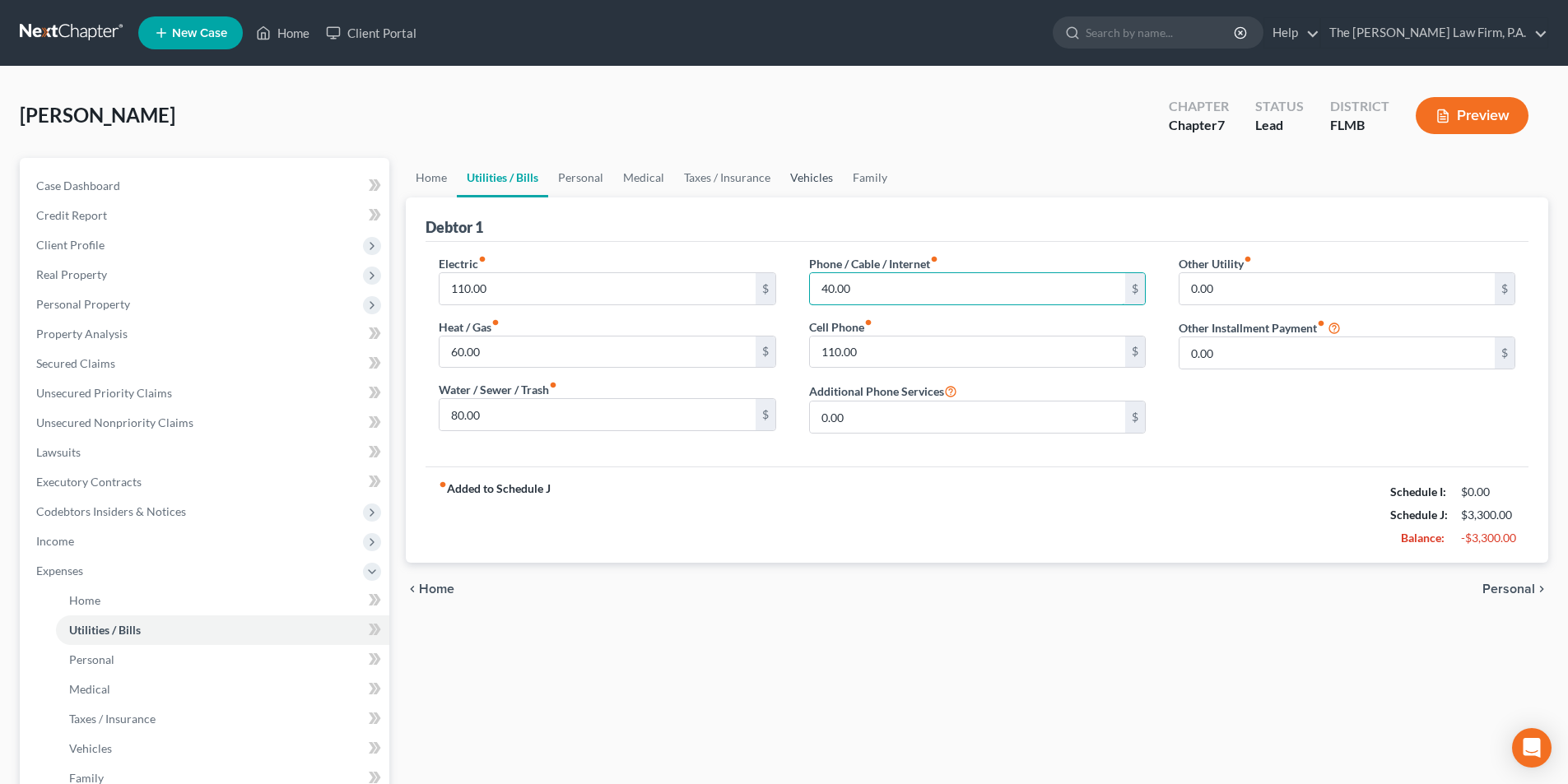
type input "40.00"
click at [812, 182] on link "Vehicles" at bounding box center [811, 177] width 62 height 39
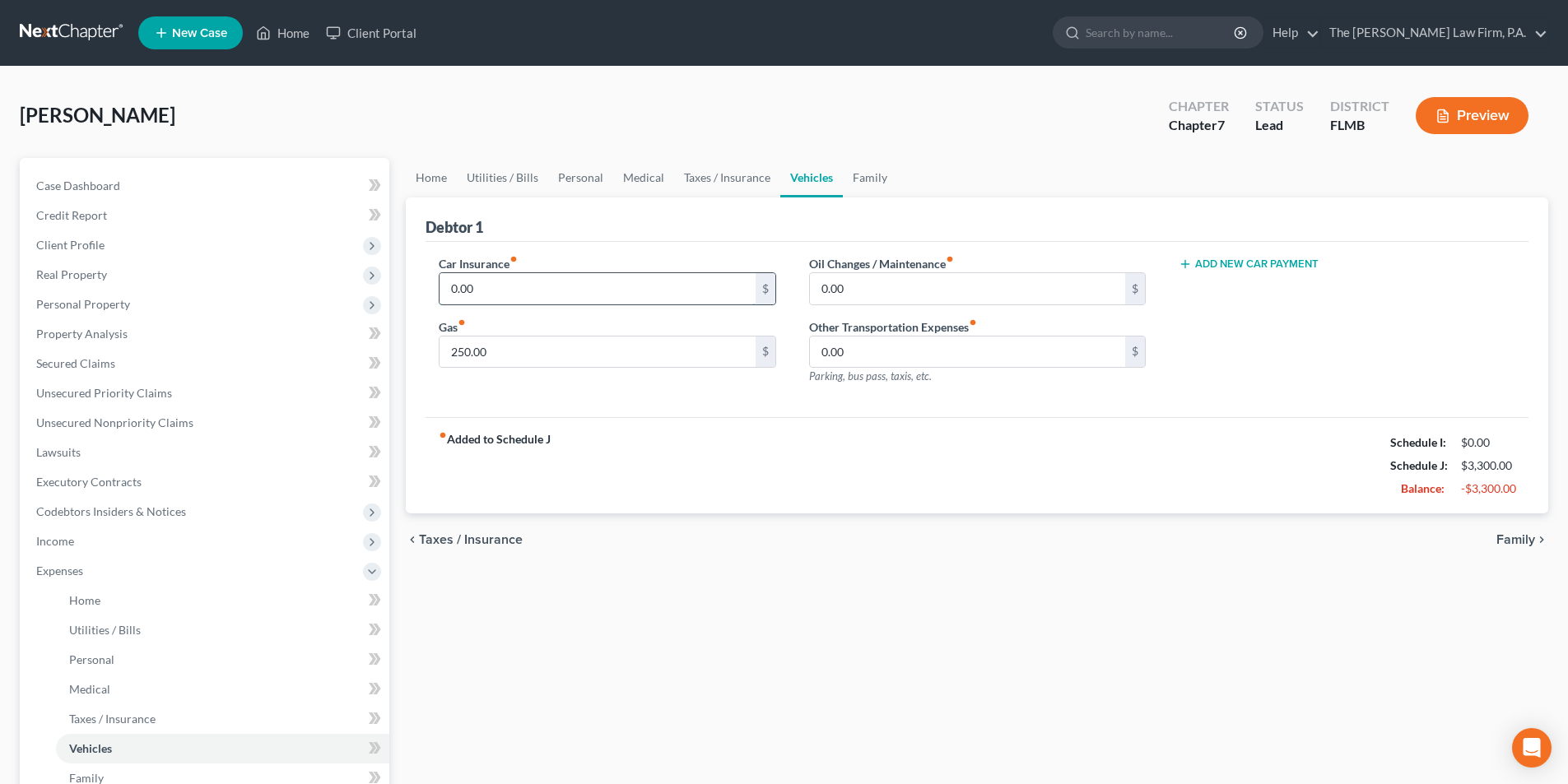
click at [507, 290] on input "0.00" at bounding box center [597, 289] width 316 height 32
type input "389.00"
click at [642, 181] on link "Medical" at bounding box center [643, 177] width 60 height 39
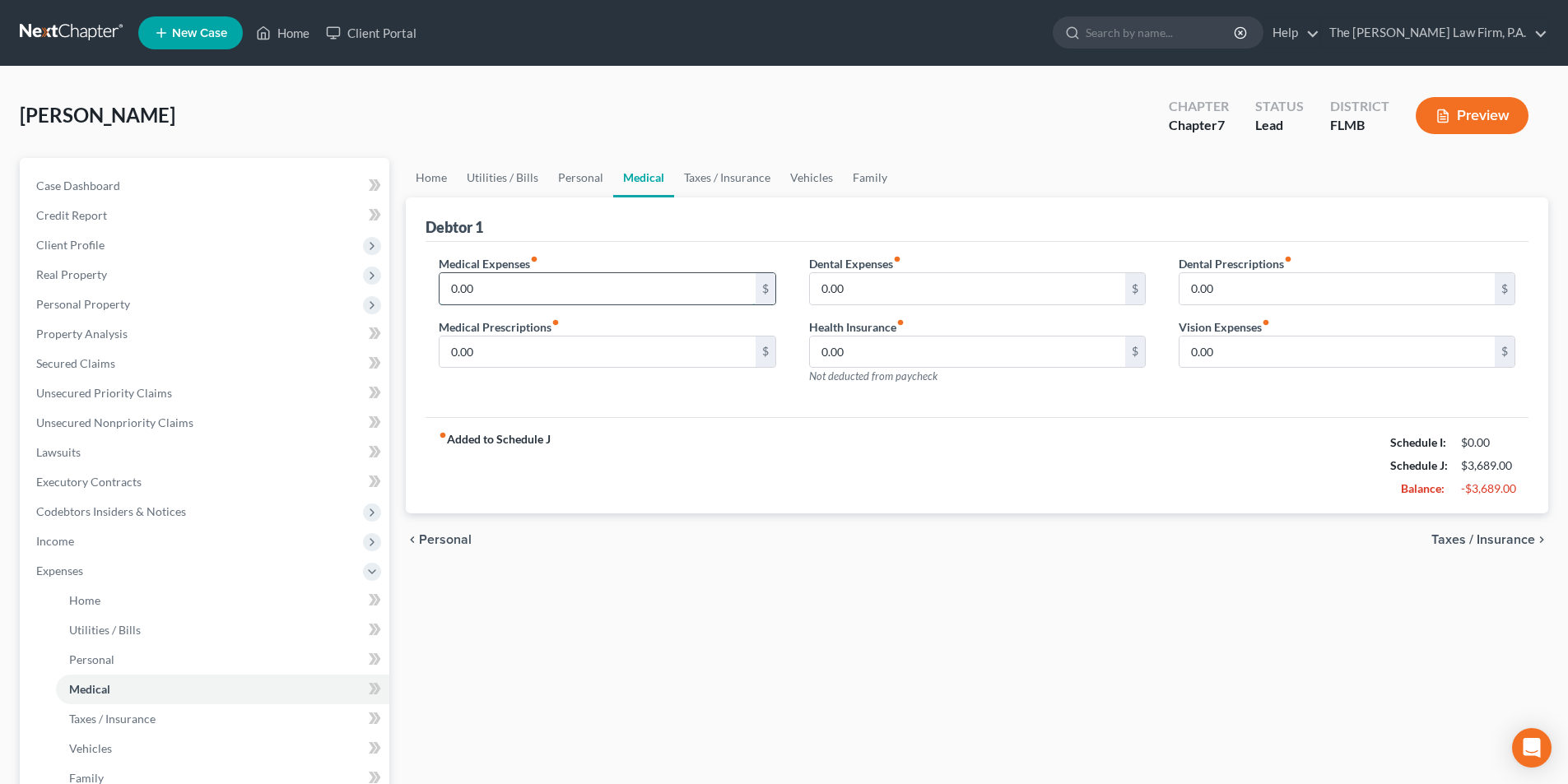
click at [550, 286] on input "0.00" at bounding box center [597, 289] width 316 height 32
type input "210.00"
click at [533, 354] on input "0.00" at bounding box center [597, 352] width 316 height 32
type input "50.00"
click at [869, 180] on link "Family" at bounding box center [870, 177] width 54 height 39
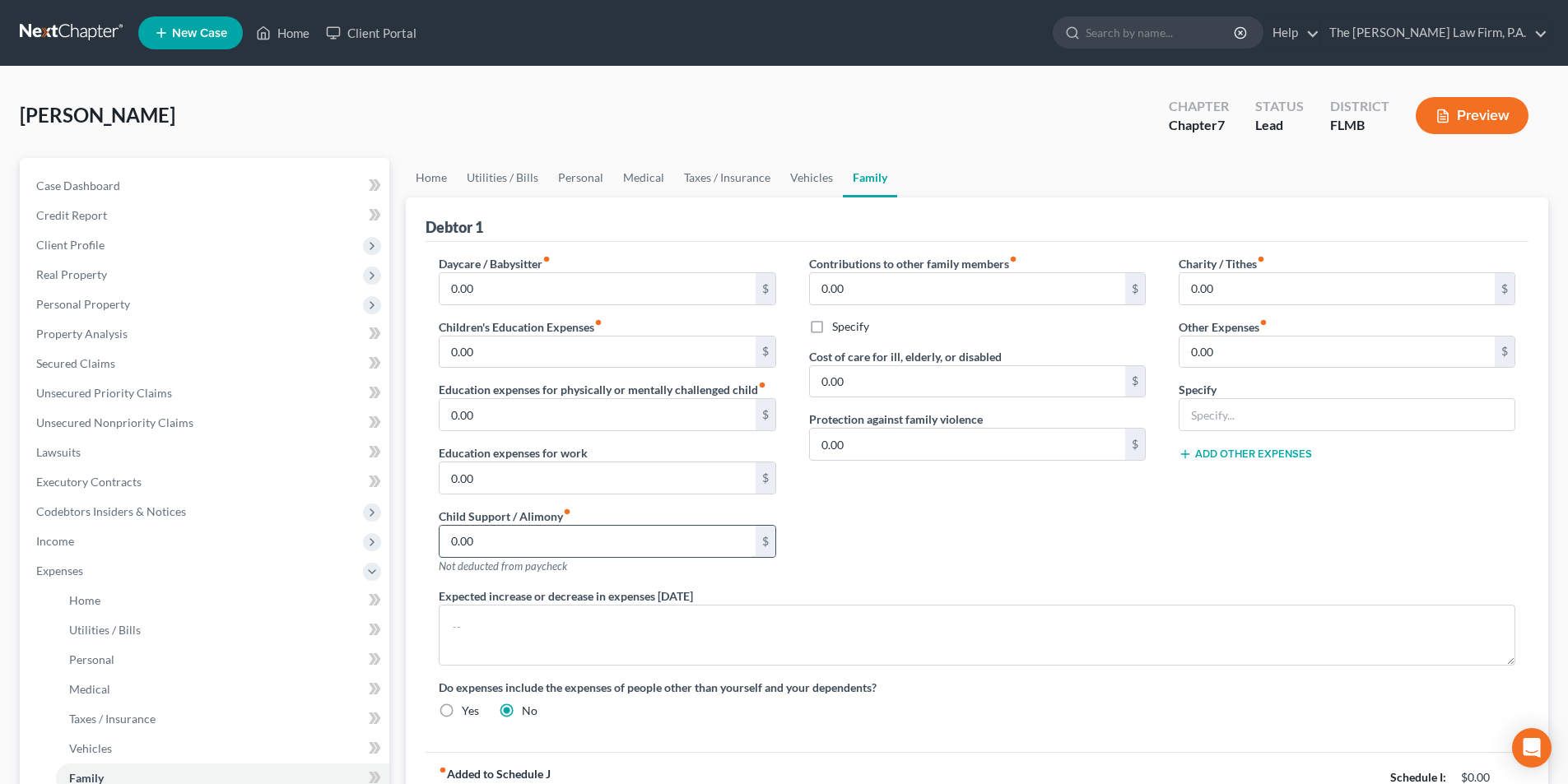
click at [537, 540] on input "0.00" at bounding box center [597, 541] width 316 height 32
type input "720.00"
click at [95, 426] on span "Unsecured Nonpriority Claims" at bounding box center [114, 422] width 157 height 14
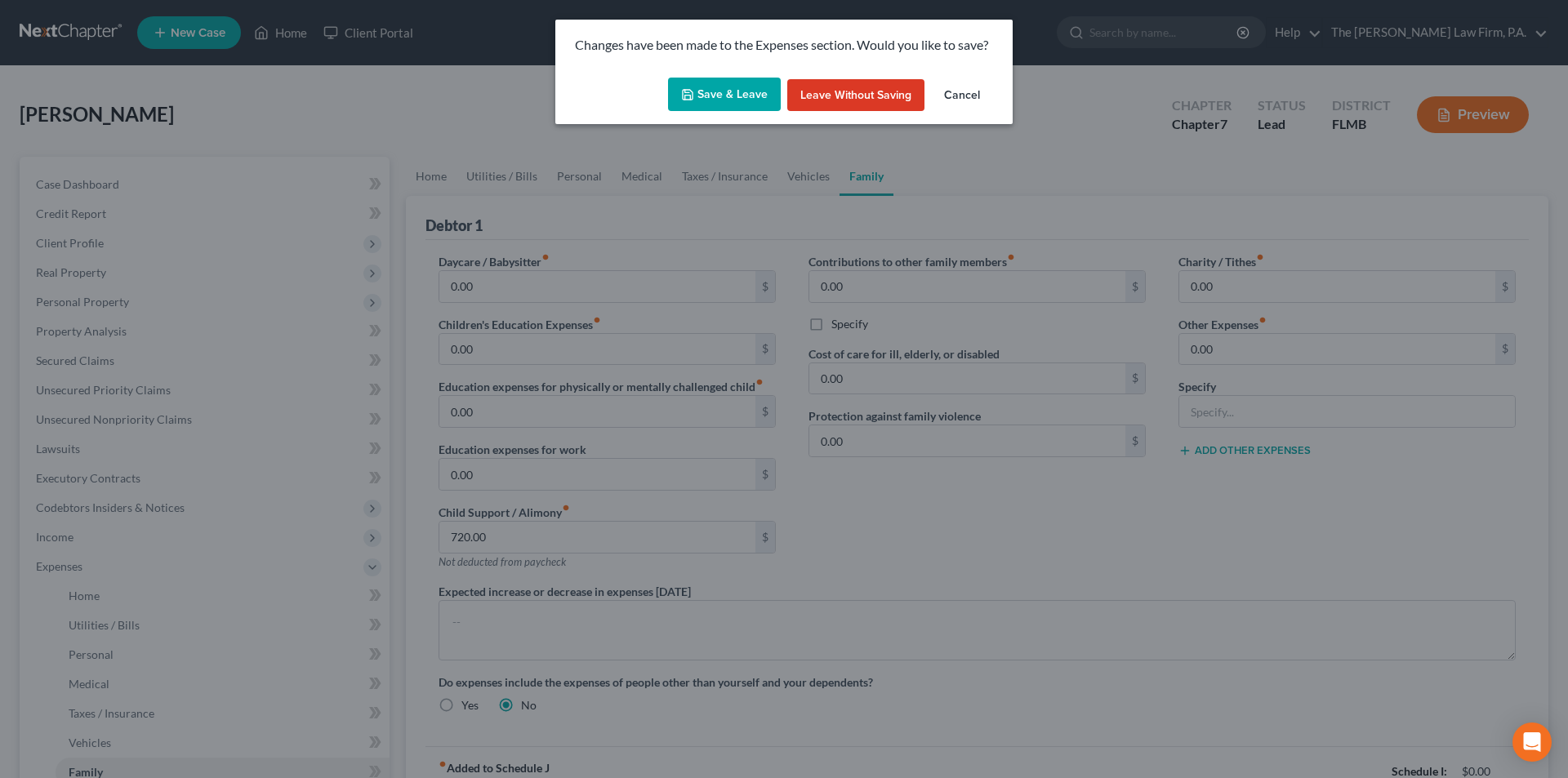
click at [701, 92] on button "Save & Leave" at bounding box center [724, 94] width 113 height 34
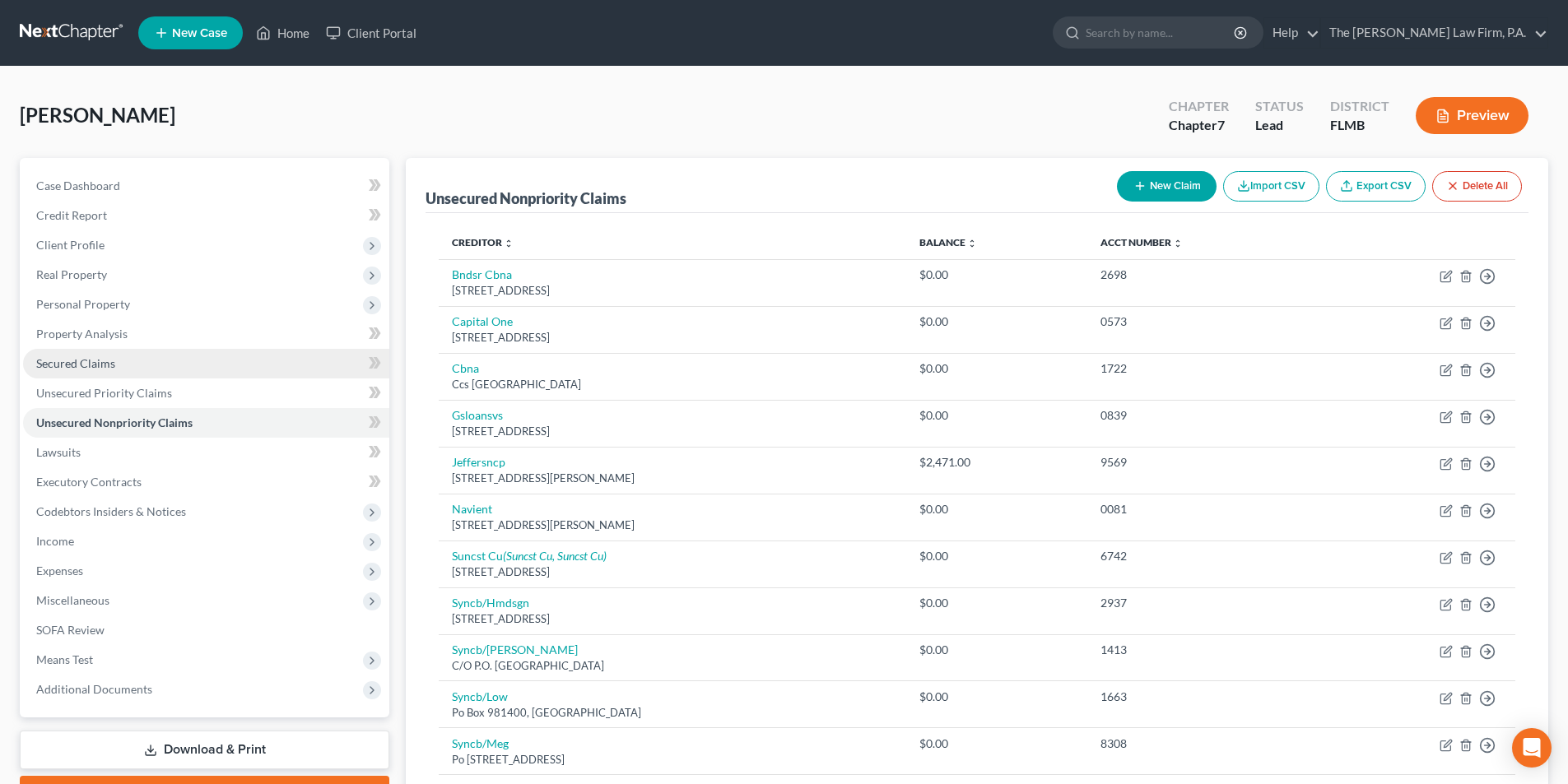
click at [100, 369] on span "Secured Claims" at bounding box center [75, 364] width 79 height 14
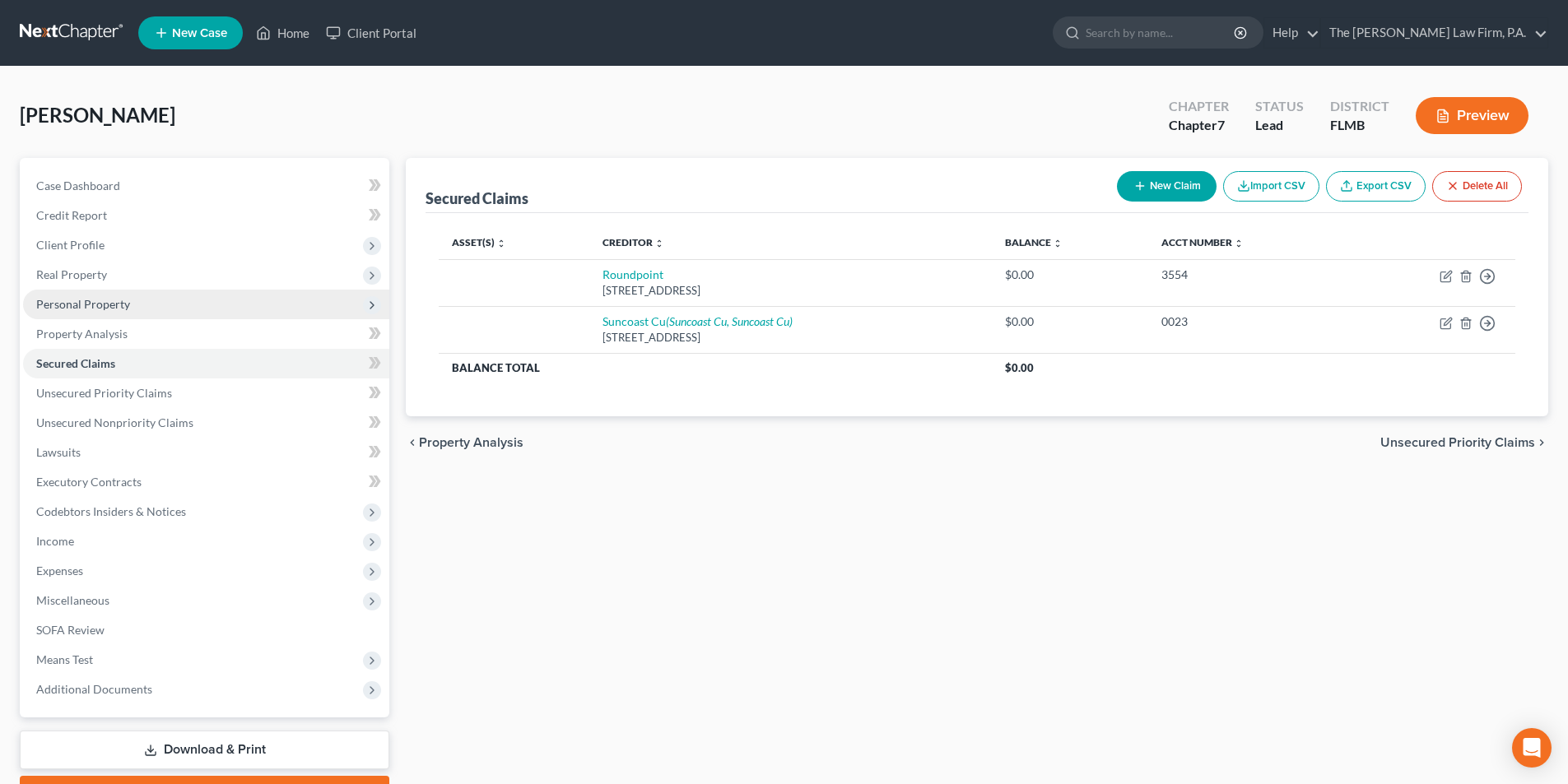
click at [89, 311] on span "Personal Property" at bounding box center [206, 305] width 366 height 30
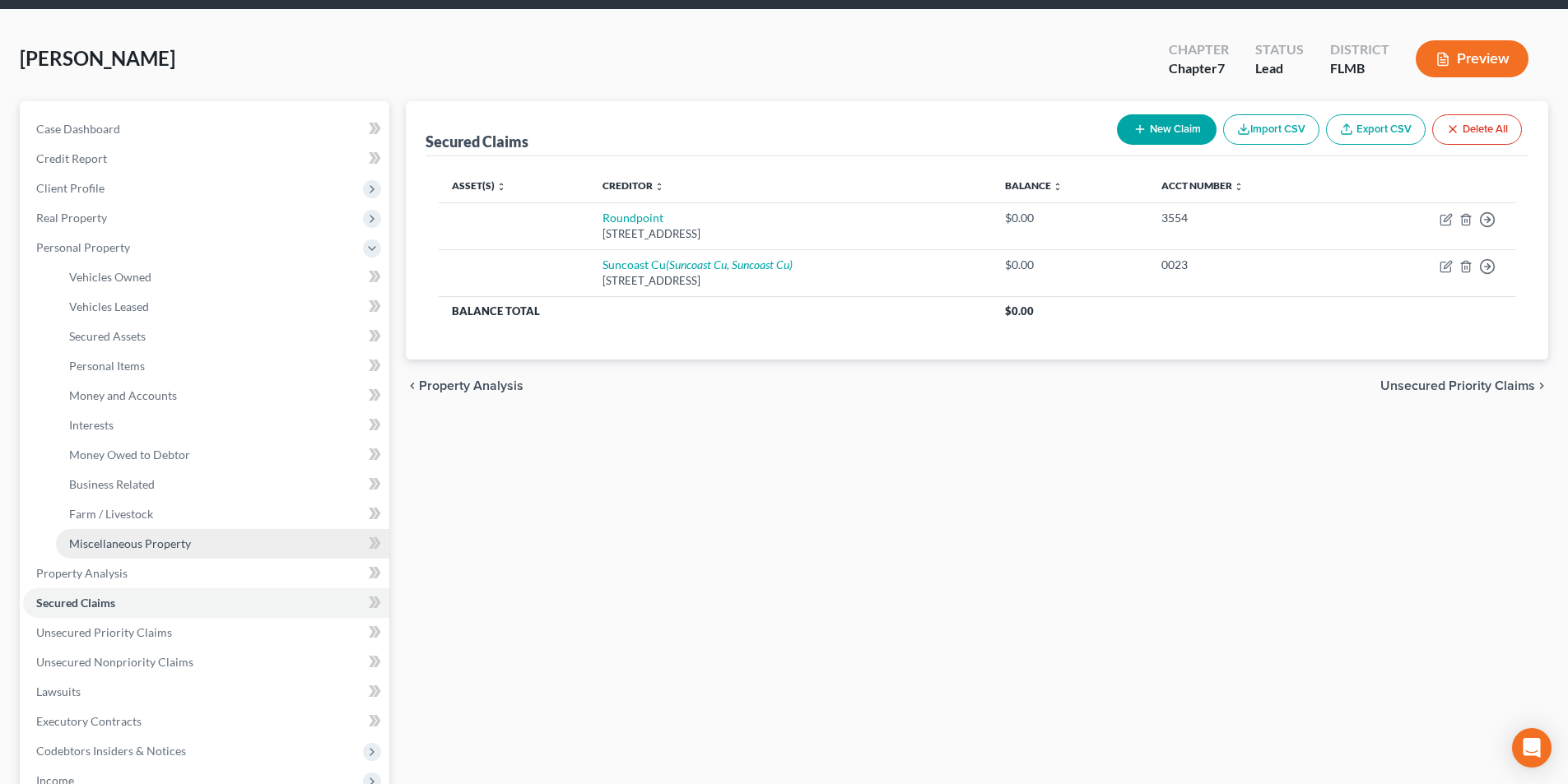
scroll to position [165, 0]
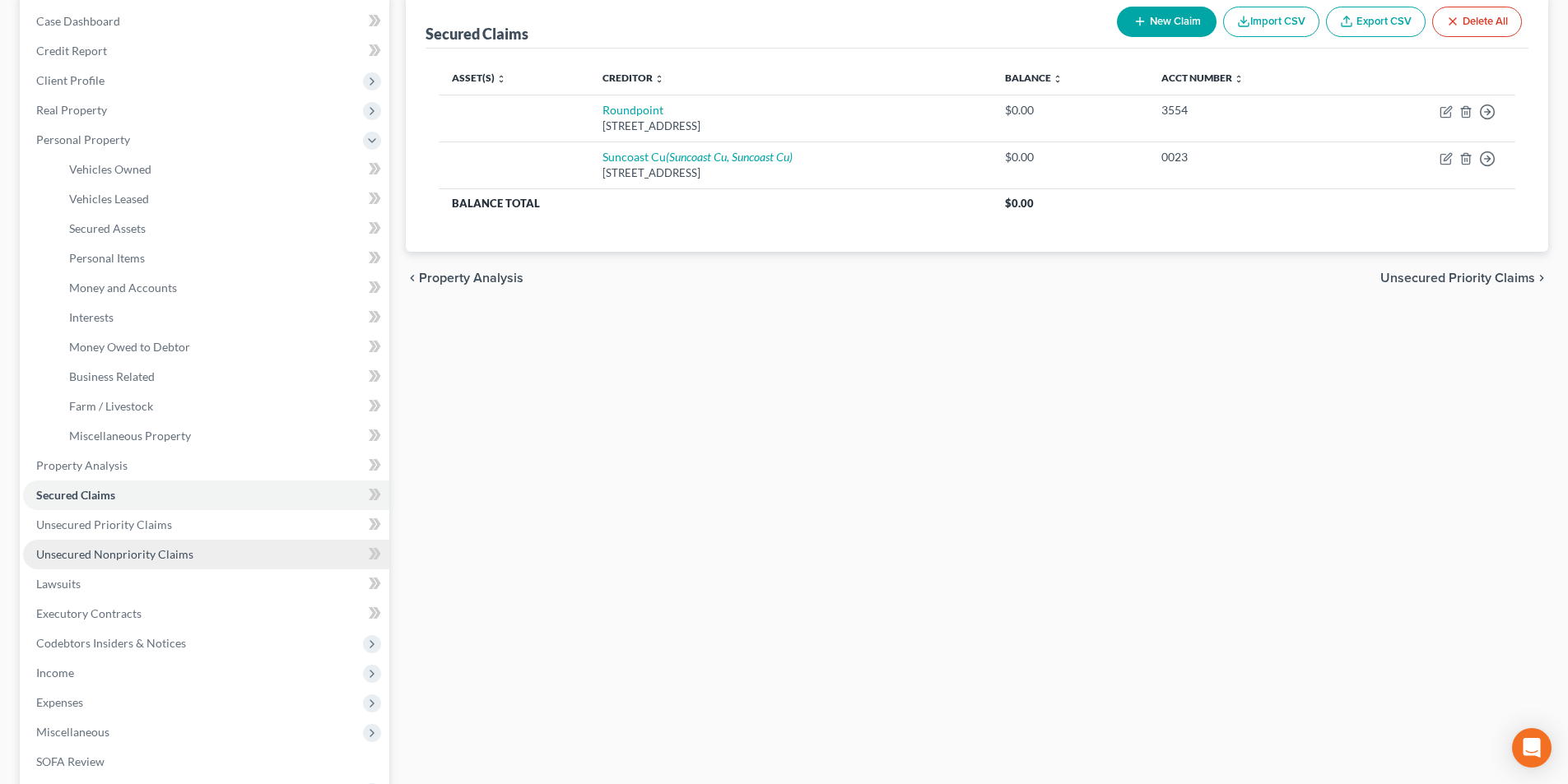
click at [96, 550] on span "Unsecured Nonpriority Claims" at bounding box center [114, 554] width 157 height 14
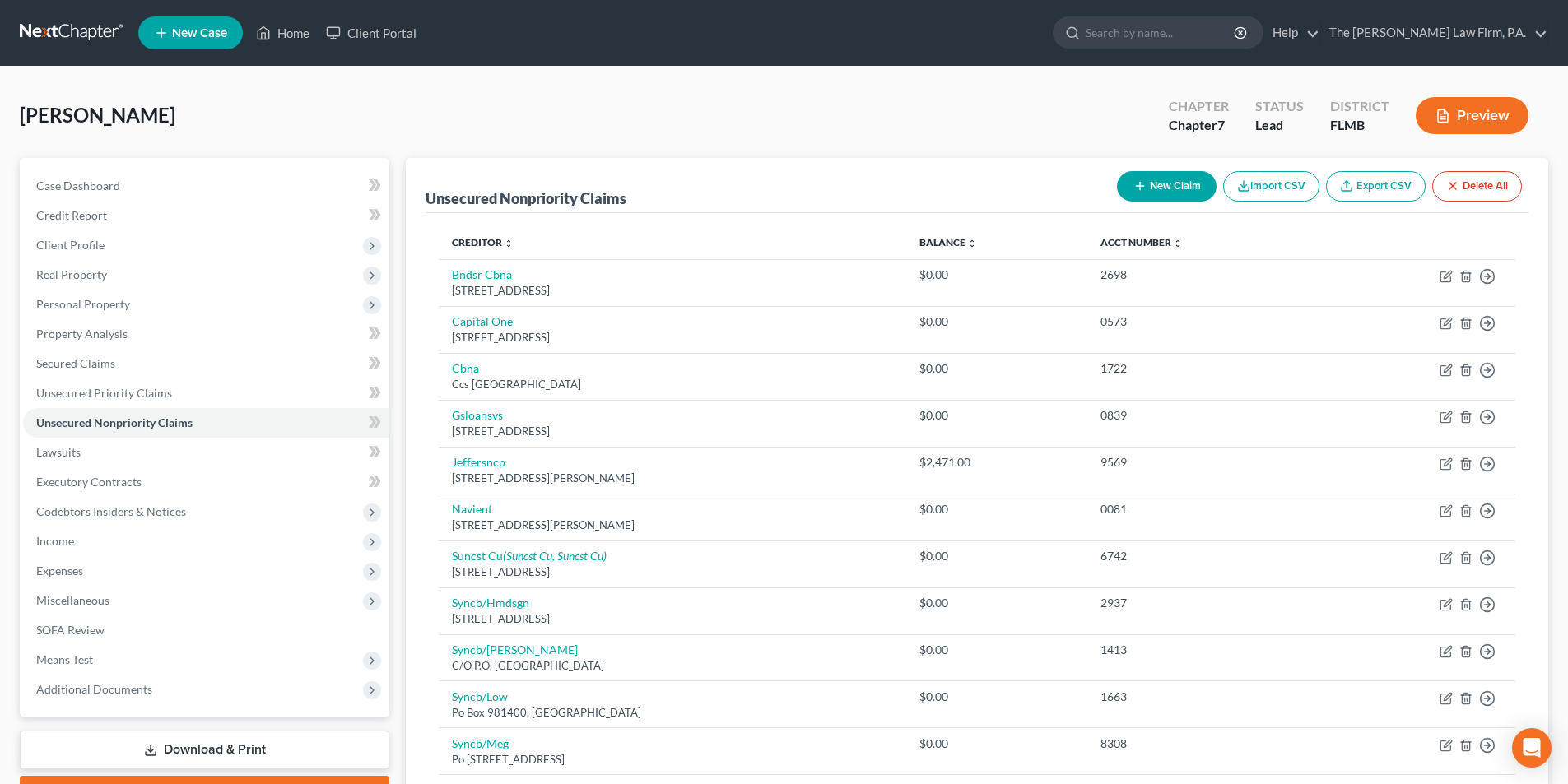
click at [1153, 187] on button "New Claim" at bounding box center [1167, 186] width 100 height 31
select select "0"
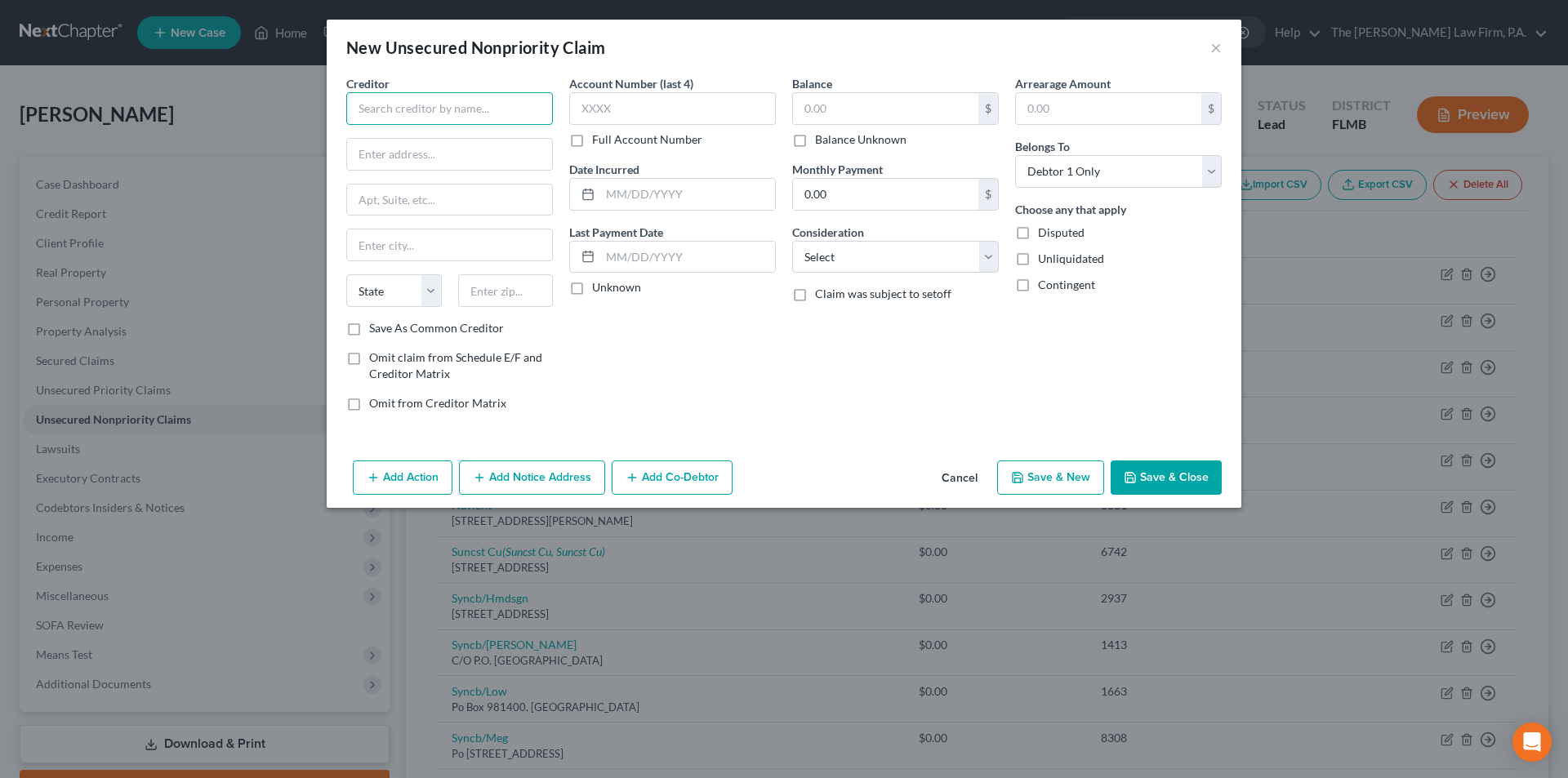
click at [457, 110] on input "text" at bounding box center [450, 109] width 207 height 33
type input "Stability Healthcare Inc"
type input "[STREET_ADDRESS][PERSON_NAME]"
type input "S"
type input "Unit 302"
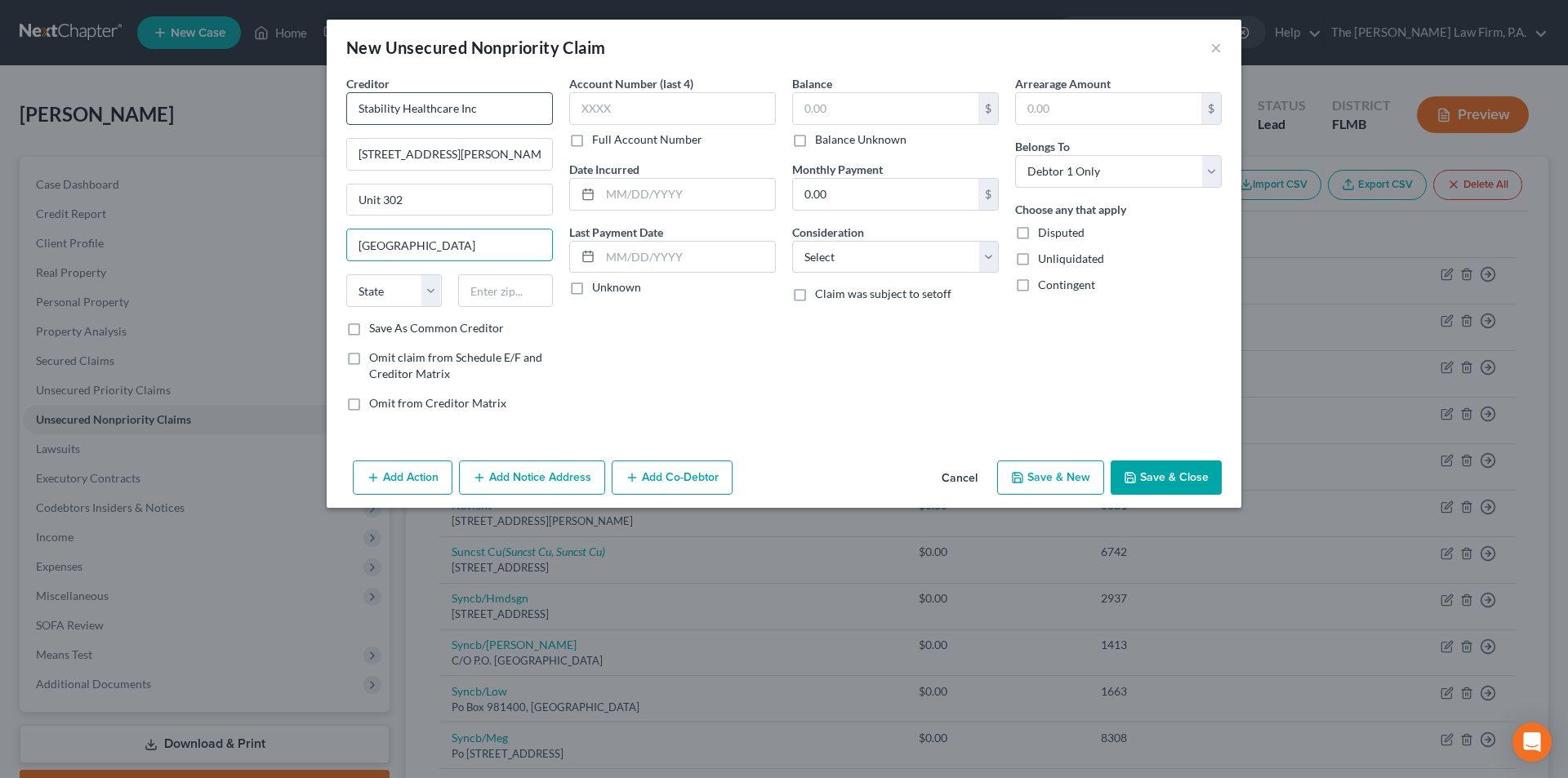
type input "[GEOGRAPHIC_DATA]"
select select "4"
type input "91105"
click at [815, 140] on label "Balance Unknown" at bounding box center [860, 139] width 91 height 17
click at [822, 140] on input "Balance Unknown" at bounding box center [827, 136] width 10 height 10
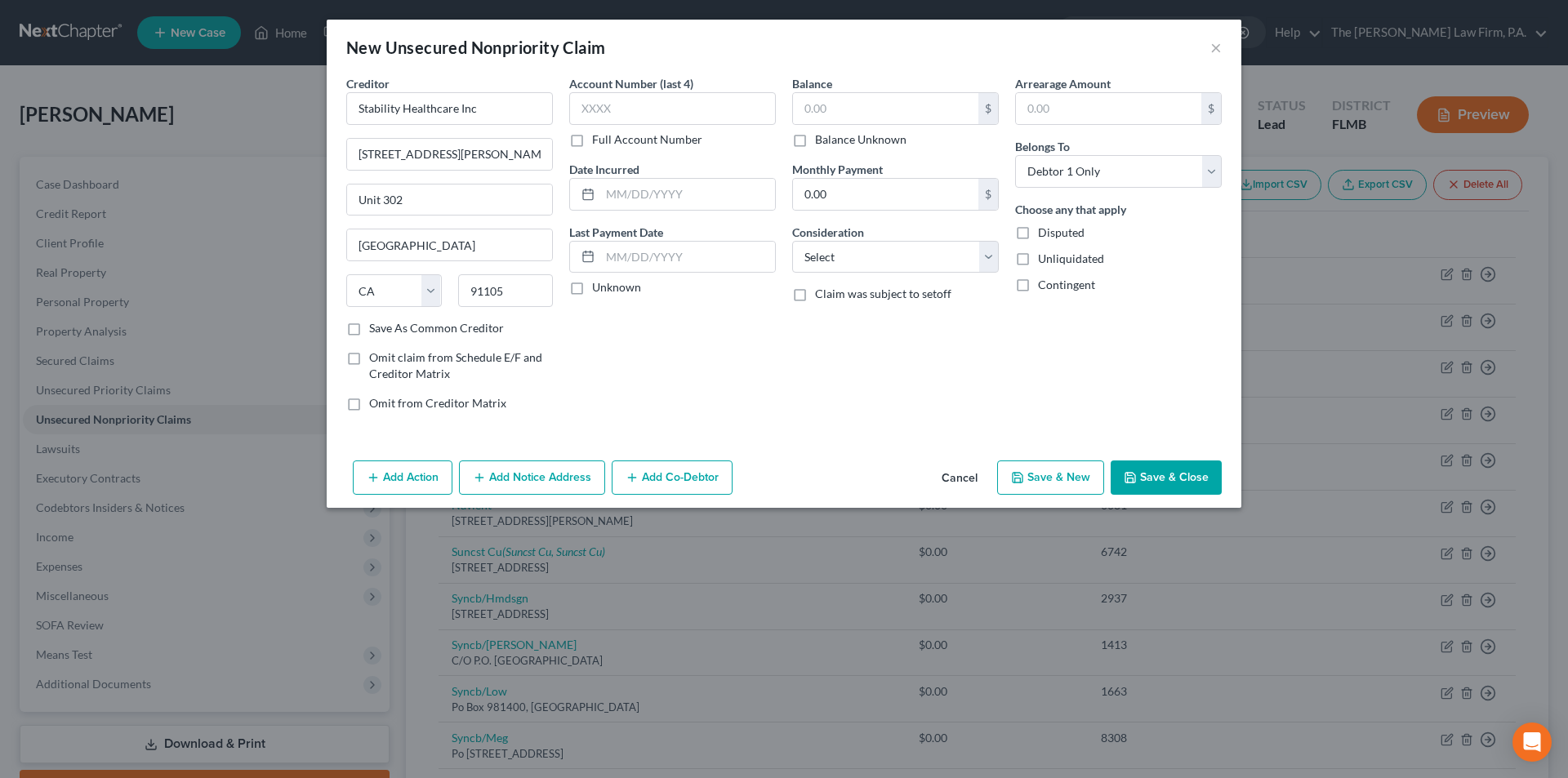
checkbox input "true"
type input "0.00"
click at [1159, 486] on button "Save & Close" at bounding box center [1166, 477] width 111 height 34
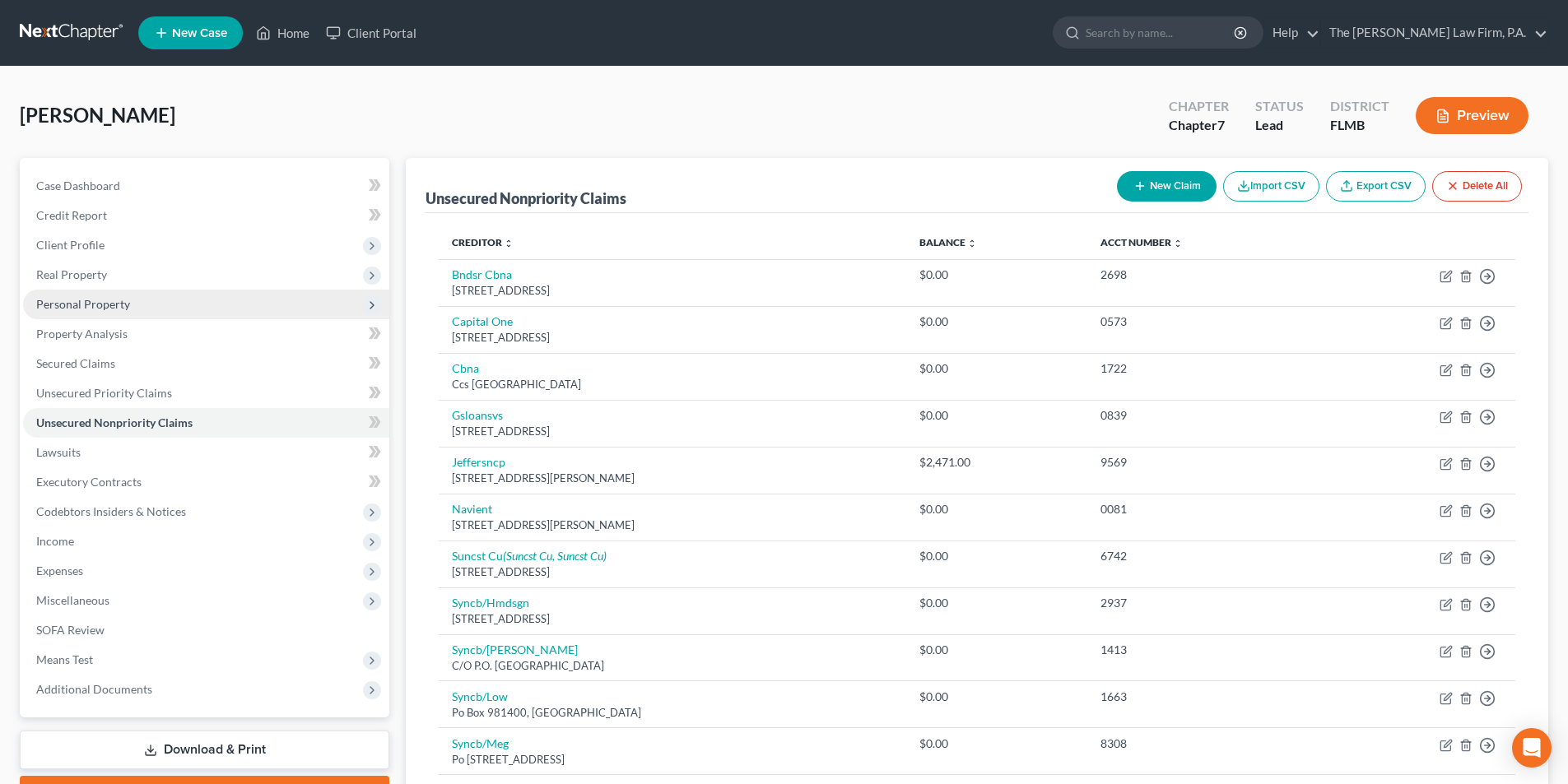
click at [113, 300] on span "Personal Property" at bounding box center [82, 304] width 94 height 14
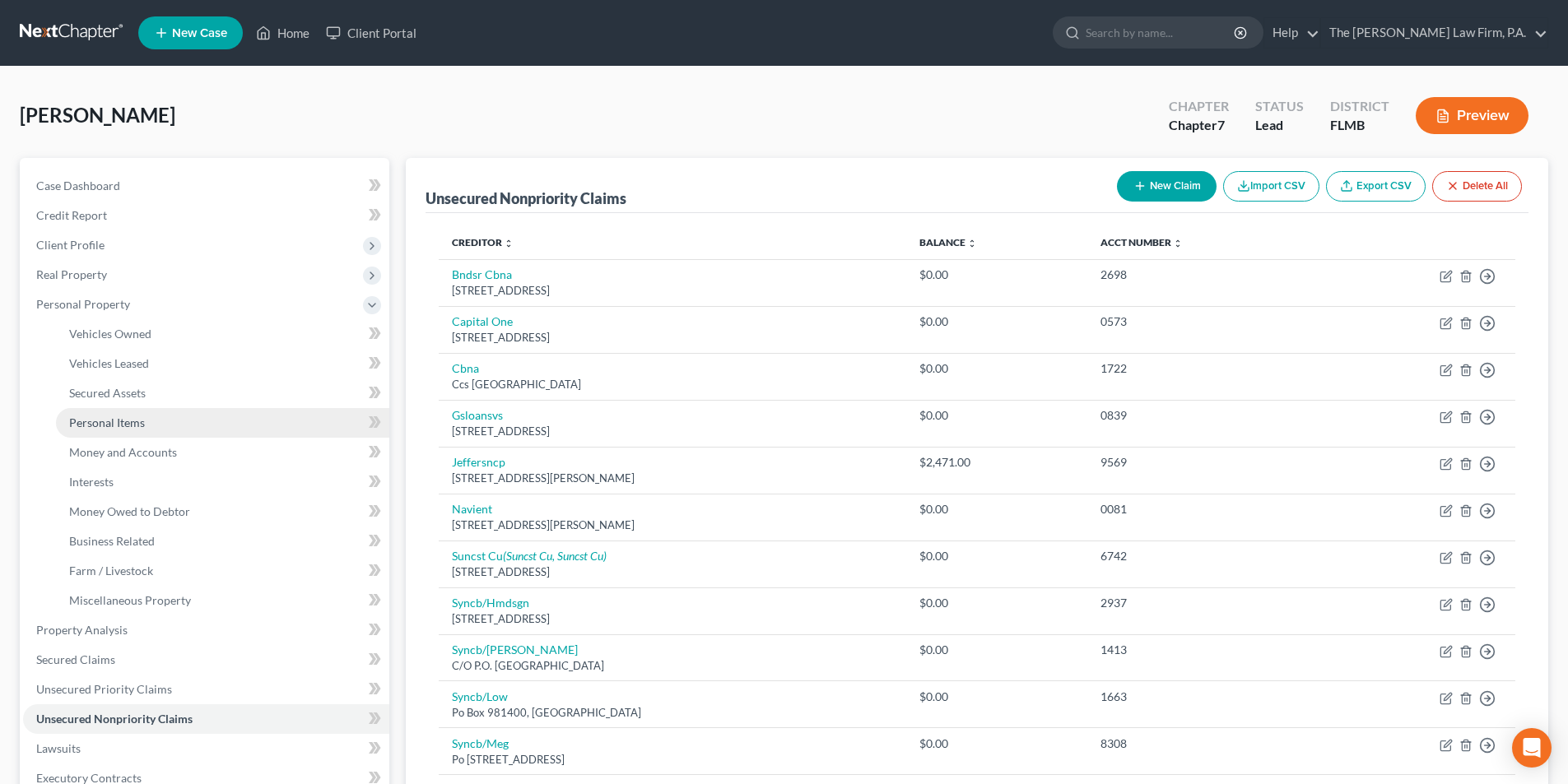
click at [126, 428] on span "Personal Items" at bounding box center [107, 422] width 75 height 14
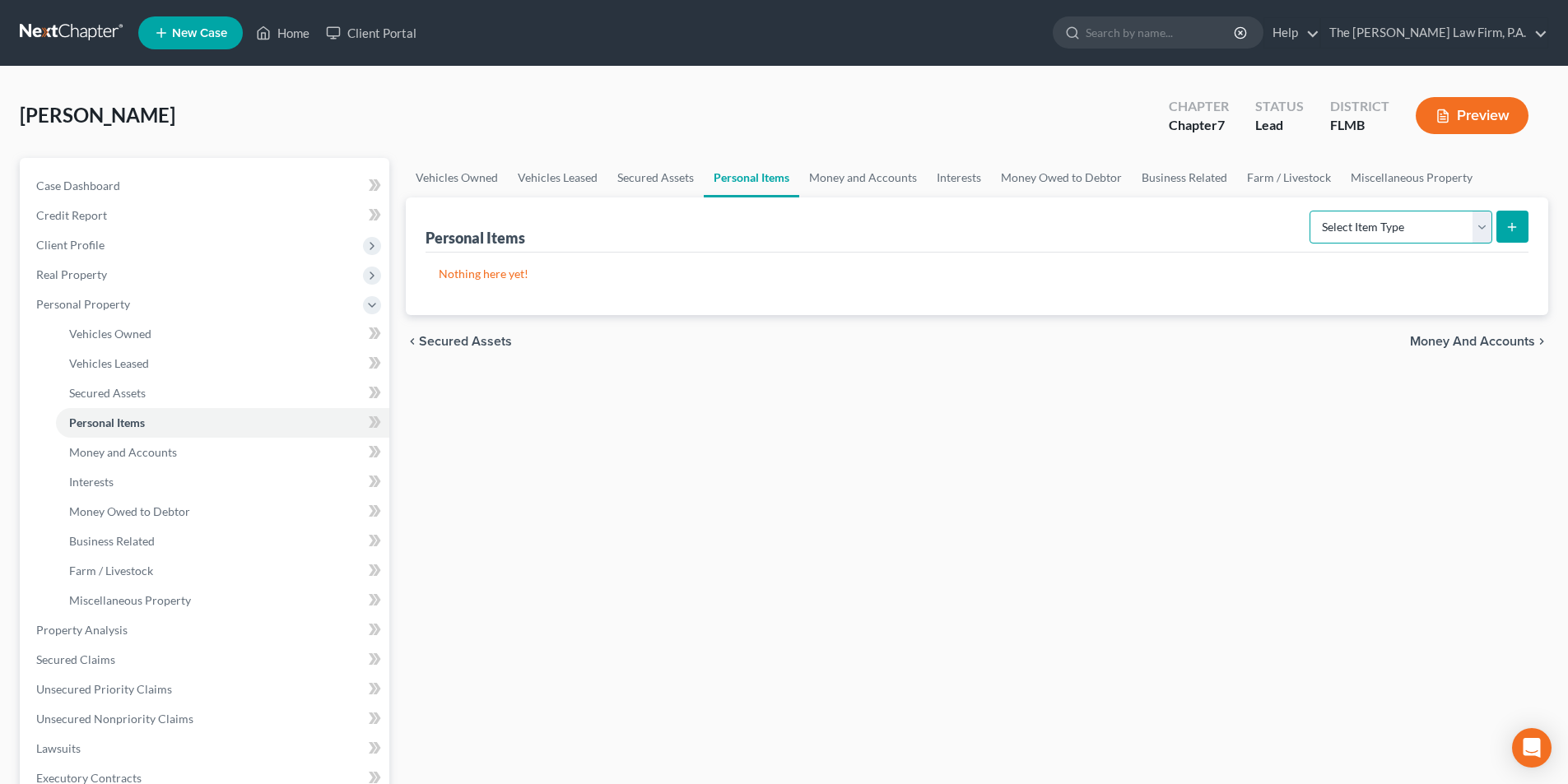
click at [1373, 226] on select "Select Item Type Clothing Collectibles Of Value Electronics Firearms Household …" at bounding box center [1401, 227] width 182 height 33
select select "clothing"
click at [1311, 210] on select "Select Item Type Clothing Collectibles Of Value Electronics Firearms Household …" at bounding box center [1401, 227] width 182 height 33
click at [1507, 224] on icon "submit" at bounding box center [1512, 227] width 13 height 13
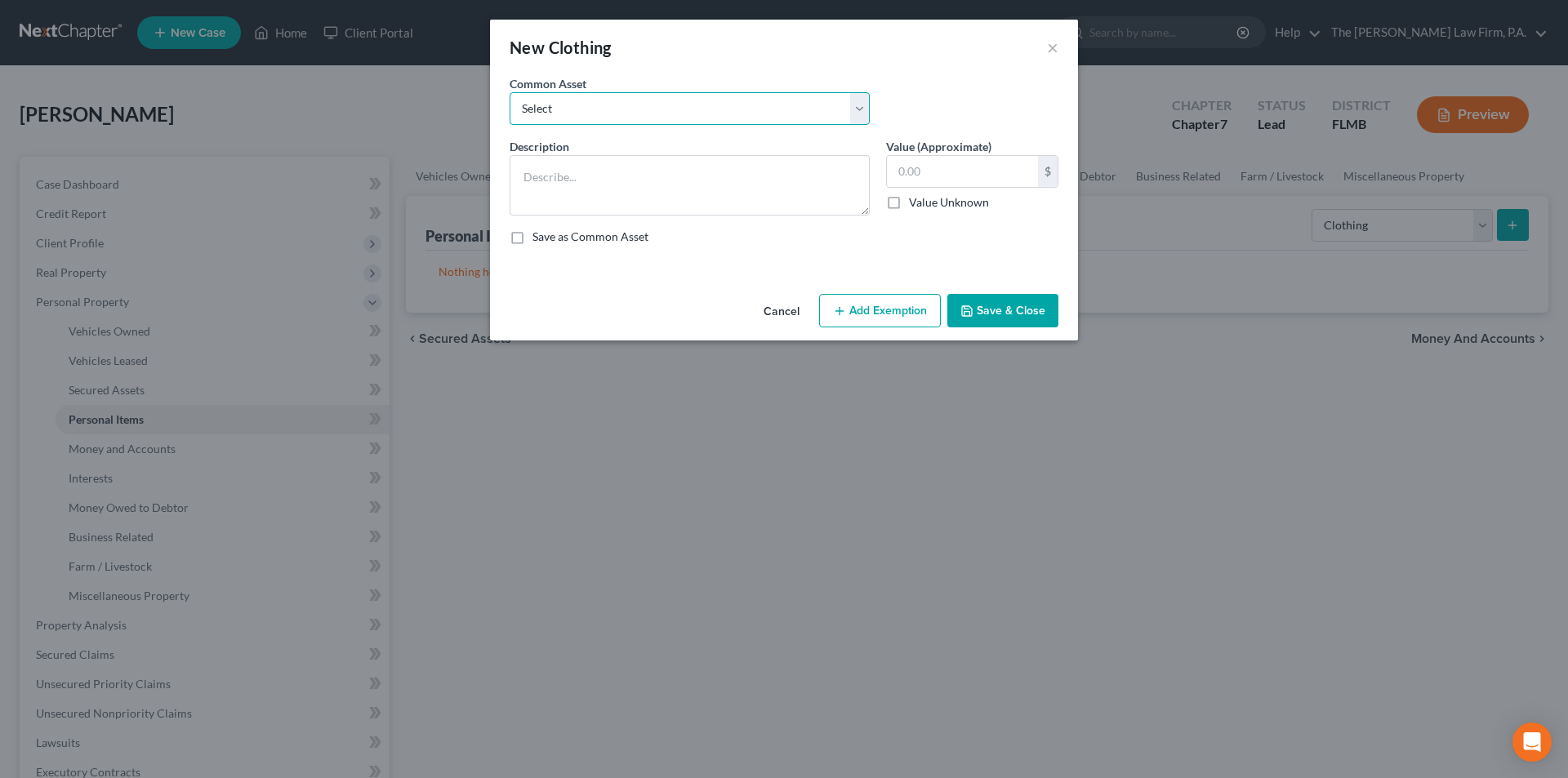
click at [571, 106] on select "Select Various items of wearing apparel" at bounding box center [690, 109] width 360 height 33
select select "0"
click at [510, 92] on select "Select Various items of wearing apparel" at bounding box center [690, 109] width 360 height 33
type textarea "Various items of wearing apparel"
type input "100.00"
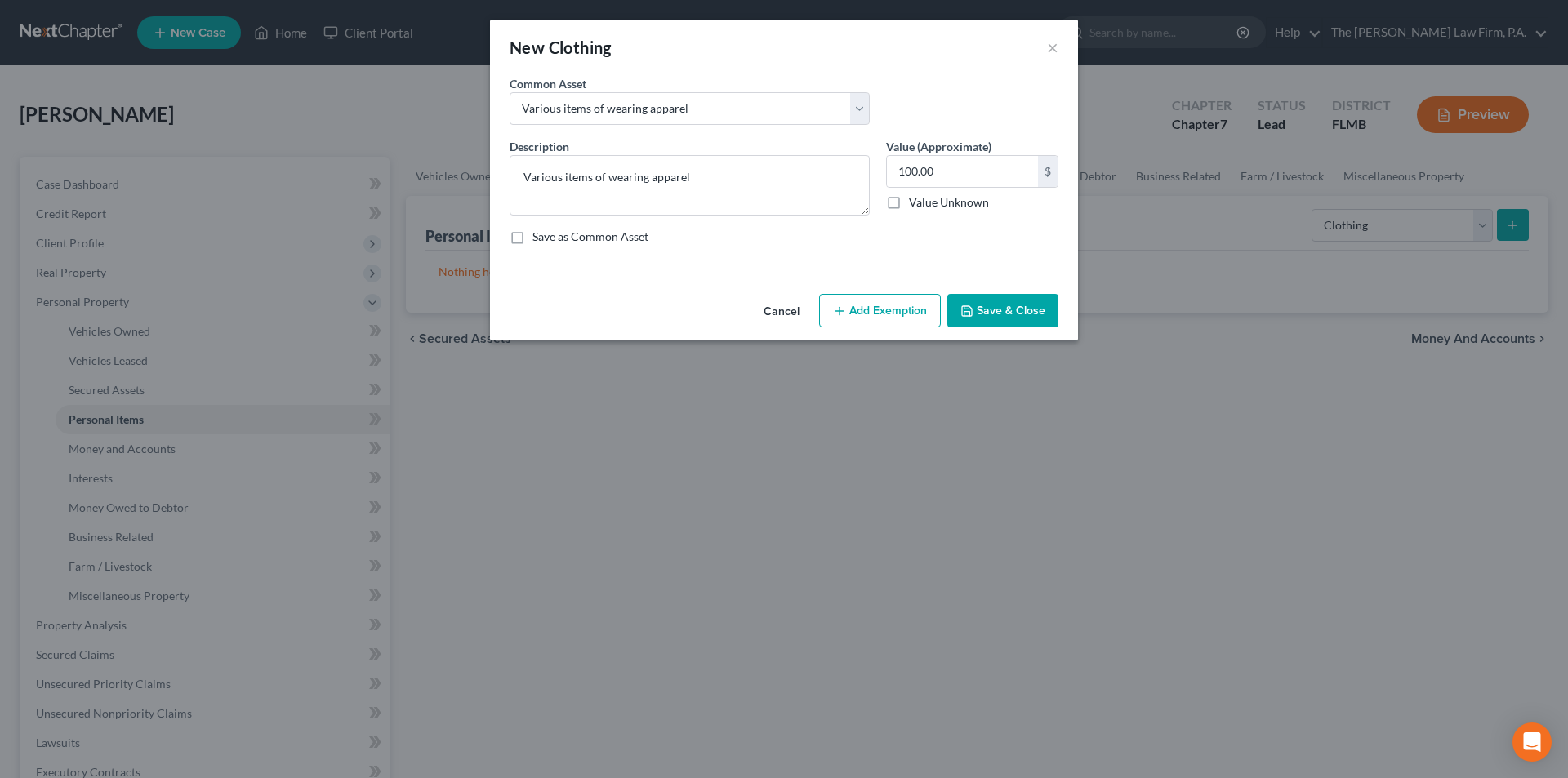
click at [900, 308] on button "Add Exemption" at bounding box center [880, 310] width 122 height 34
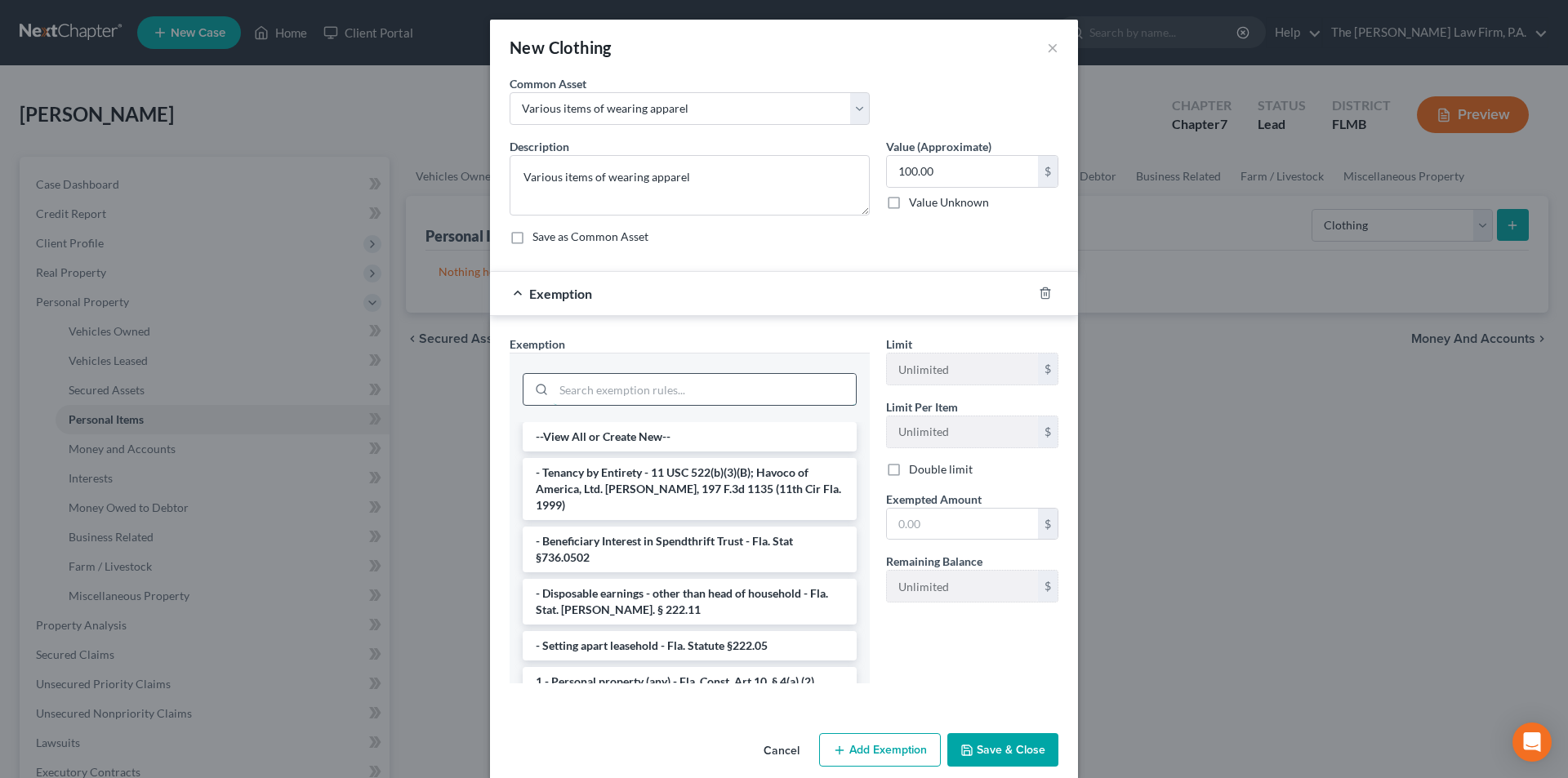
click at [680, 382] on input "search" at bounding box center [704, 389] width 302 height 31
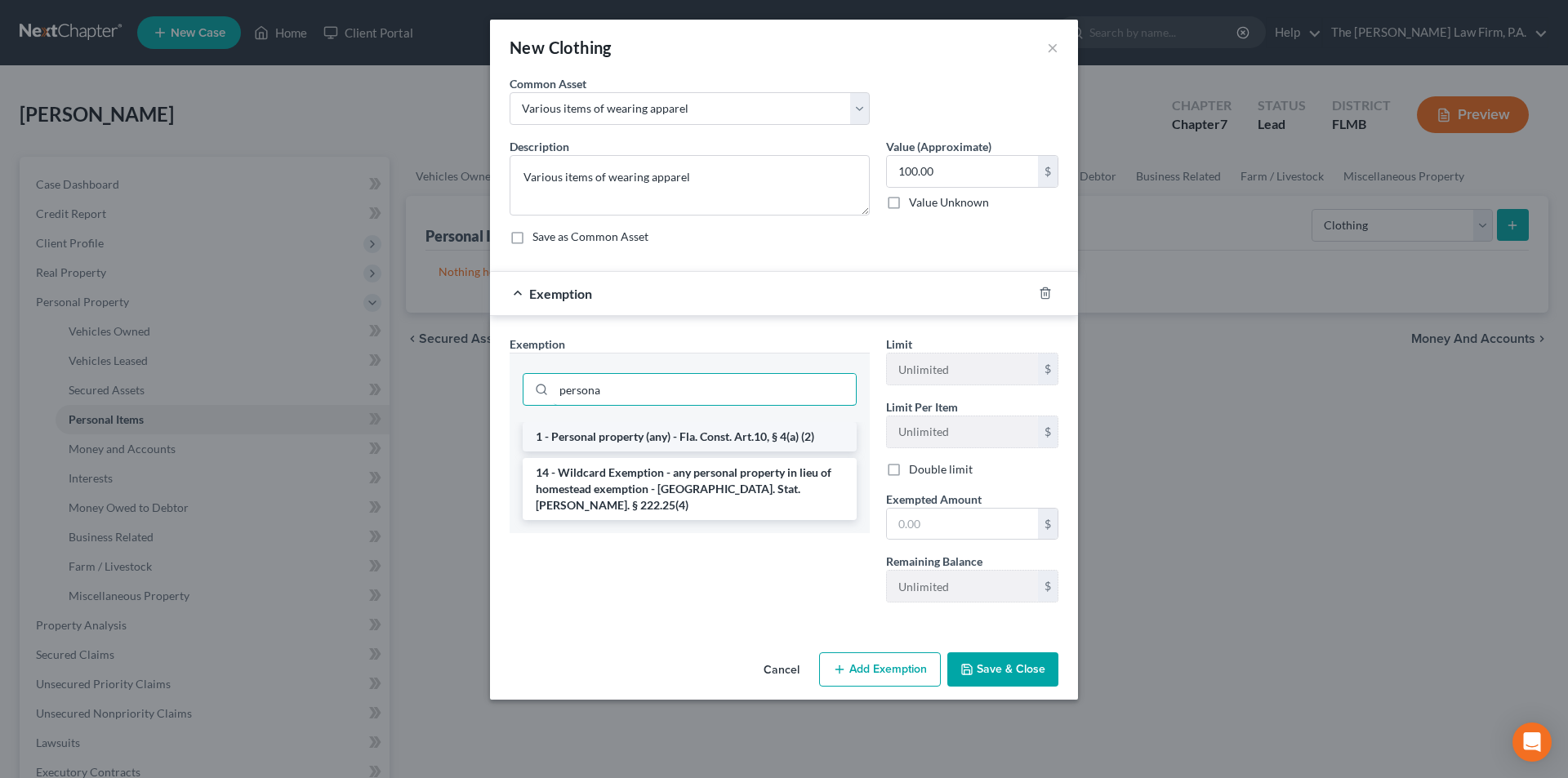
type input "persona"
click at [652, 430] on li "1 - Personal property (any) - Fla. Const. Art.10, § 4(a) (2)" at bounding box center [690, 437] width 334 height 30
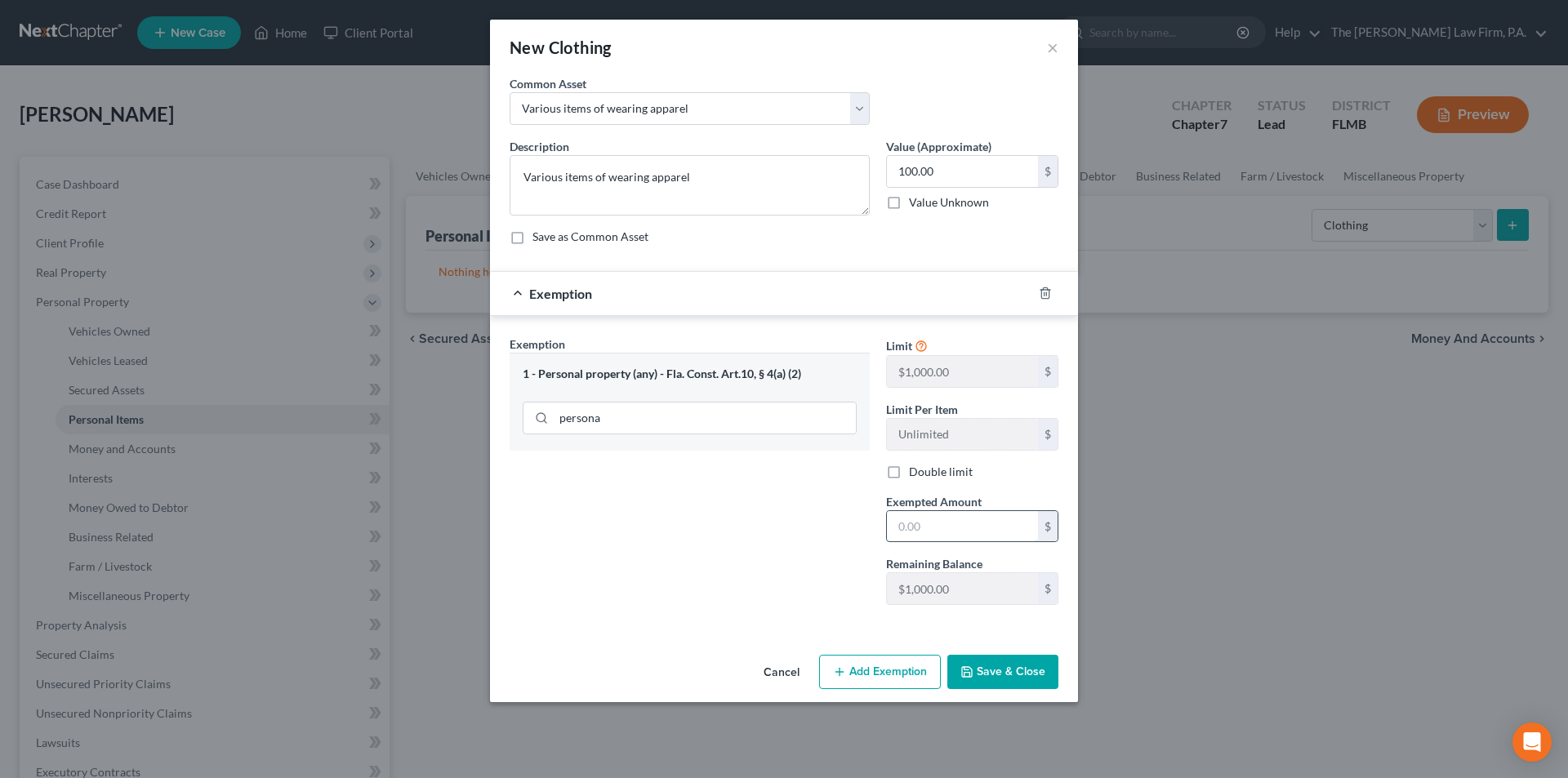
click at [905, 520] on input "text" at bounding box center [963, 527] width 151 height 31
type input "100.00"
click at [1000, 685] on button "Save & Close" at bounding box center [1003, 671] width 111 height 34
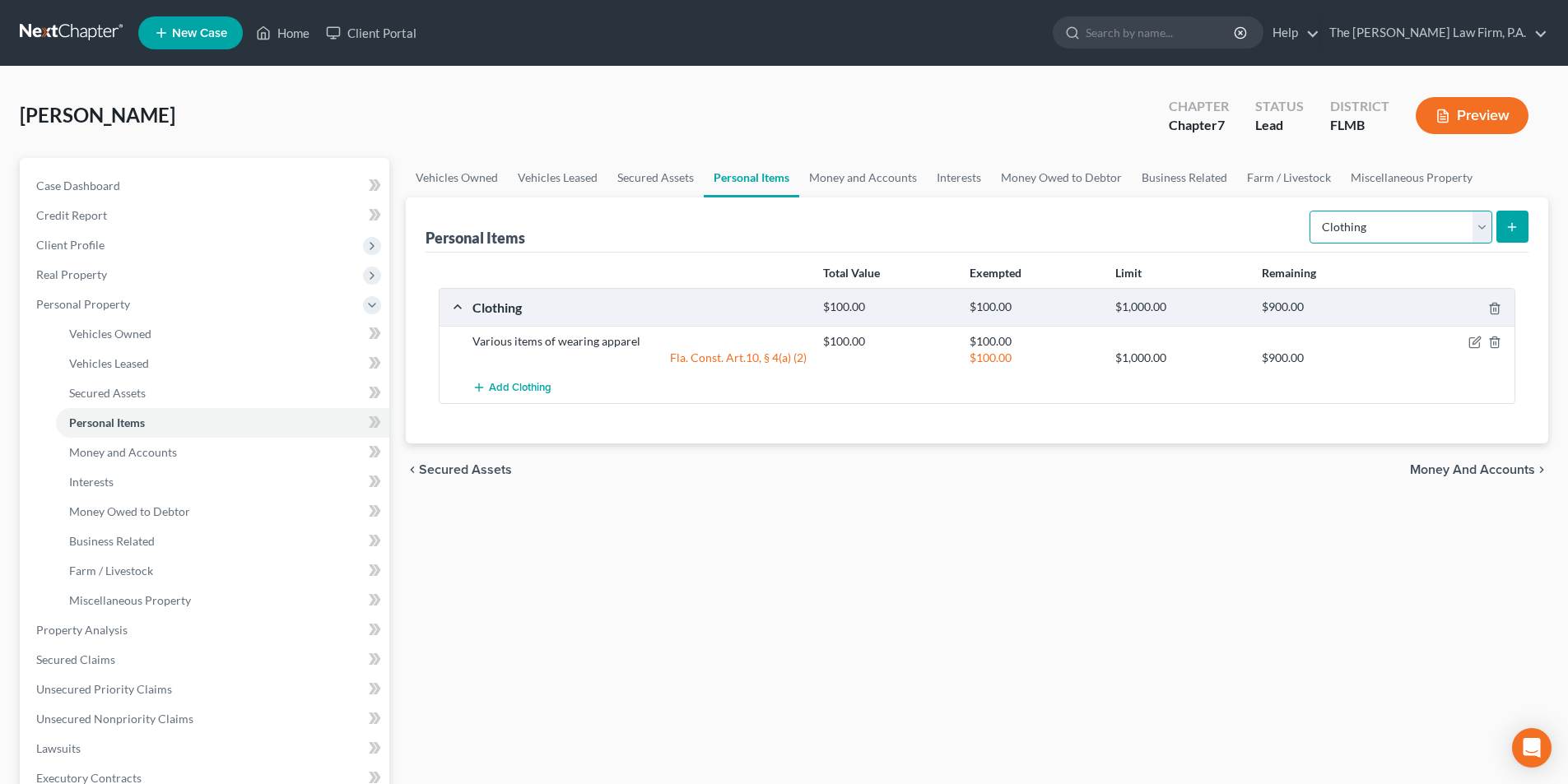
click at [1408, 229] on select "Select Item Type Clothing Collectibles Of Value Electronics Firearms Household …" at bounding box center [1401, 227] width 182 height 33
select select "household_goods"
click at [1311, 210] on select "Select Item Type Clothing Collectibles Of Value Electronics Firearms Household …" at bounding box center [1401, 227] width 182 height 33
click at [1511, 216] on button "submit" at bounding box center [1512, 226] width 32 height 32
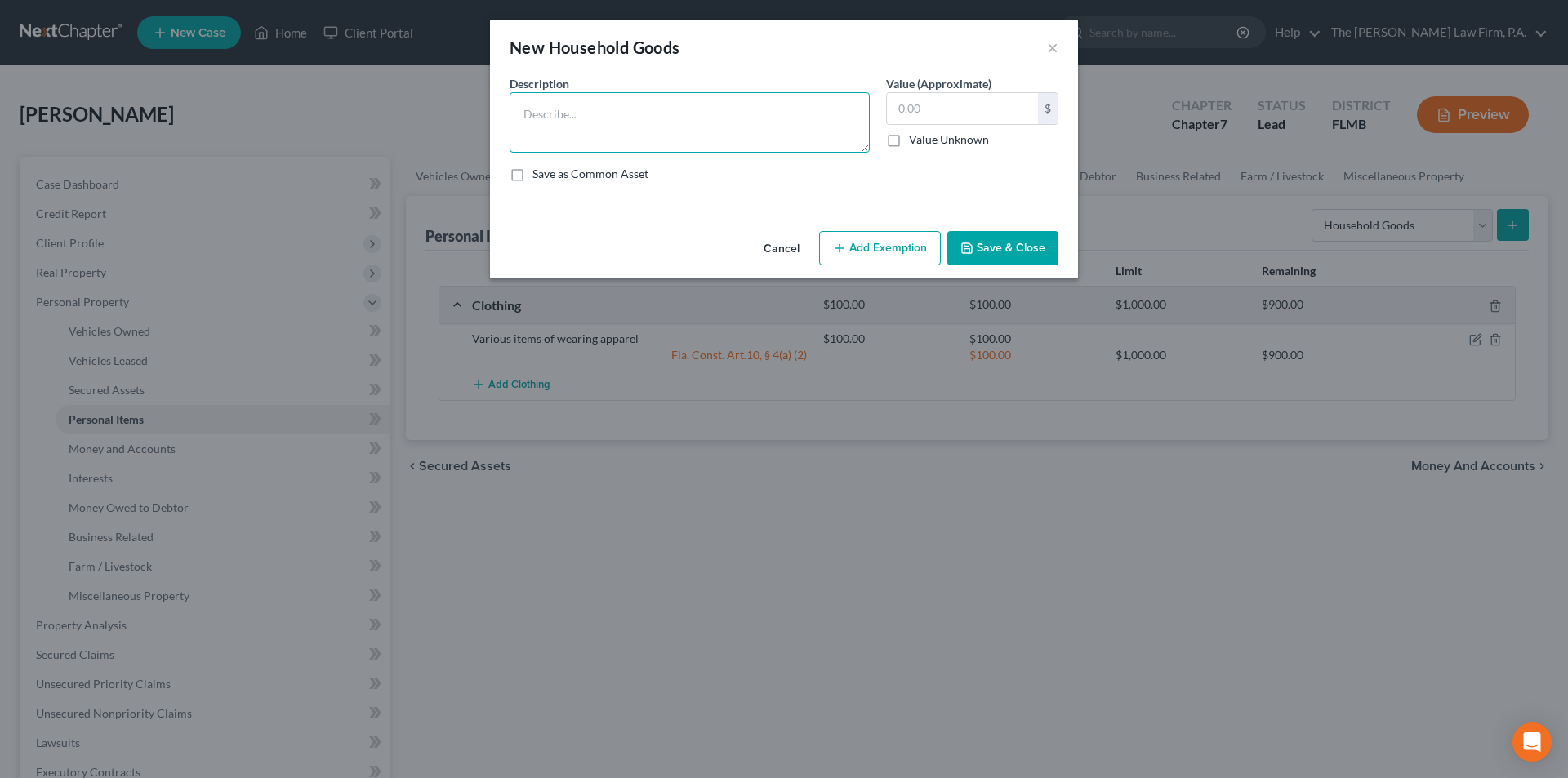
click at [591, 110] on textarea at bounding box center [690, 122] width 360 height 60
type textarea "couch, entertainment center, small kitchen items, pots, pans, flatware, three l…"
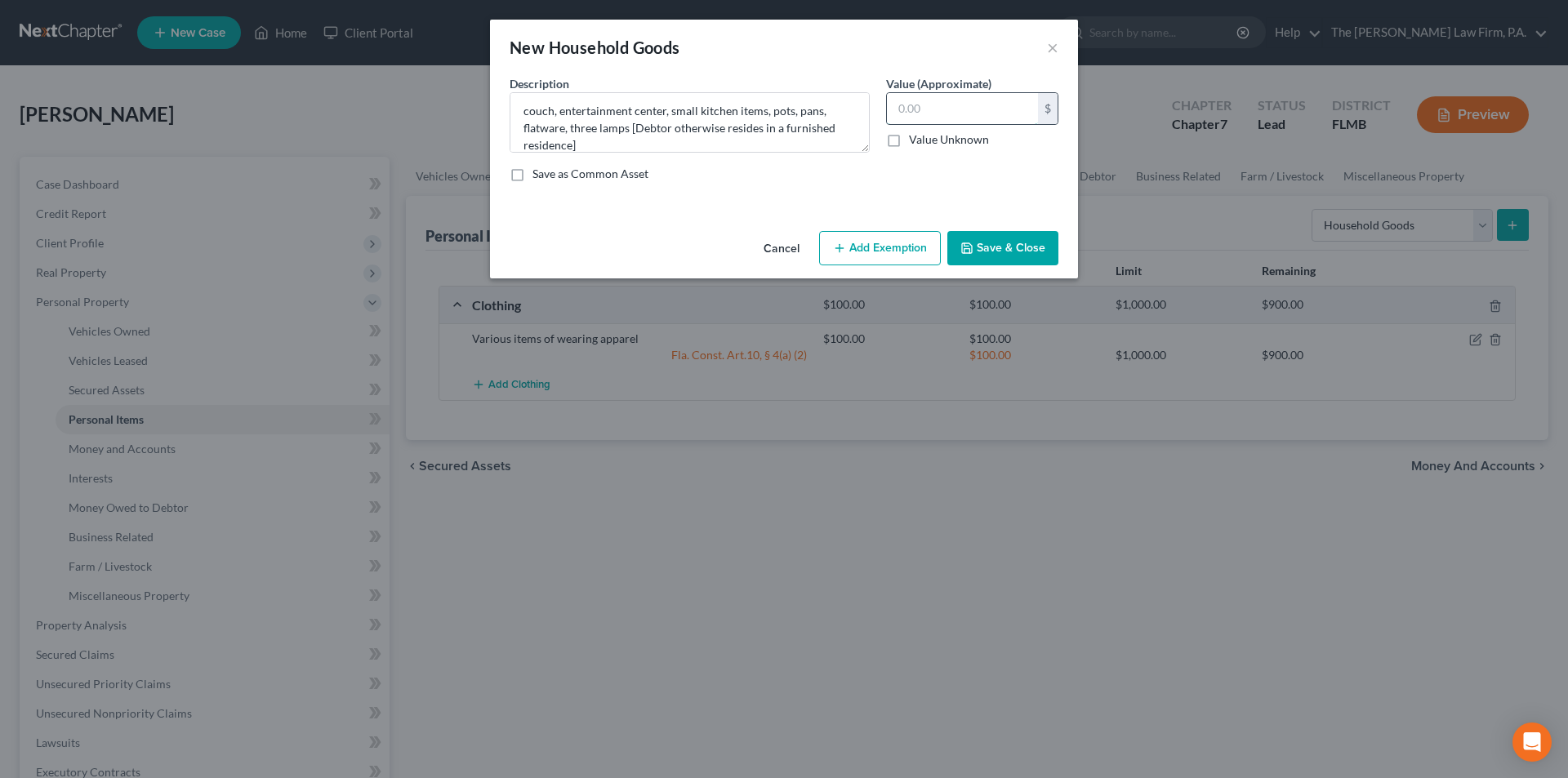
click at [927, 98] on input "text" at bounding box center [963, 109] width 151 height 31
type input "1,215.00"
click at [888, 258] on button "Add Exemption" at bounding box center [880, 248] width 122 height 34
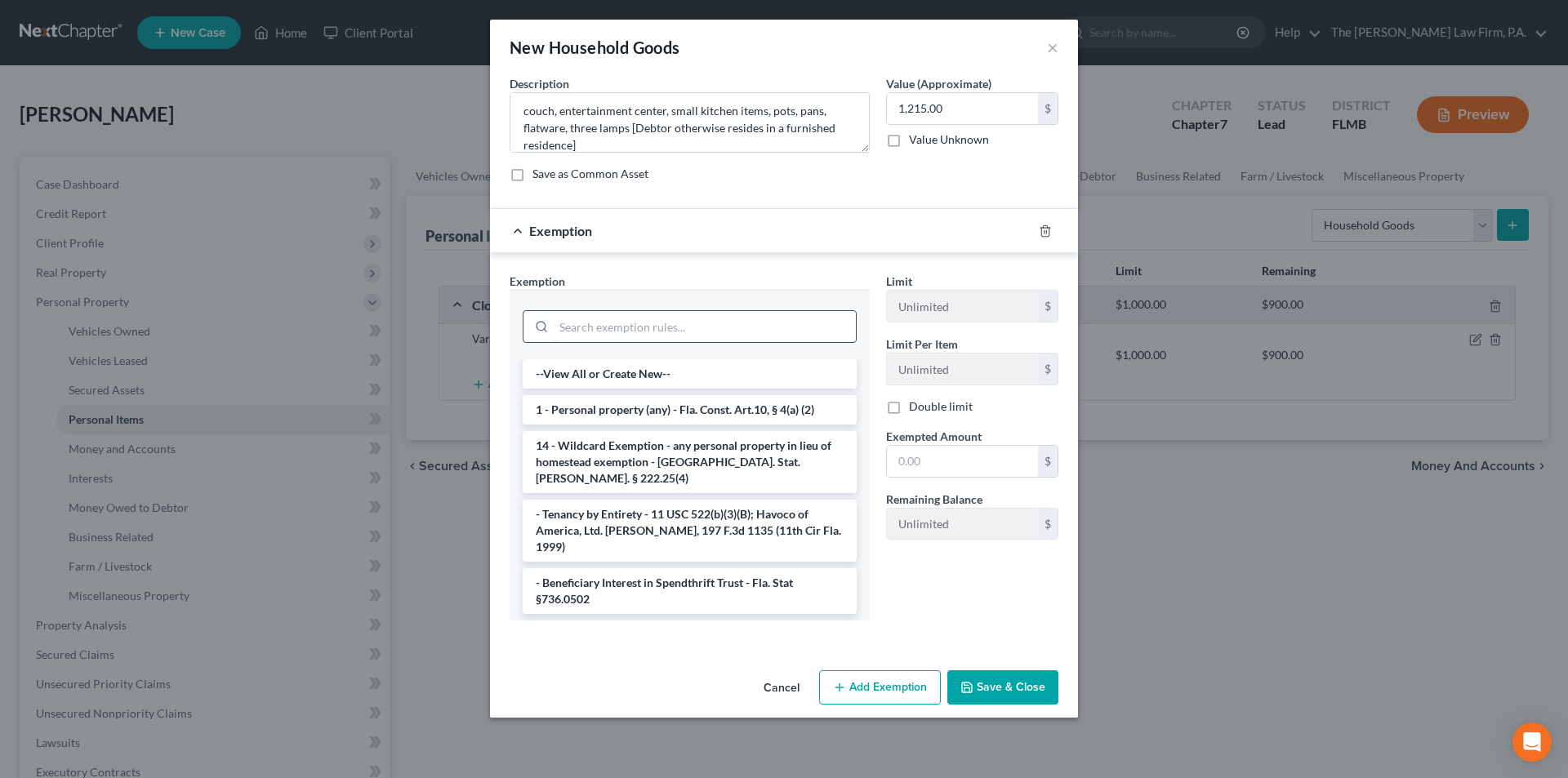
click at [704, 334] on input "search" at bounding box center [704, 327] width 302 height 31
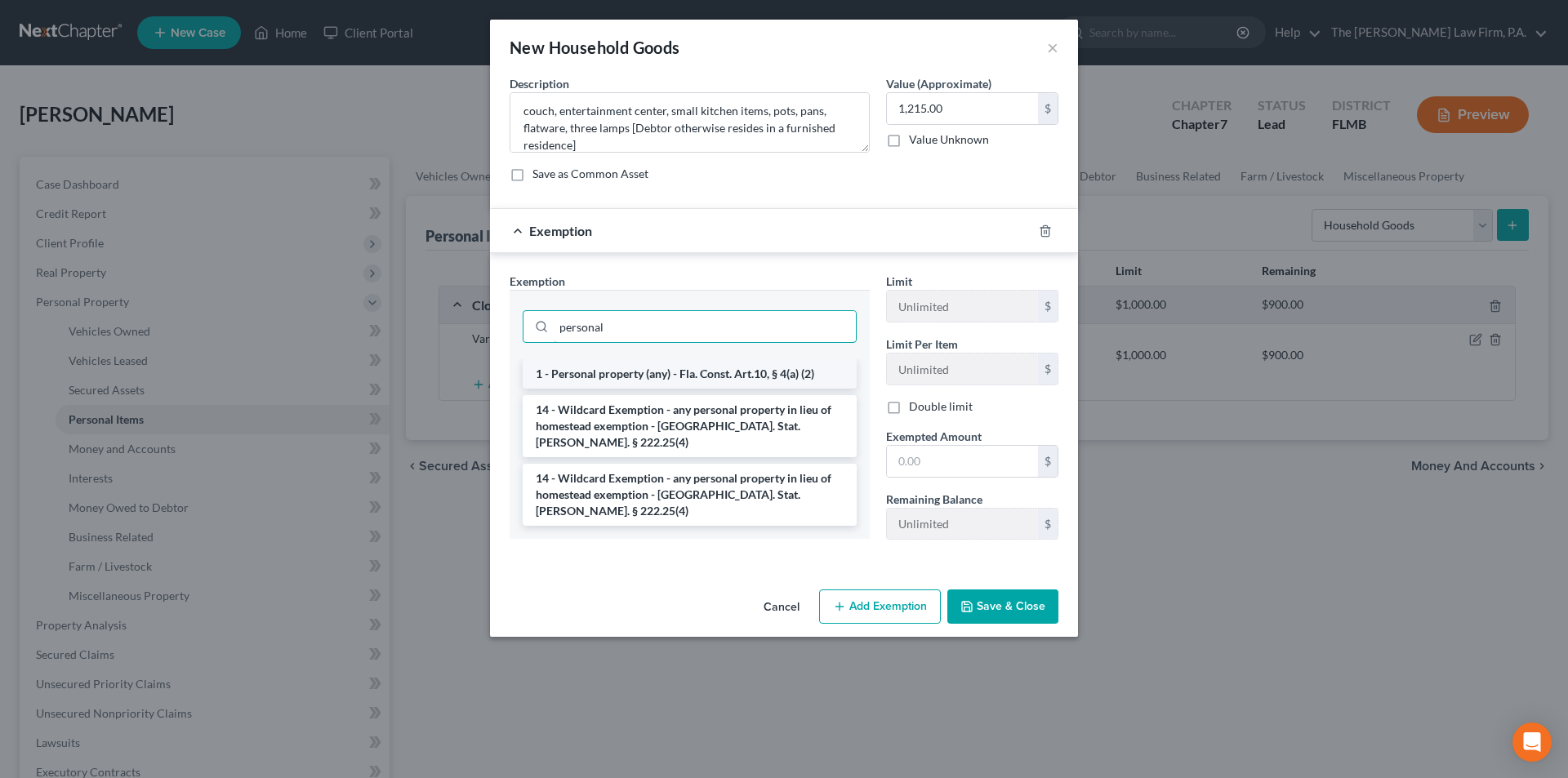
type input "personal"
click at [664, 376] on li "1 - Personal property (any) - Fla. Const. Art.10, § 4(a) (2)" at bounding box center [690, 374] width 334 height 30
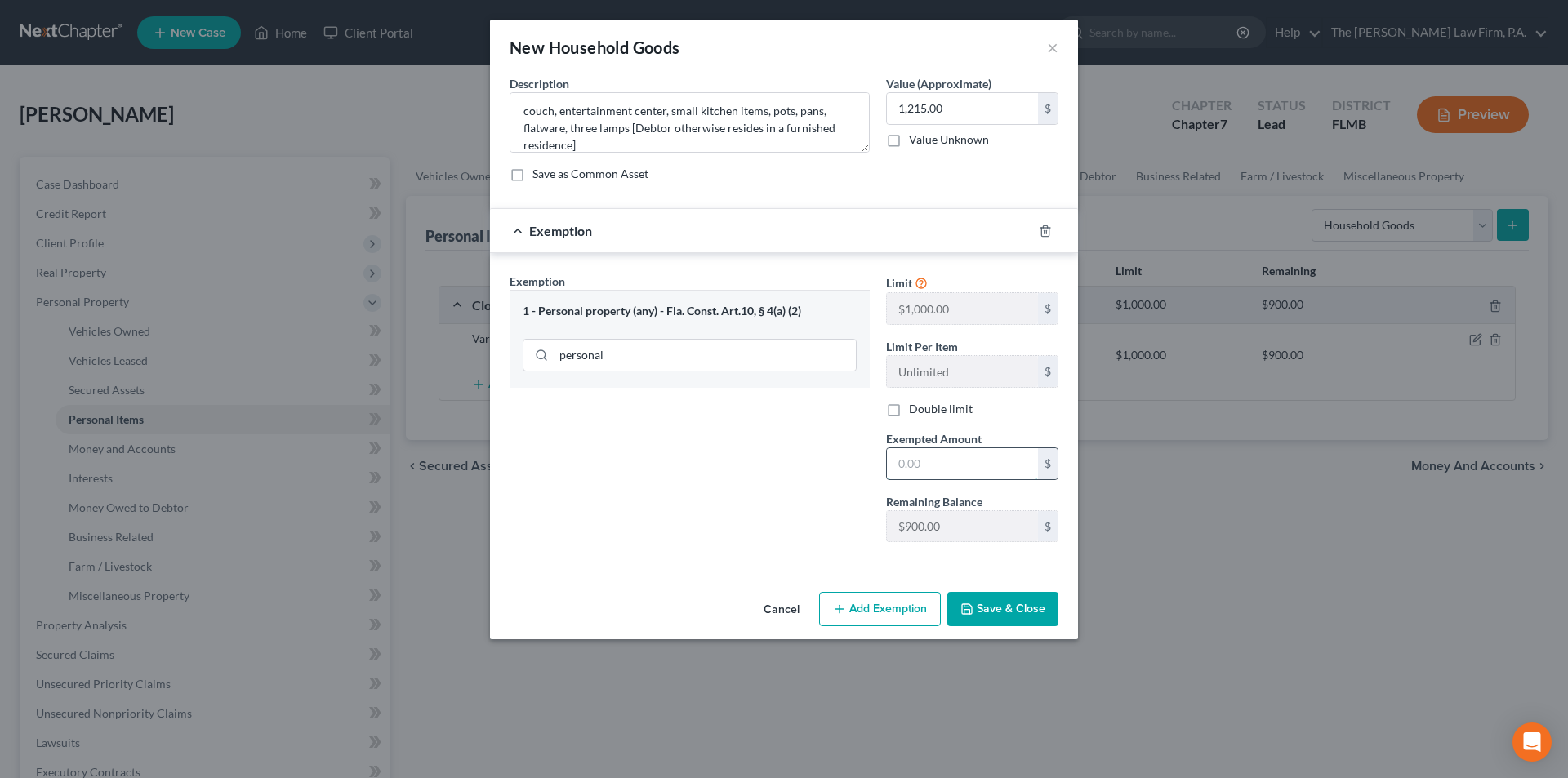
click at [904, 472] on input "text" at bounding box center [963, 464] width 151 height 31
type input "900.00"
click at [904, 609] on button "Add Exemption" at bounding box center [880, 608] width 122 height 34
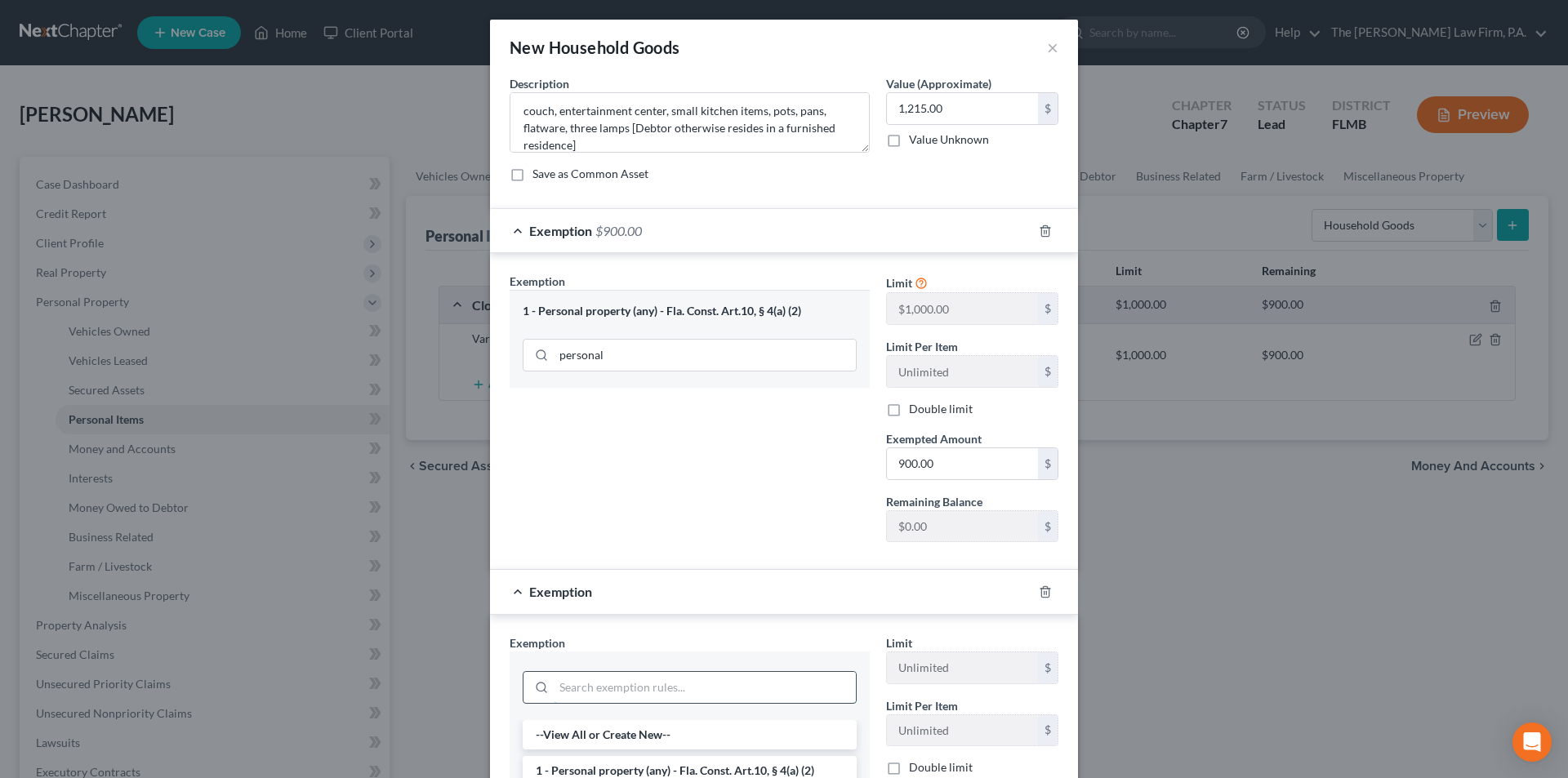
click at [675, 681] on input "search" at bounding box center [704, 688] width 302 height 31
type input "w"
click at [664, 767] on li "14 - Wildcard Exemption - any personal property in lieu of homestead exemption …" at bounding box center [690, 787] width 334 height 62
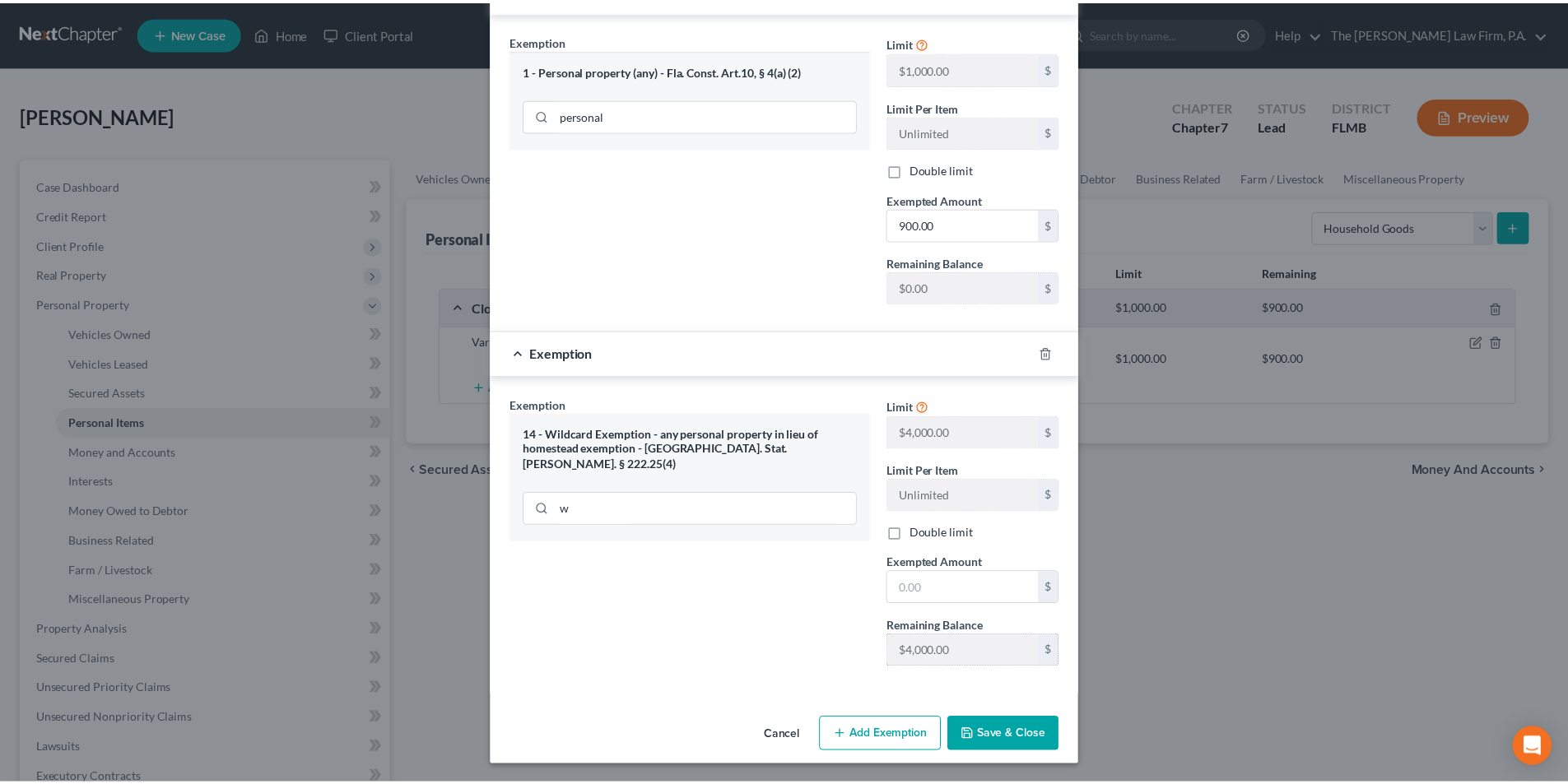
scroll to position [244, 0]
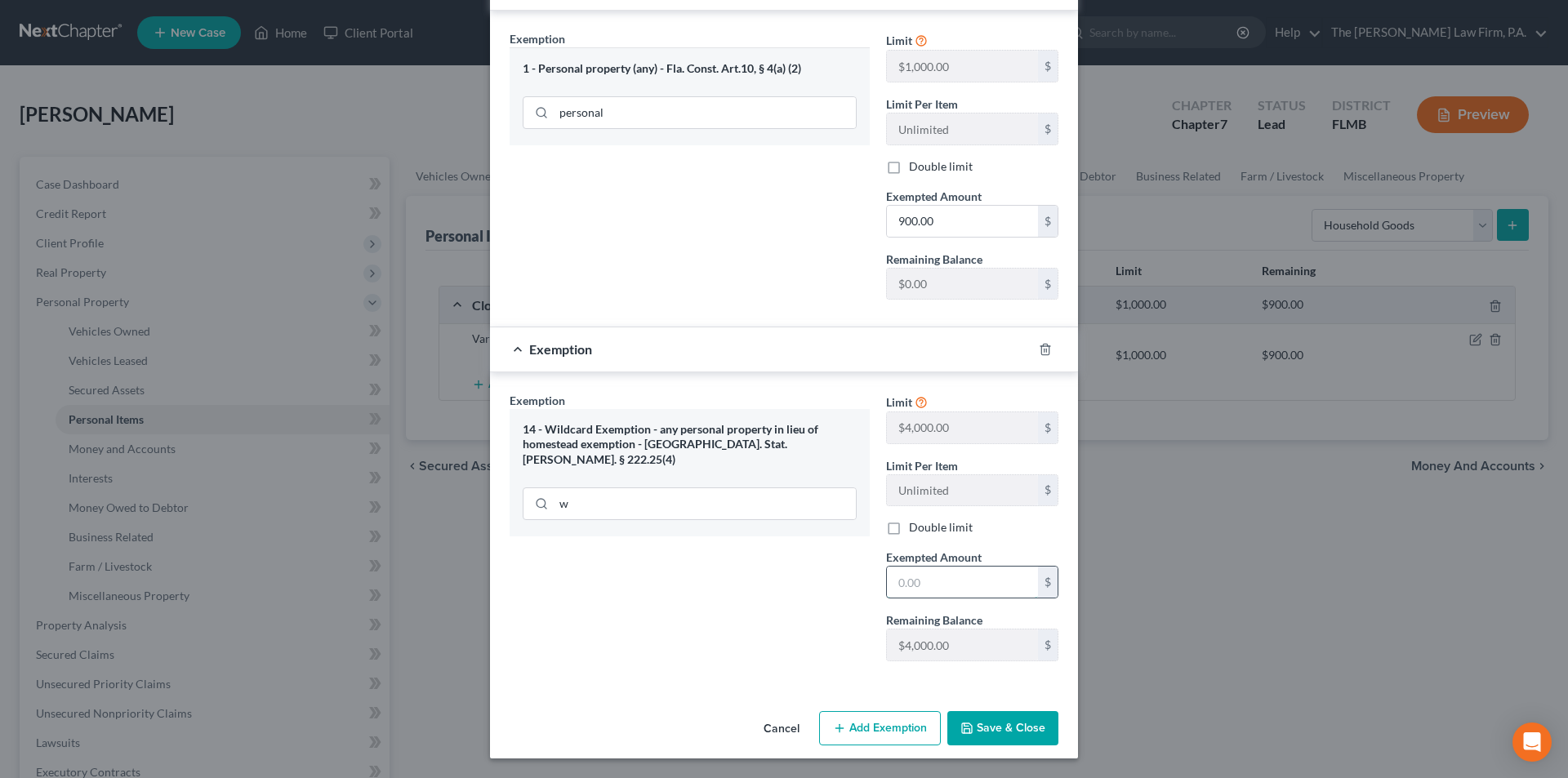
click at [928, 594] on input "text" at bounding box center [963, 582] width 151 height 31
type input "315.00"
click at [985, 726] on button "Save & Close" at bounding box center [1003, 728] width 111 height 34
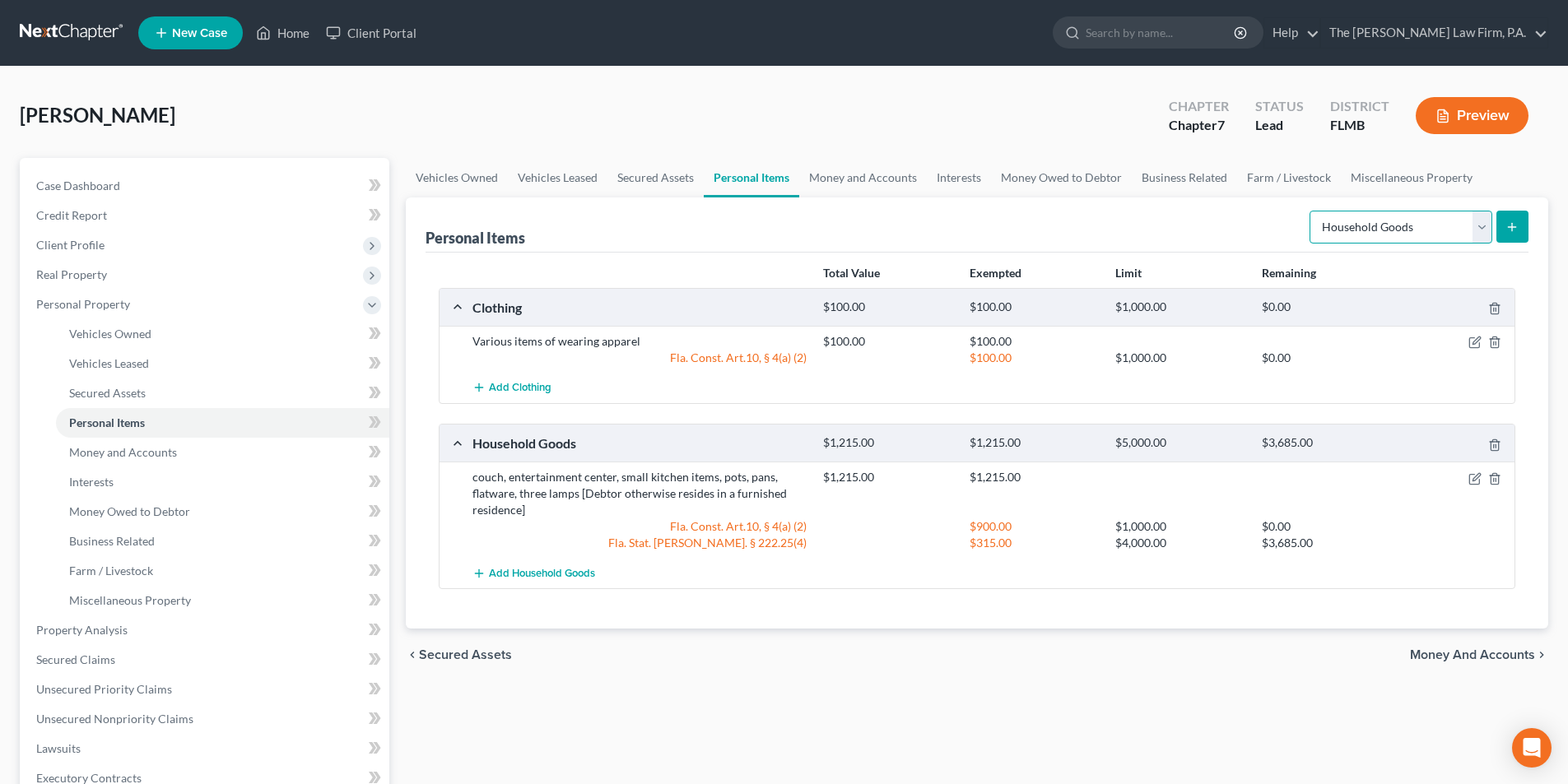
click at [1344, 235] on select "Select Item Type Clothing Collectibles Of Value Electronics Firearms Household …" at bounding box center [1401, 227] width 182 height 33
select select "electronics"
click at [1311, 210] on select "Select Item Type Clothing Collectibles Of Value Electronics Firearms Household …" at bounding box center [1401, 227] width 182 height 33
click at [1515, 222] on icon "submit" at bounding box center [1512, 227] width 13 height 13
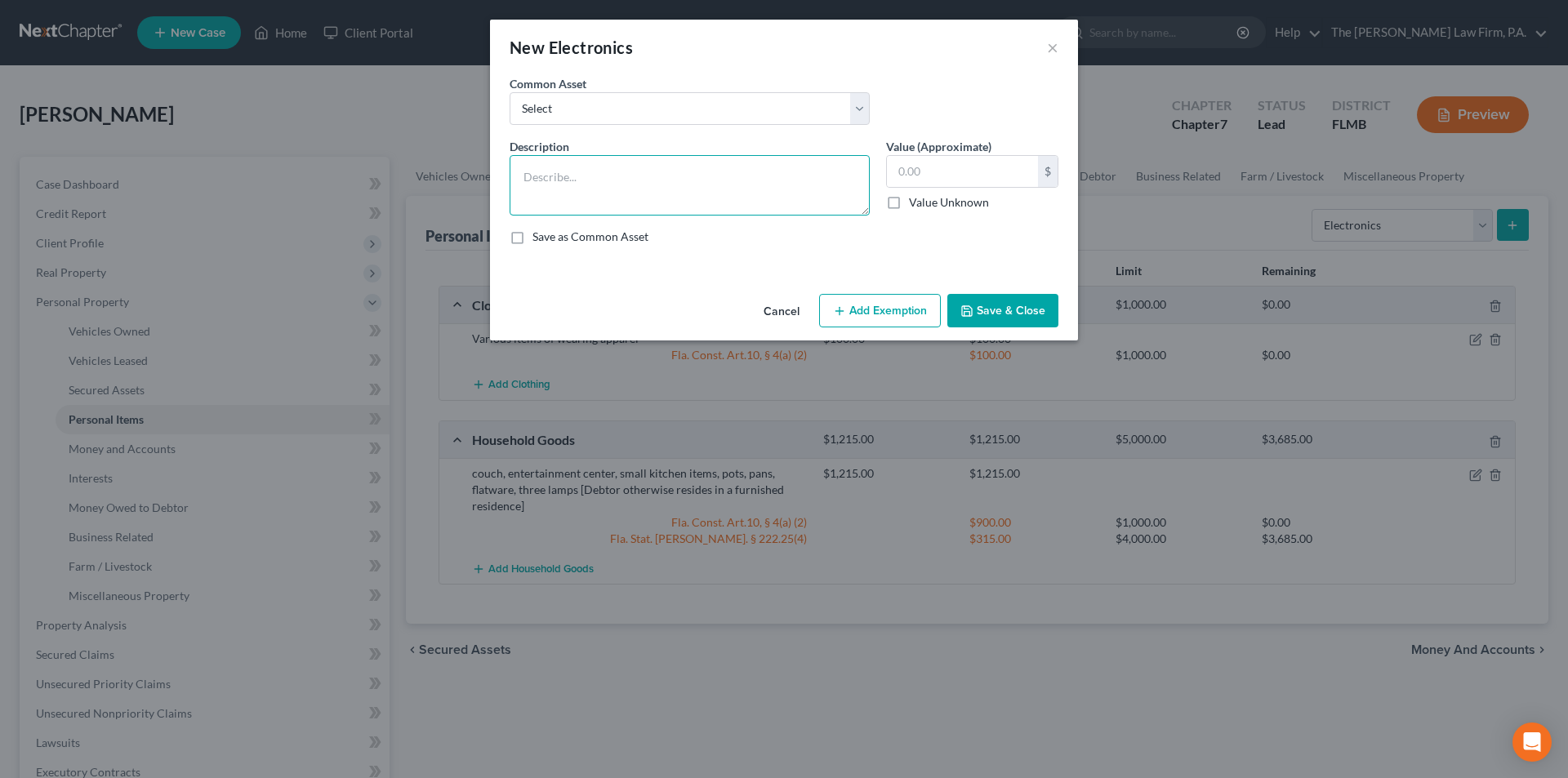
click at [587, 174] on textarea at bounding box center [690, 184] width 360 height 60
type textarea "computer and printer"
click at [904, 163] on input "text" at bounding box center [963, 171] width 151 height 31
type input "300.00"
click at [846, 313] on icon "button" at bounding box center [839, 310] width 13 height 13
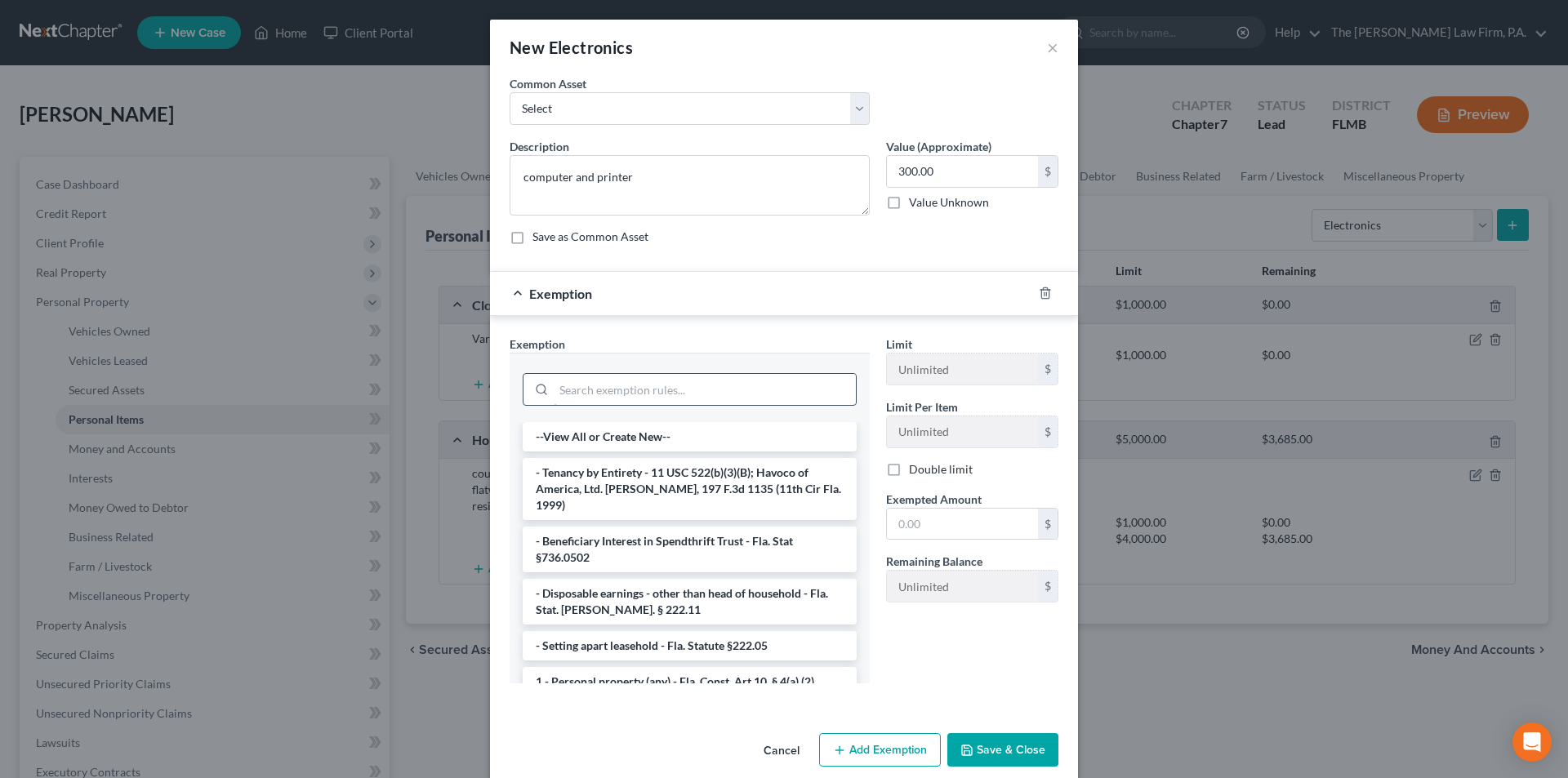
click at [616, 387] on input "search" at bounding box center [704, 389] width 302 height 31
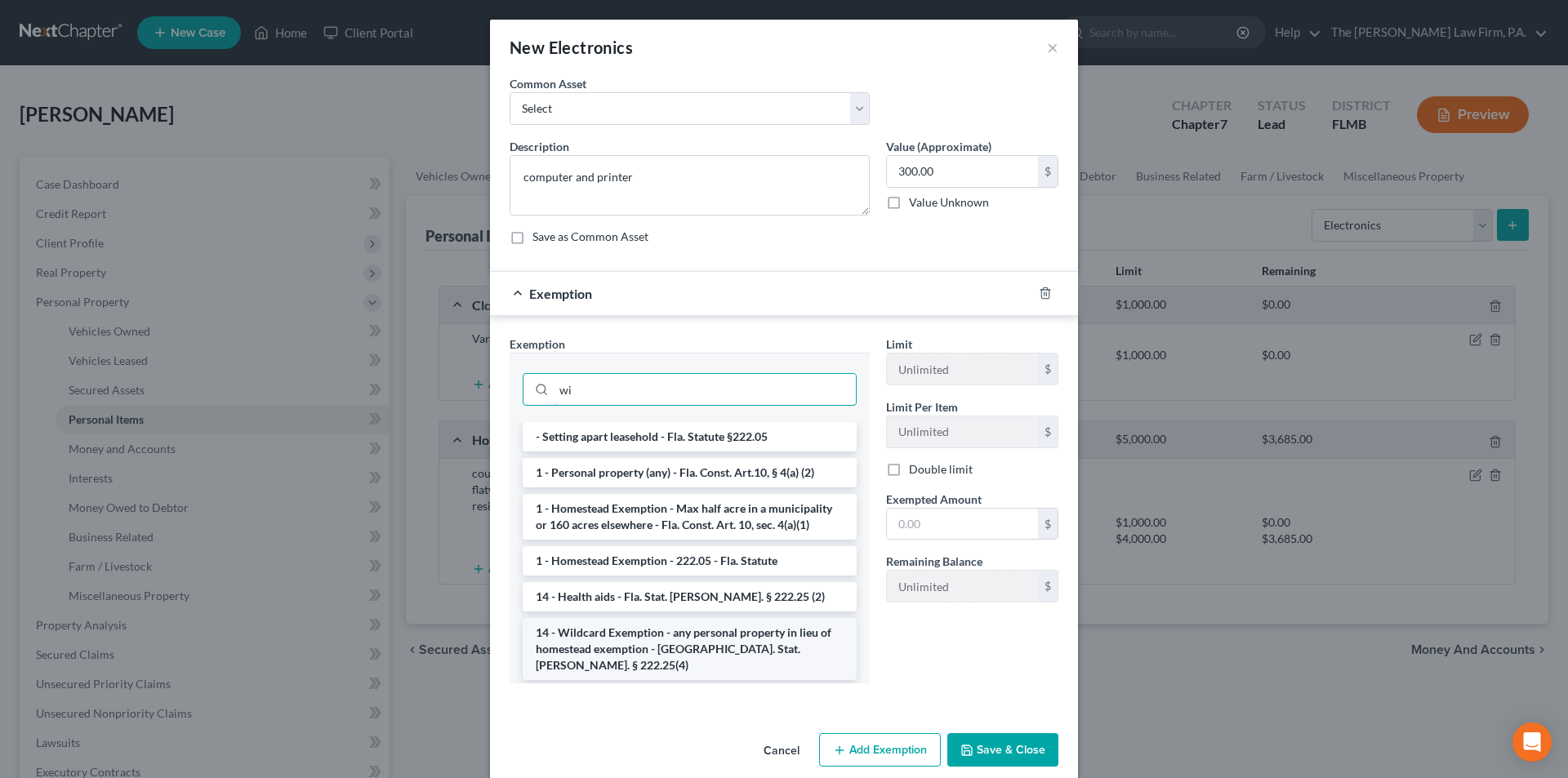
type input "wi"
click at [611, 642] on li "14 - Wildcard Exemption - any personal property in lieu of homestead exemption …" at bounding box center [690, 648] width 334 height 62
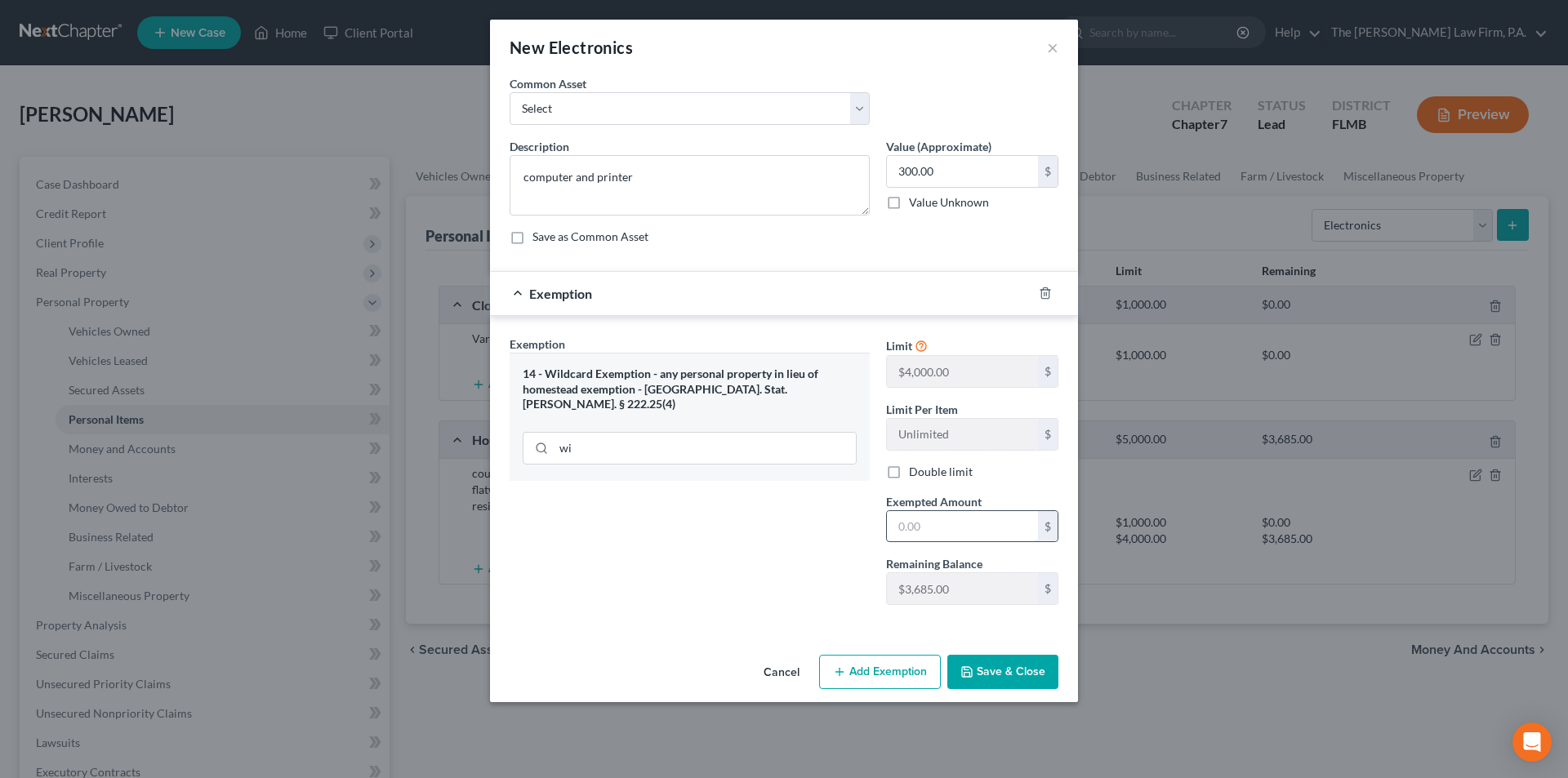
click at [935, 529] on input "text" at bounding box center [963, 527] width 151 height 31
type input "300.00"
click at [1000, 664] on button "Save & Close" at bounding box center [1003, 671] width 111 height 34
